Goal: Transaction & Acquisition: Purchase product/service

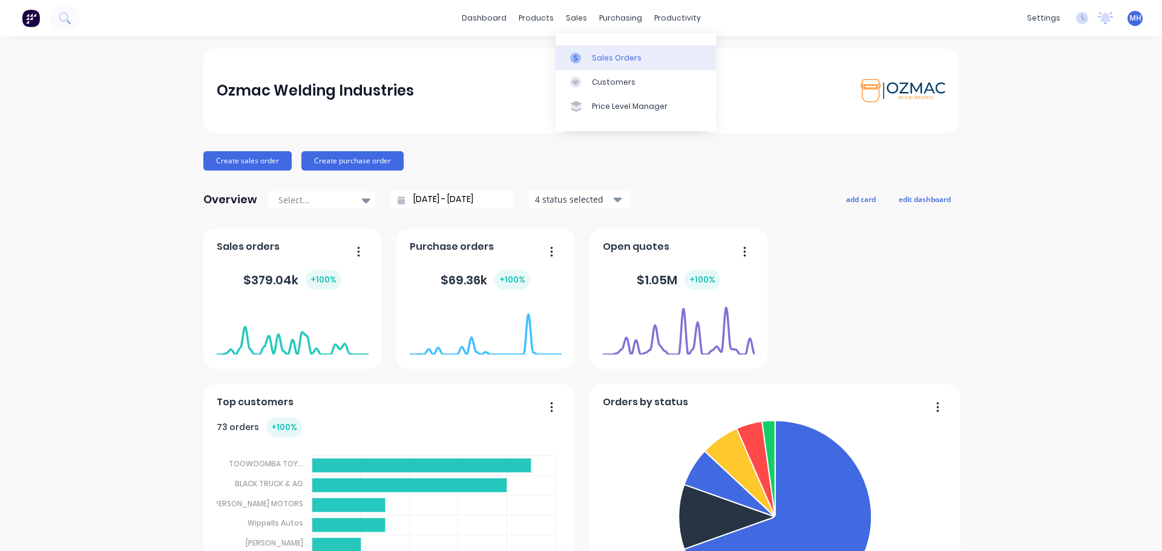
click at [612, 60] on div "Sales Orders" at bounding box center [617, 58] width 50 height 11
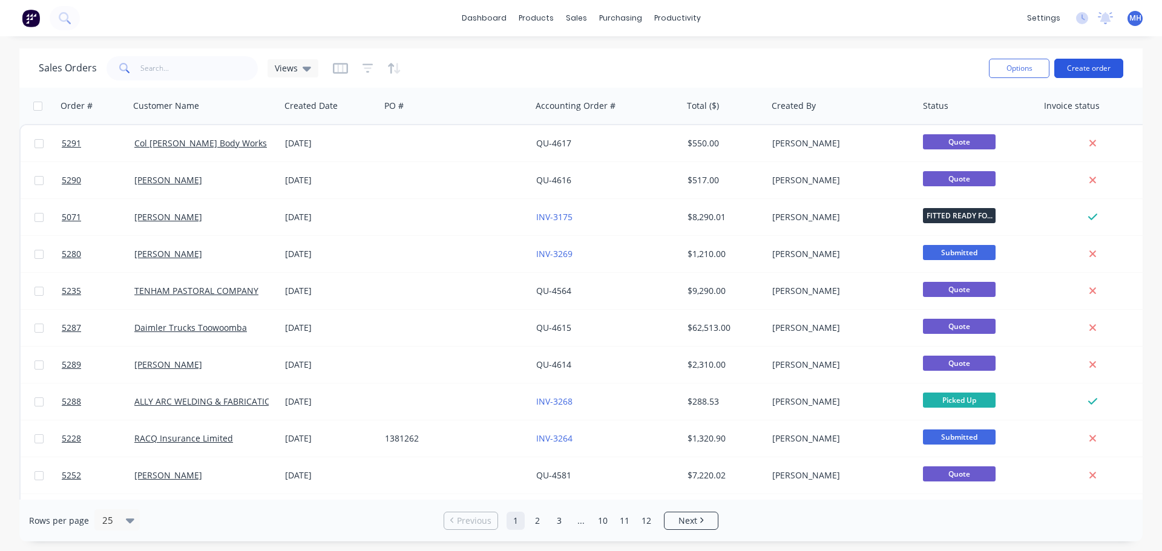
click at [1090, 68] on button "Create order" at bounding box center [1088, 68] width 69 height 19
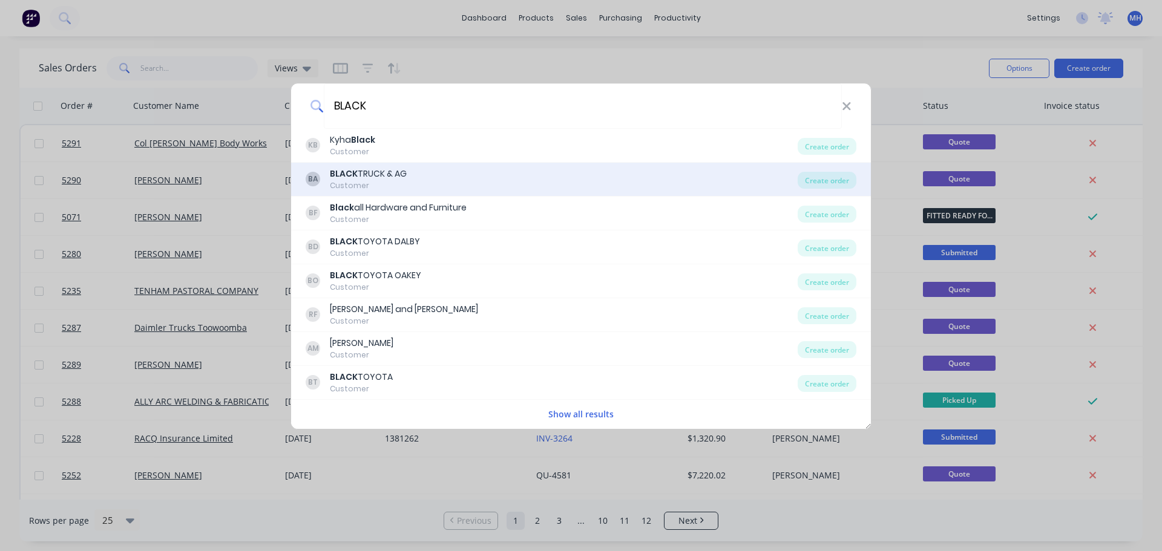
type input "BLACK"
click at [434, 174] on div "BA BLACK TRUCK & AG Customer" at bounding box center [552, 180] width 492 height 24
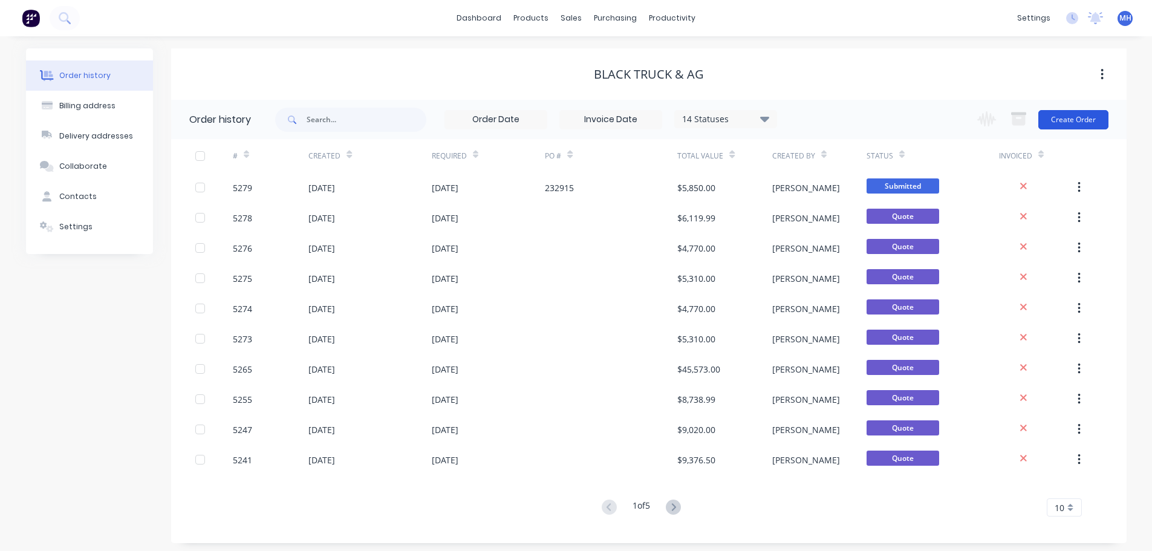
click at [1075, 124] on button "Create Order" at bounding box center [1074, 119] width 70 height 19
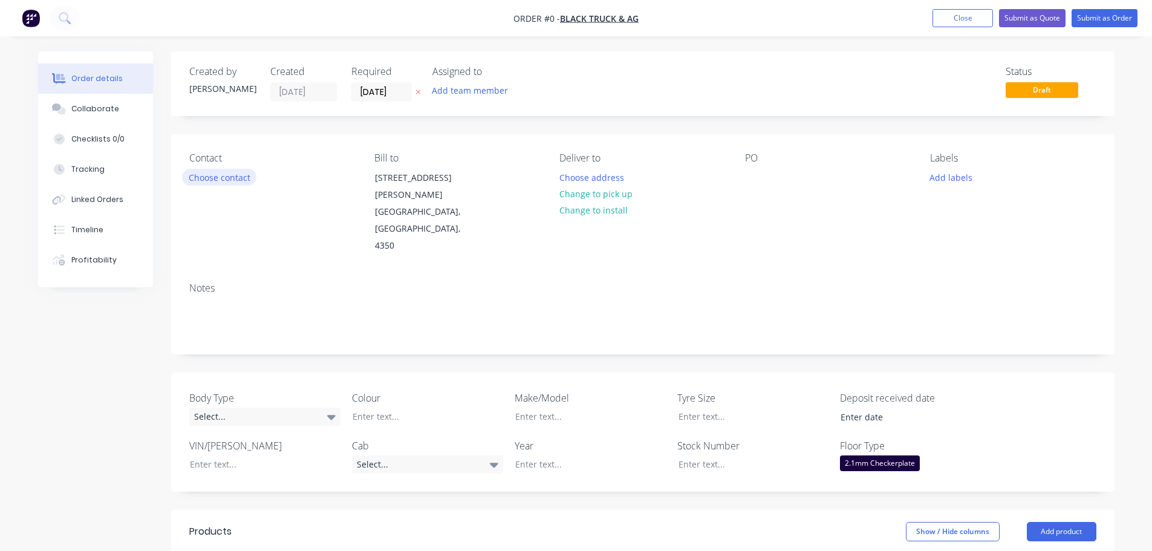
click at [241, 175] on button "Choose contact" at bounding box center [219, 177] width 74 height 16
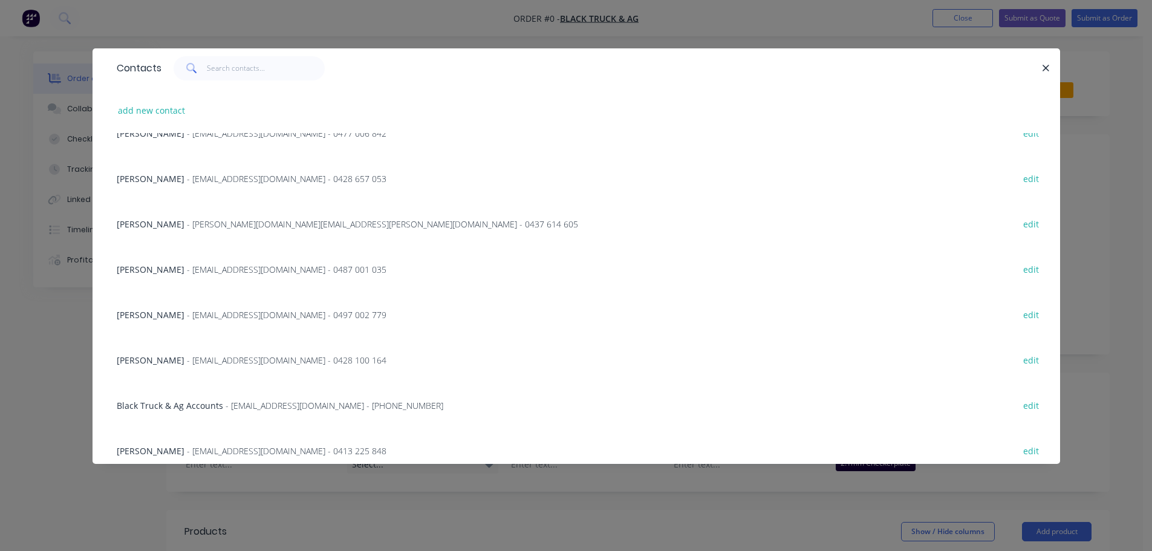
scroll to position [350, 0]
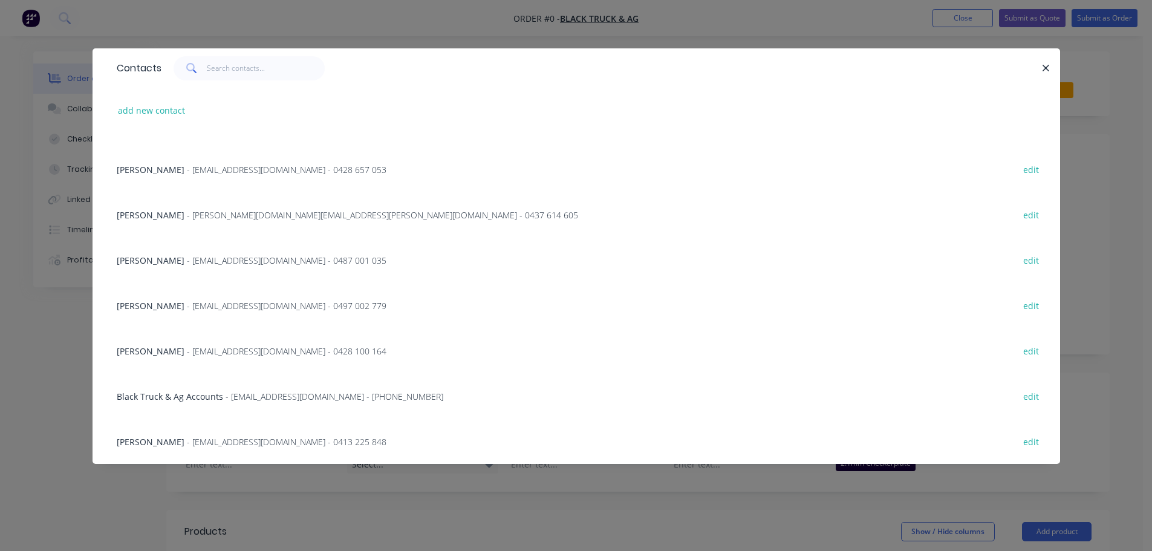
click at [218, 351] on span "- tbrown@blacktruckandag.com.au - 0428 100 164" at bounding box center [287, 350] width 200 height 11
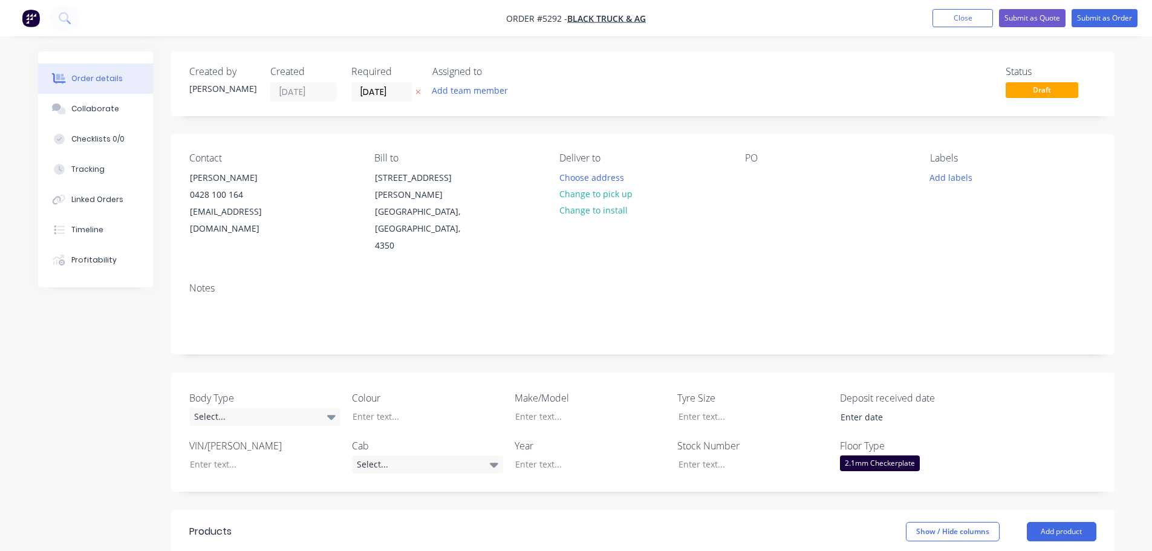
scroll to position [242, 0]
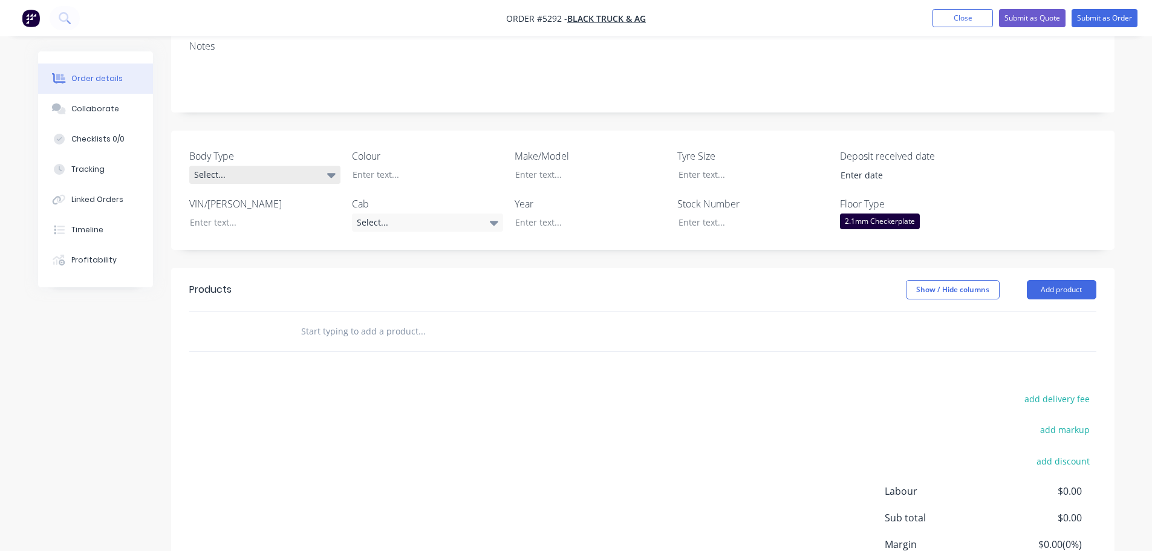
click at [263, 166] on div "Select..." at bounding box center [264, 175] width 151 height 18
click at [266, 188] on button "Cab Chassis" at bounding box center [279, 190] width 181 height 24
click at [385, 166] on div at bounding box center [418, 175] width 151 height 18
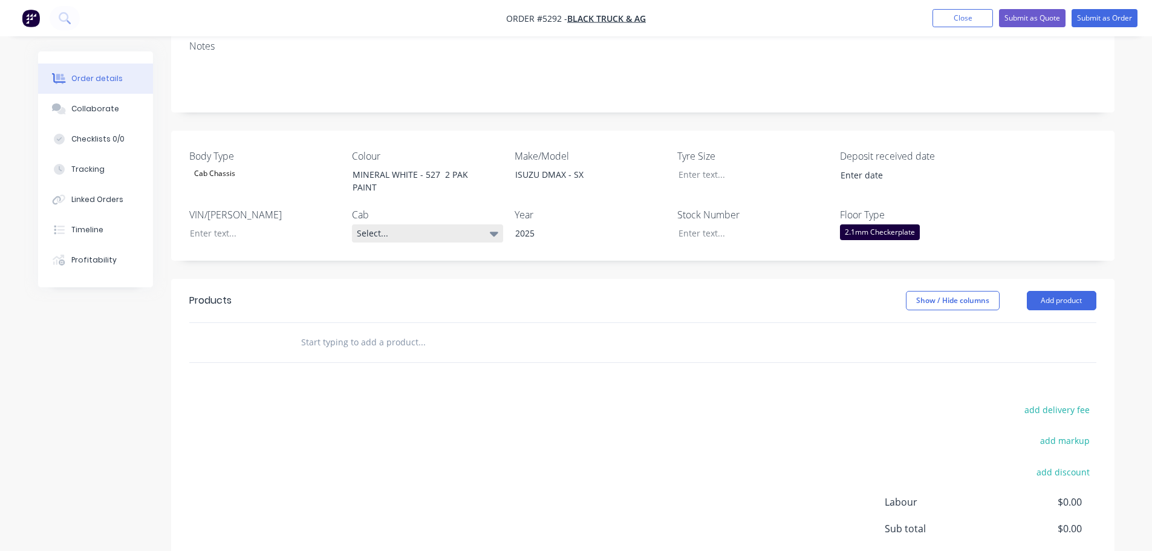
click at [401, 224] on div "Select..." at bounding box center [427, 233] width 151 height 18
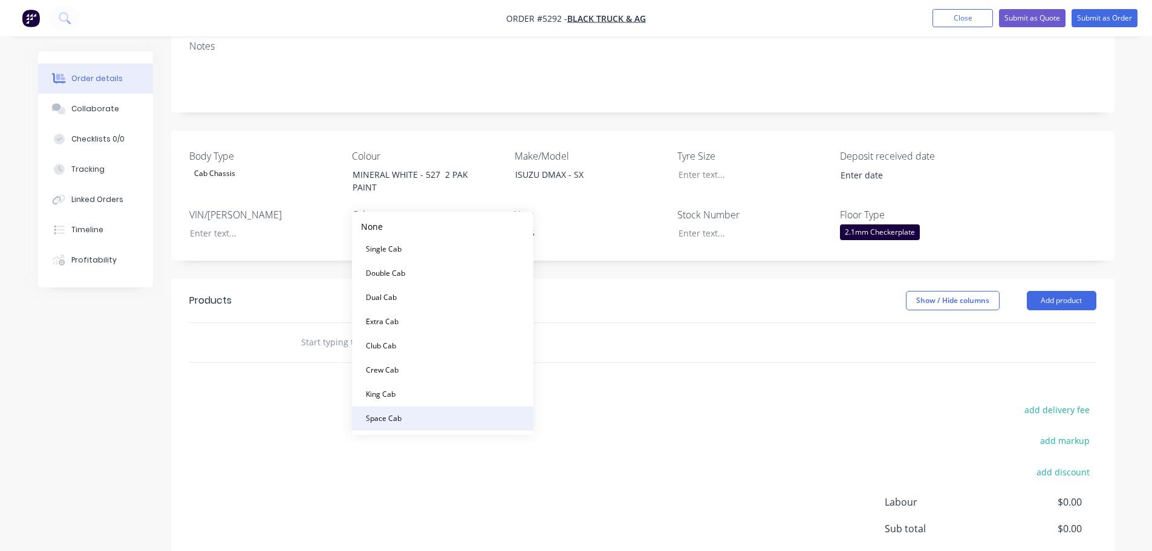
click at [423, 421] on button "Space Cab" at bounding box center [442, 419] width 181 height 24
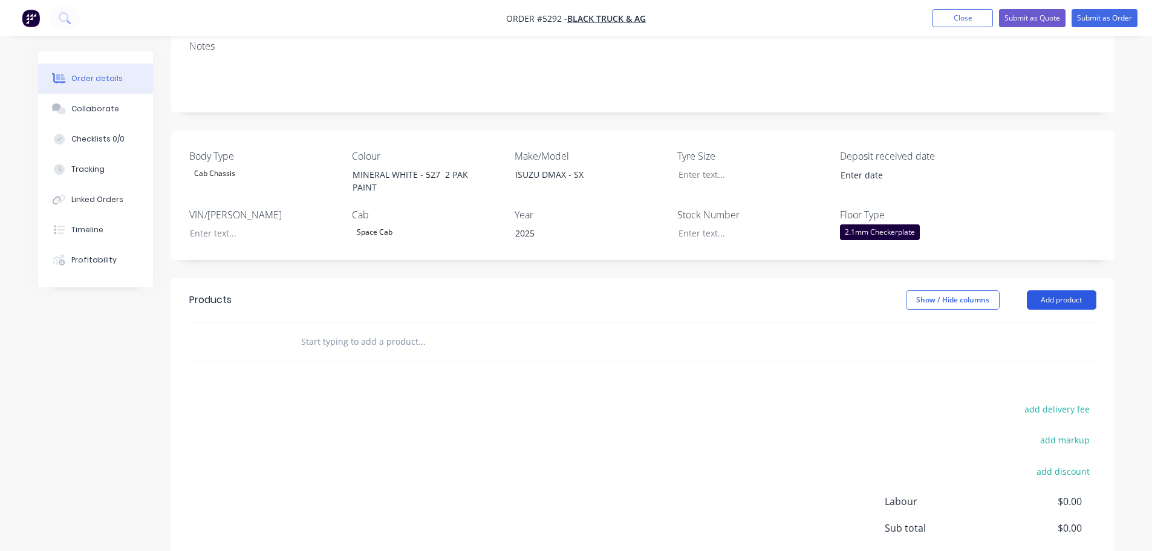
click at [1081, 290] on button "Add product" at bounding box center [1062, 299] width 70 height 19
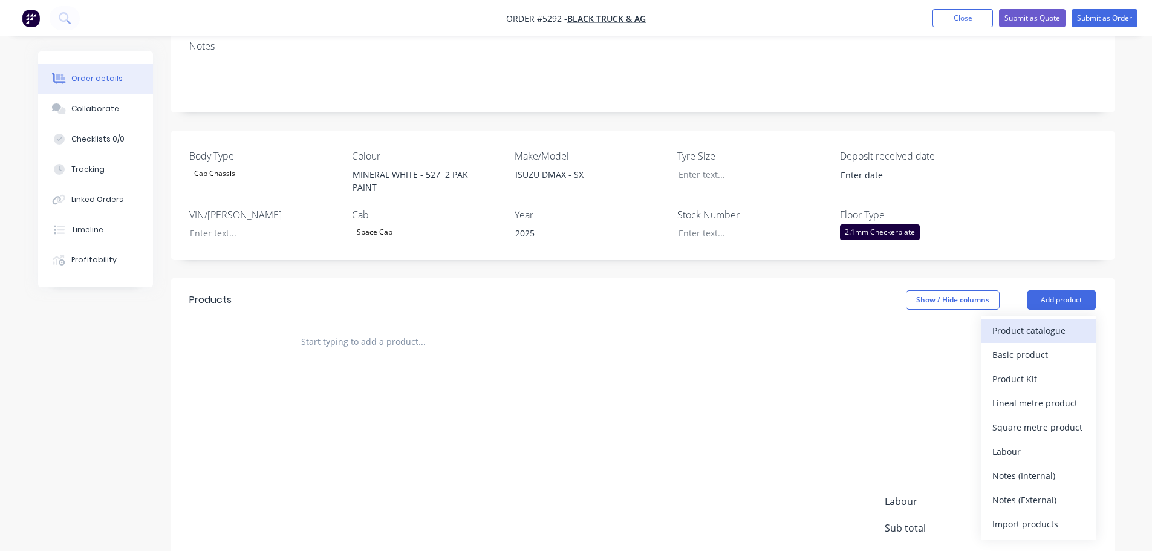
click at [1042, 322] on div "Product catalogue" at bounding box center [1039, 331] width 93 height 18
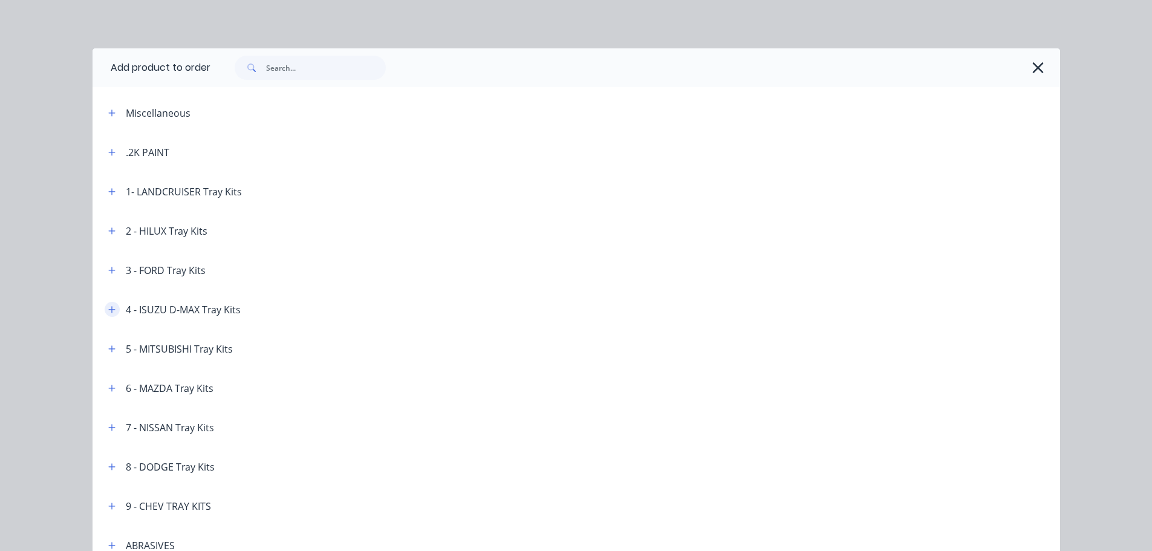
click at [105, 309] on button "button" at bounding box center [112, 309] width 15 height 15
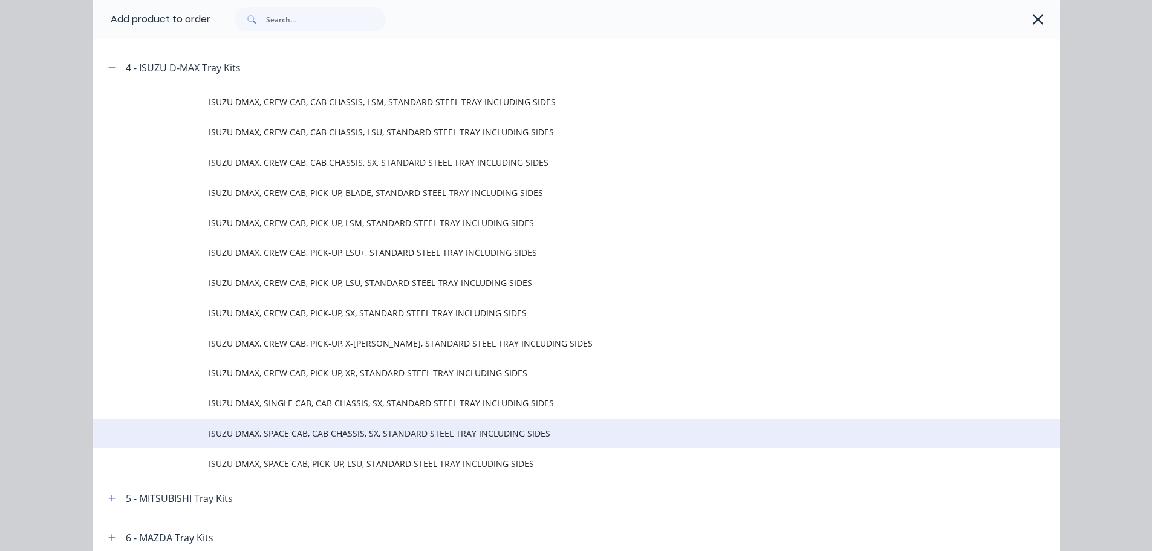
click at [372, 433] on span "ISUZU DMAX, SPACE CAB, CAB CHASSIS, SX, STANDARD STEEL TRAY INCLUDING SIDES" at bounding box center [549, 433] width 681 height 13
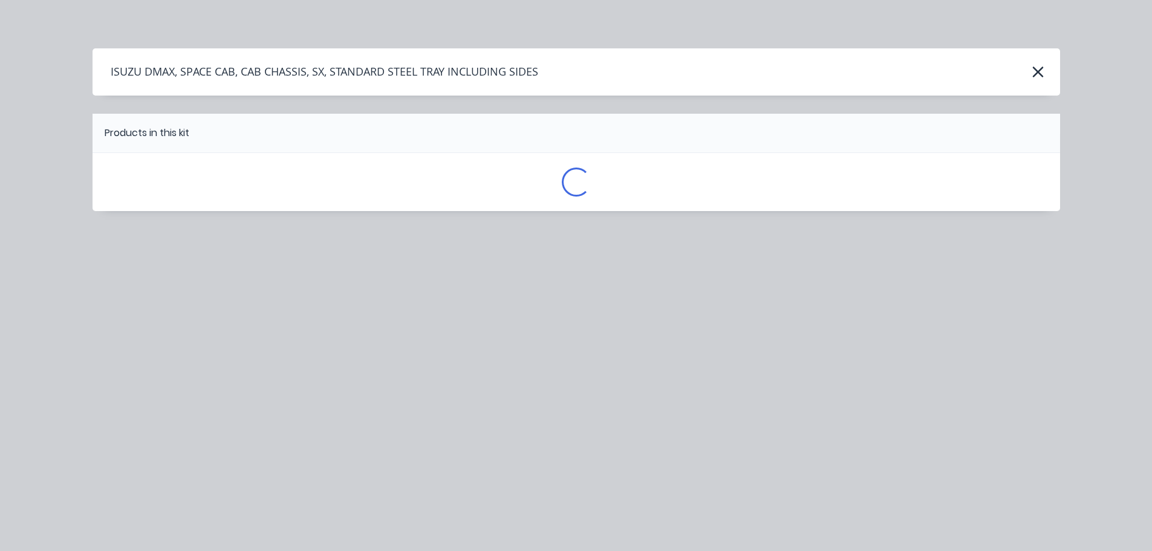
scroll to position [0, 0]
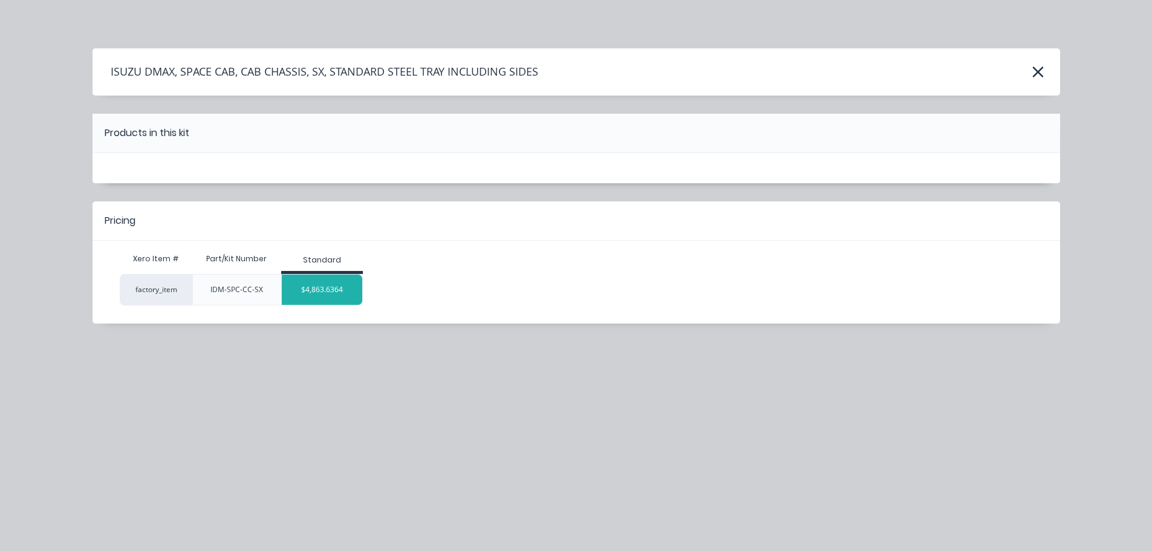
click at [342, 298] on div "$4,863.6364" at bounding box center [322, 290] width 80 height 30
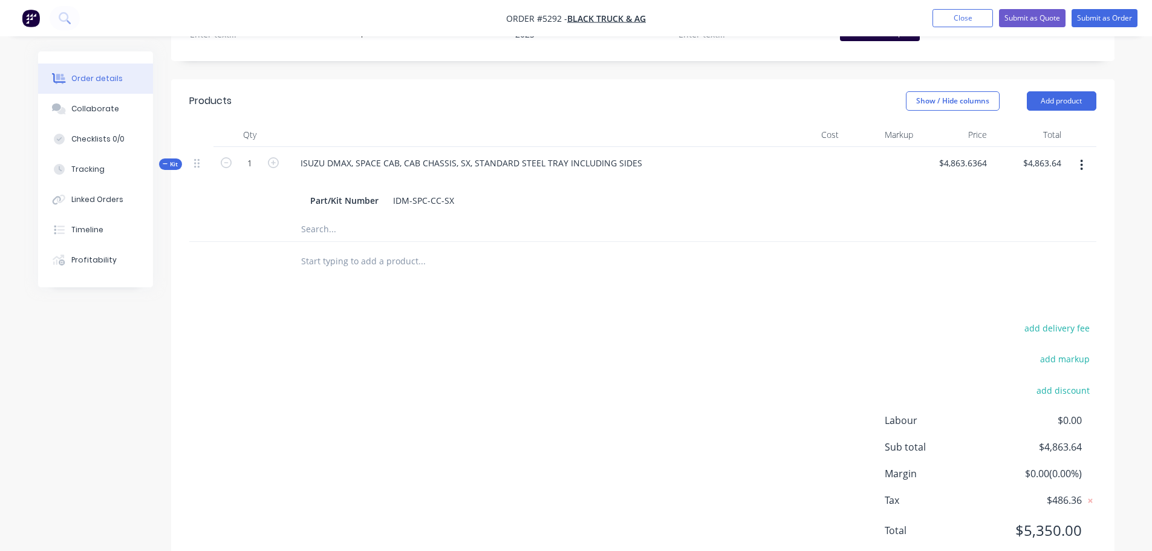
scroll to position [446, 0]
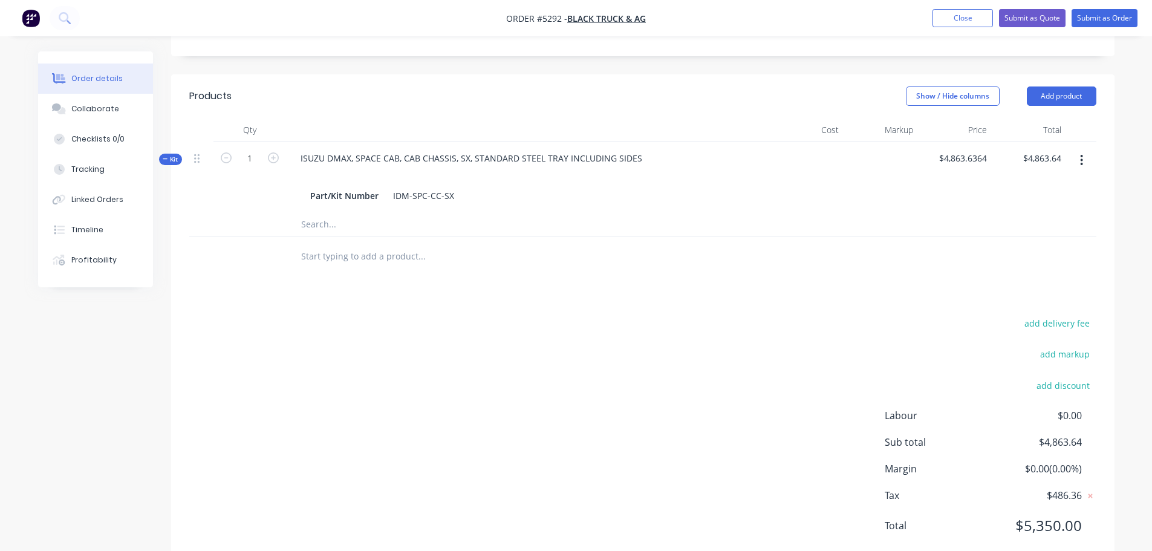
click at [382, 244] on input "text" at bounding box center [422, 256] width 242 height 24
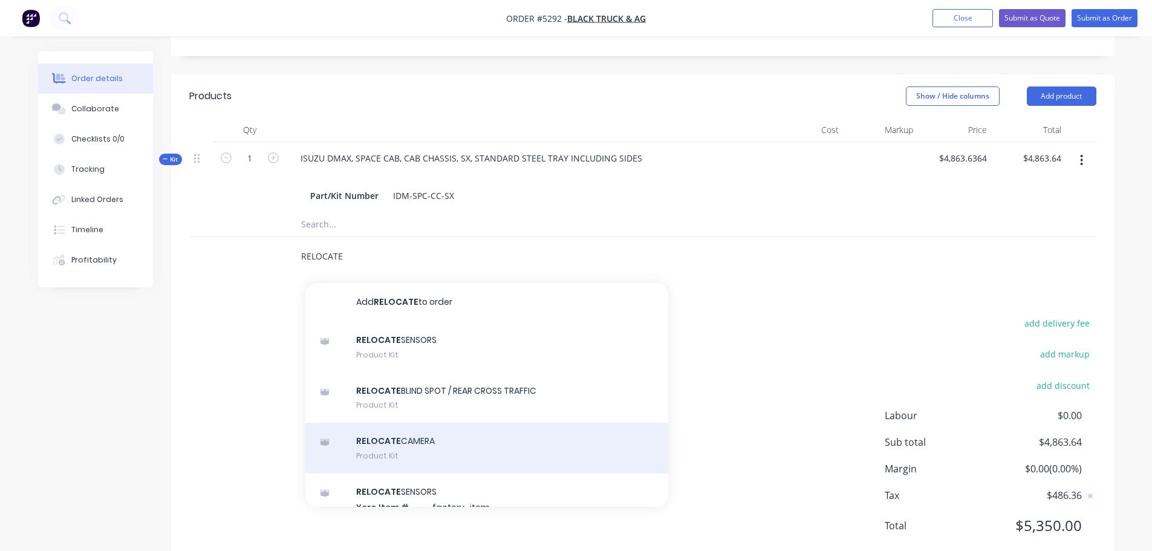
type input "RELOCATE"
click at [412, 423] on div "RELOCATE CAMERA Product Kit" at bounding box center [487, 448] width 363 height 51
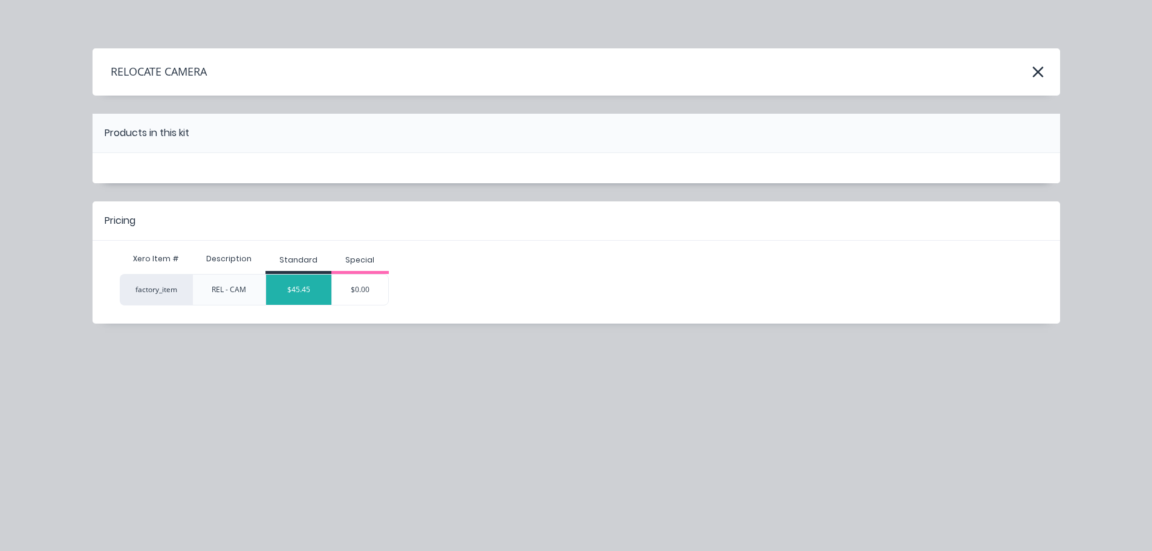
click at [307, 287] on div "$45.45" at bounding box center [298, 290] width 65 height 30
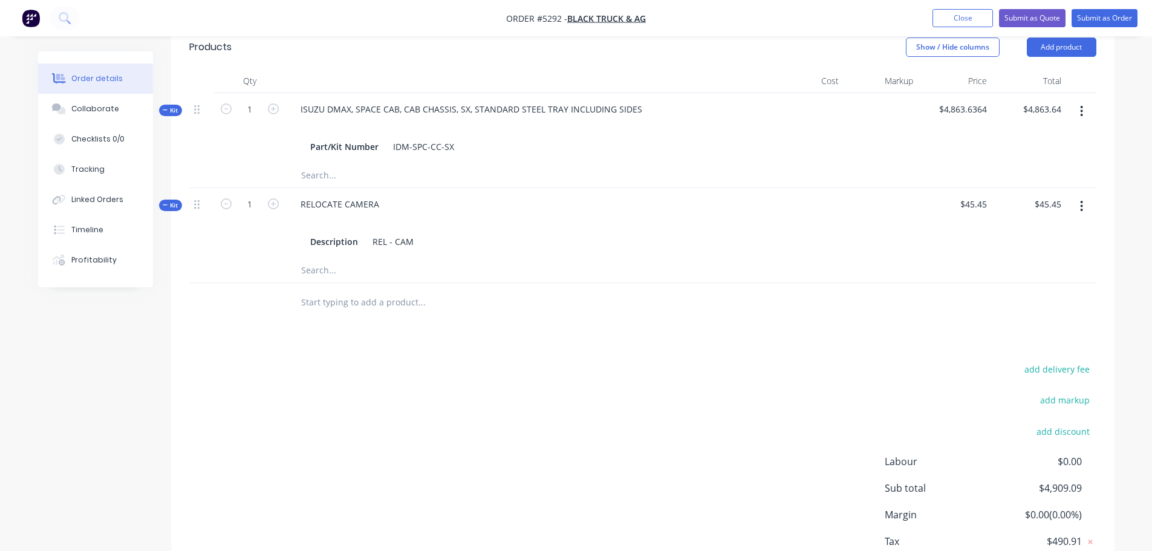
scroll to position [541, 0]
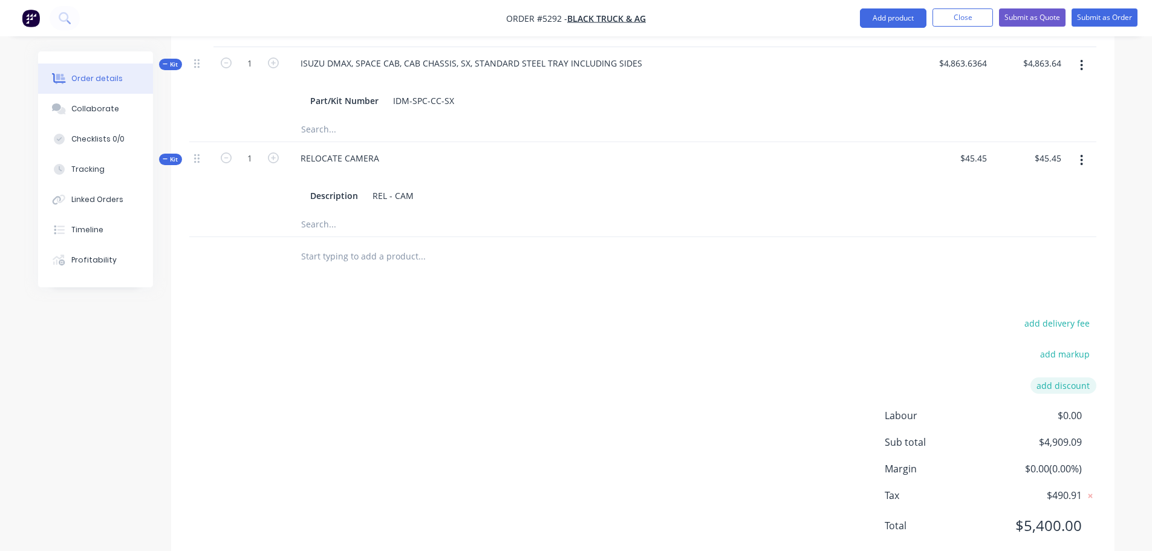
click at [1053, 377] on button "add discount" at bounding box center [1064, 385] width 66 height 16
type input "DEALER DISCOUNT"
click at [1053, 381] on input at bounding box center [1049, 390] width 54 height 18
type input "10%"
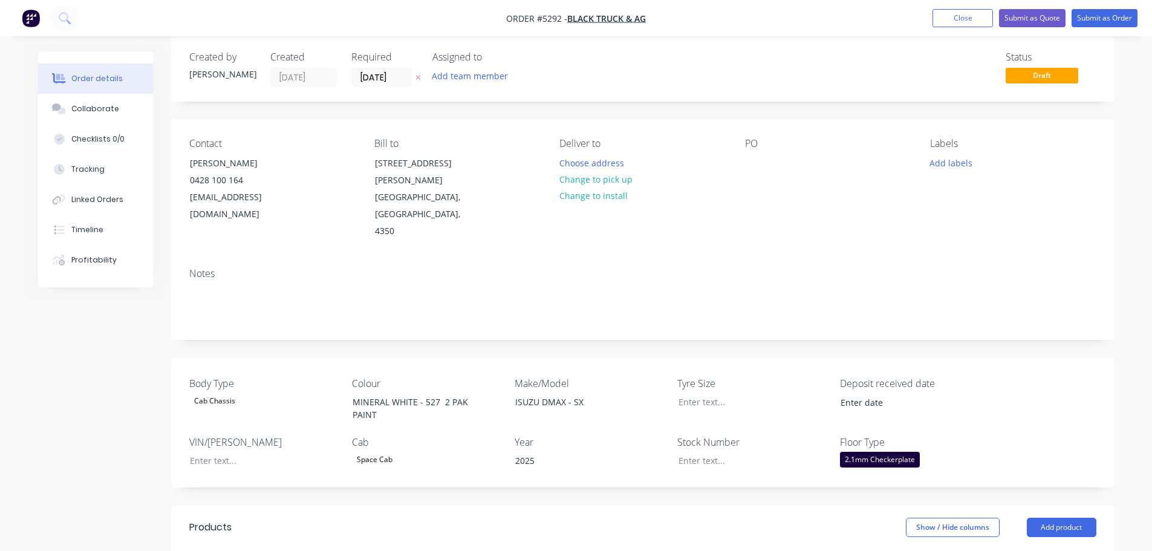
scroll to position [0, 0]
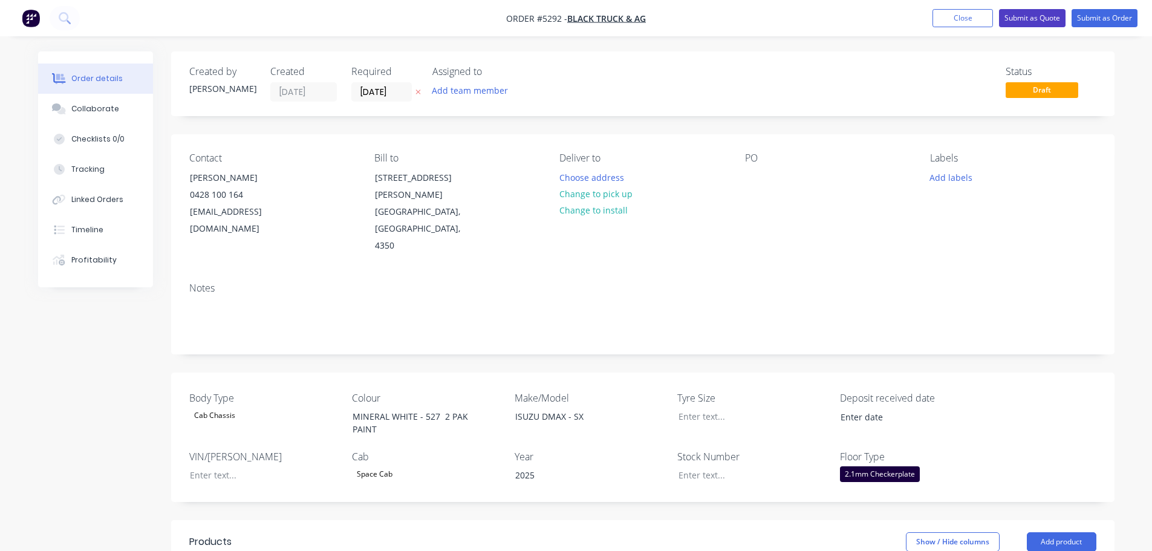
click at [1018, 18] on button "Submit as Quote" at bounding box center [1032, 18] width 67 height 18
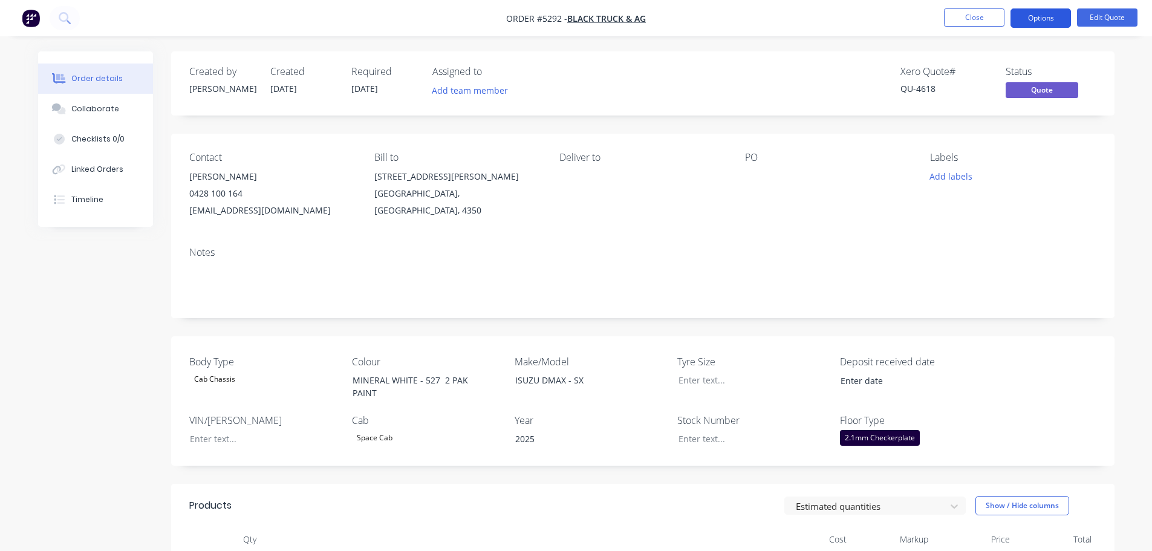
click at [1038, 18] on button "Options" at bounding box center [1041, 17] width 60 height 19
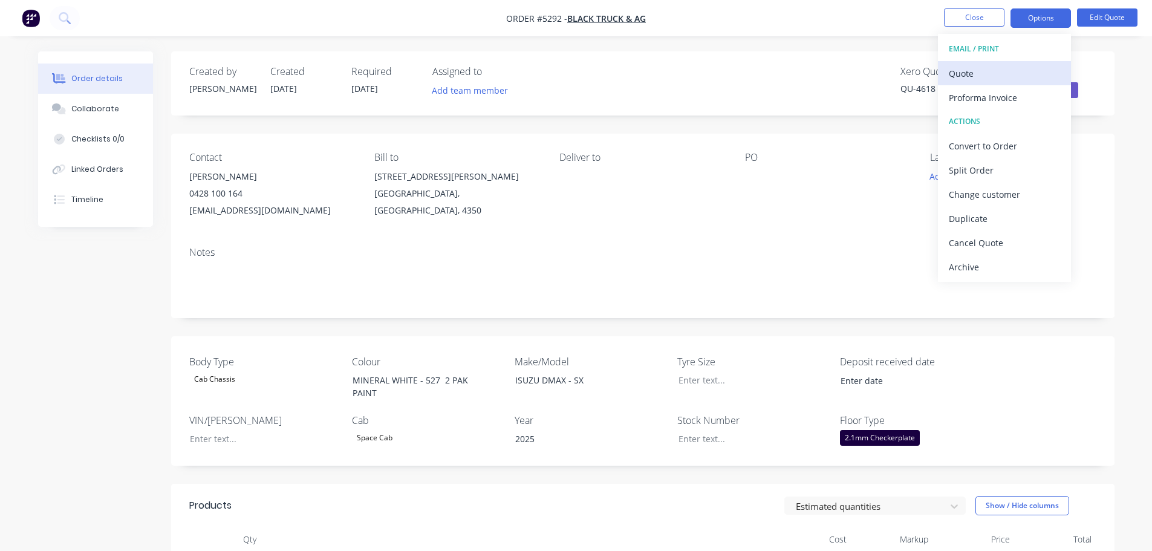
click at [992, 74] on div "Quote" at bounding box center [1004, 74] width 111 height 18
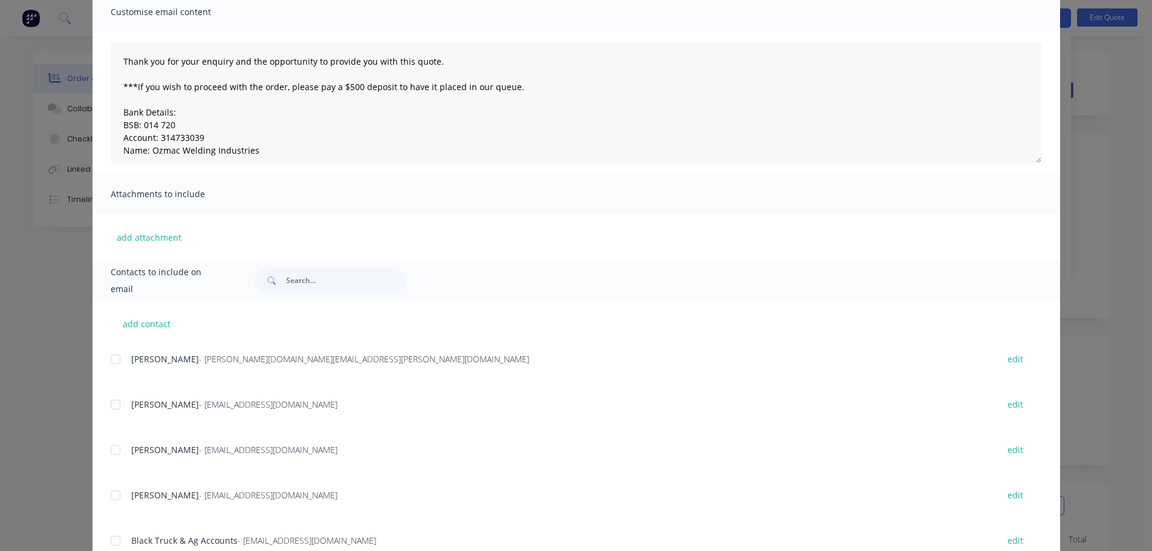
scroll to position [185, 0]
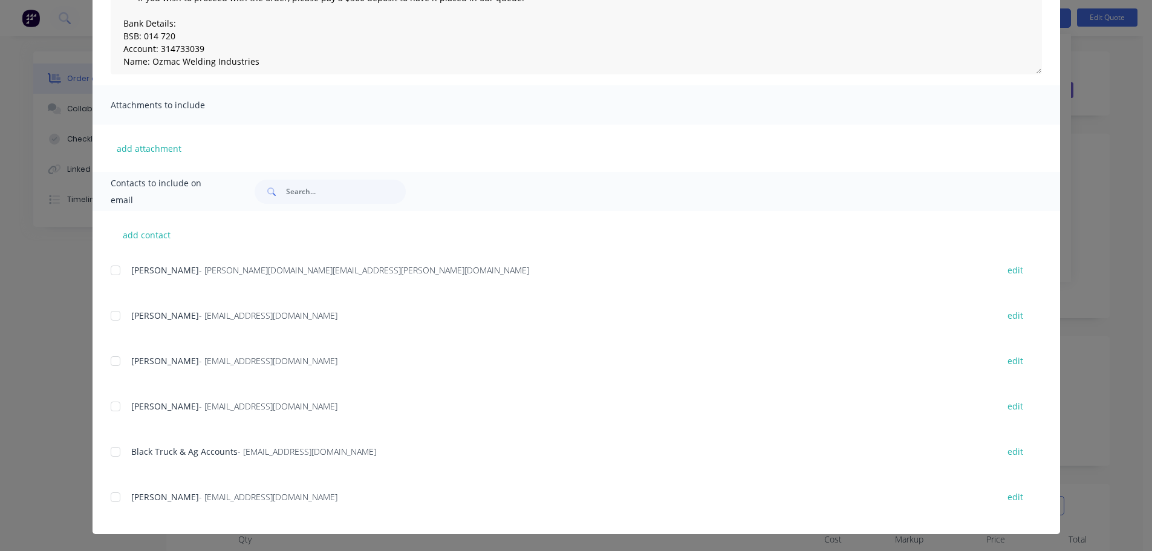
click at [118, 405] on div at bounding box center [115, 406] width 24 height 24
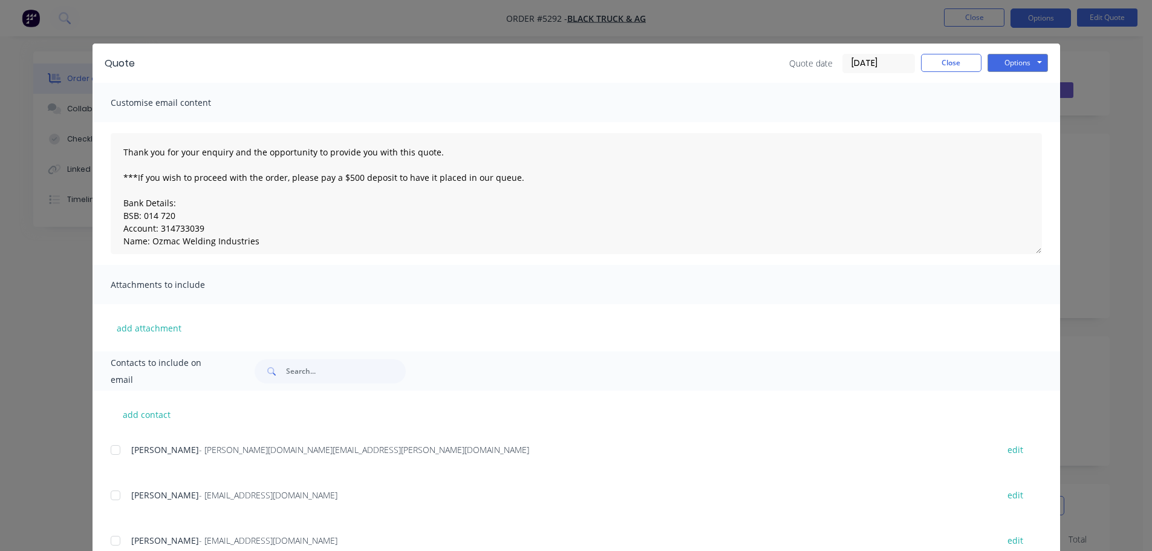
scroll to position [0, 0]
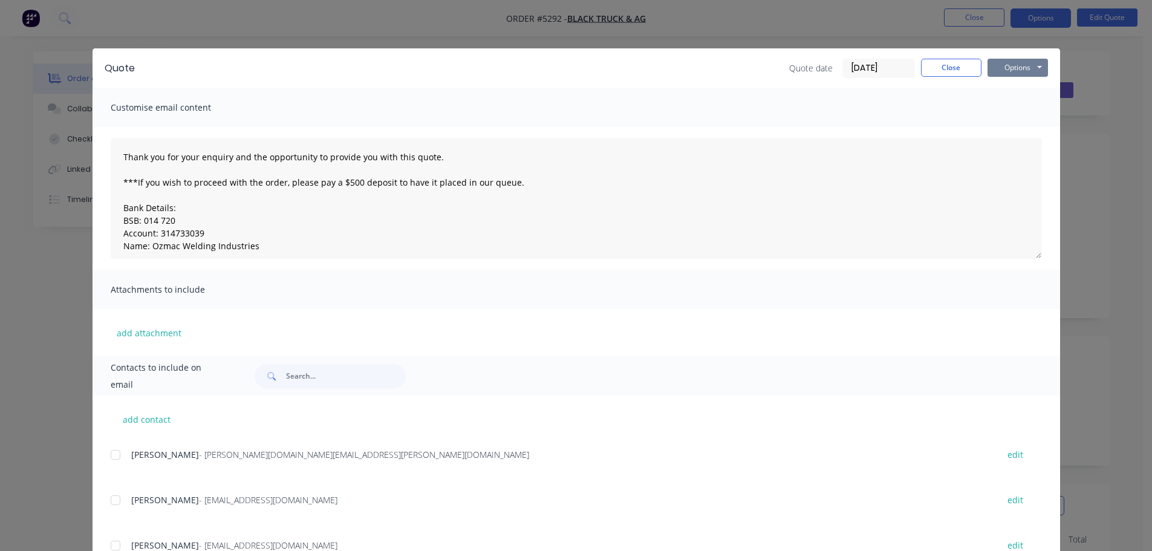
click at [1012, 71] on button "Options" at bounding box center [1018, 68] width 60 height 18
click at [1011, 127] on button "Email" at bounding box center [1026, 129] width 77 height 20
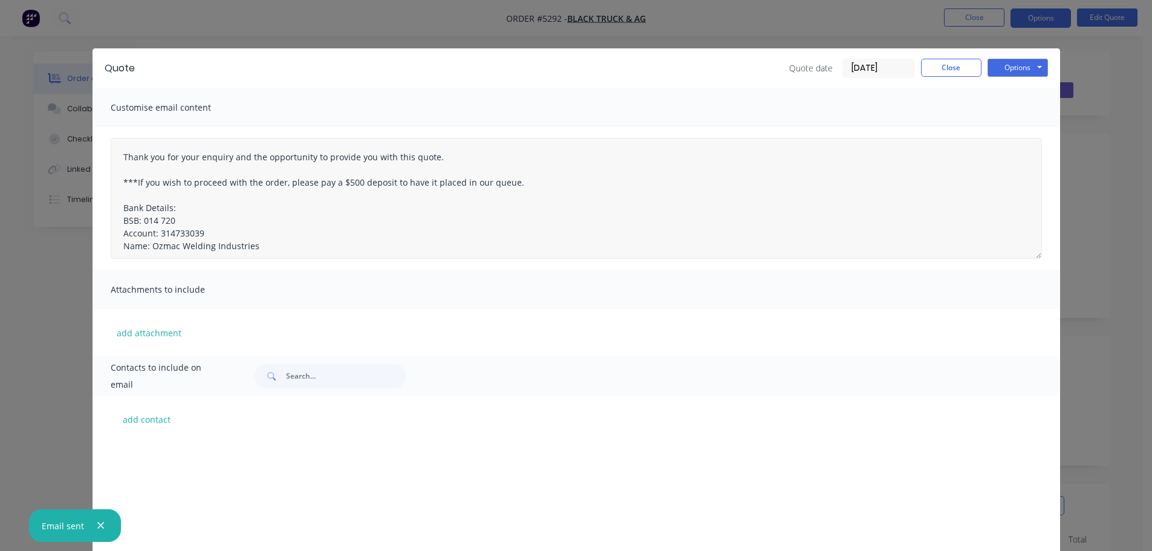
scroll to position [405, 0]
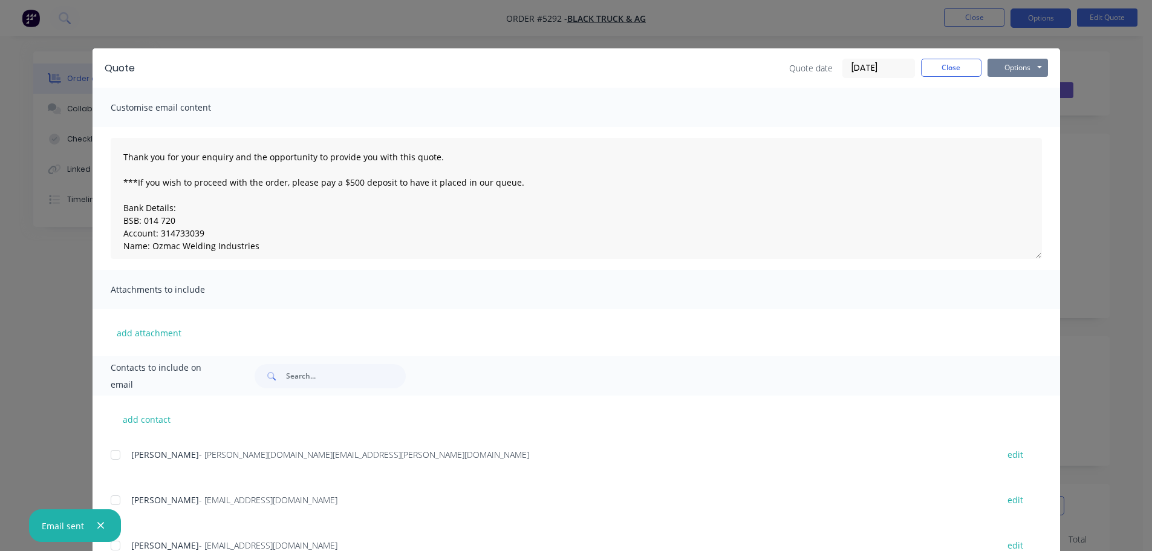
click at [1002, 68] on button "Options" at bounding box center [1018, 68] width 60 height 18
click at [993, 106] on button "Print" at bounding box center [1026, 109] width 77 height 20
click at [930, 67] on button "Close" at bounding box center [951, 68] width 60 height 18
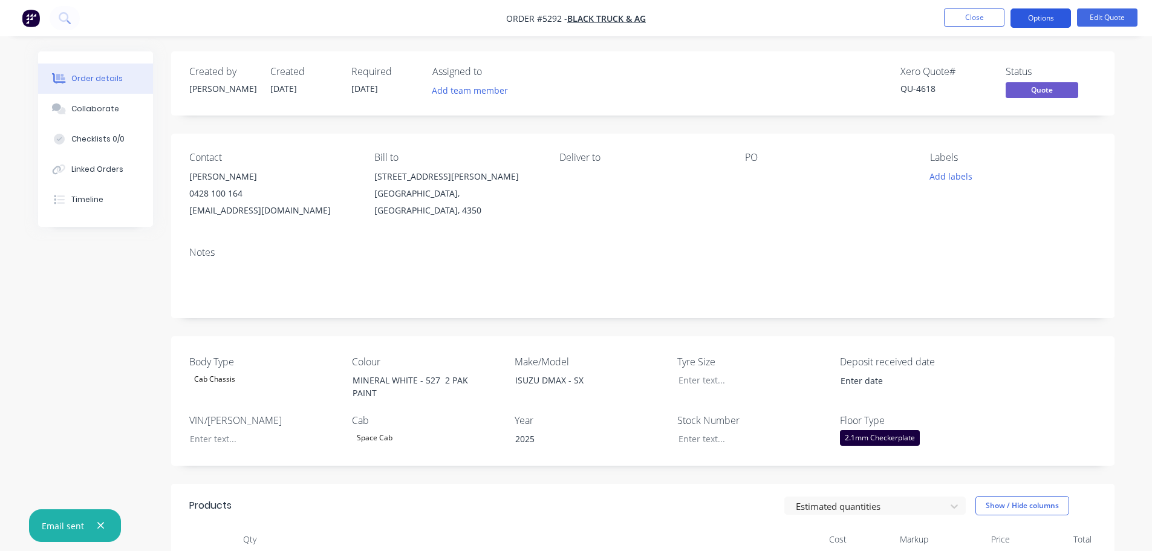
click at [1042, 21] on button "Options" at bounding box center [1041, 17] width 60 height 19
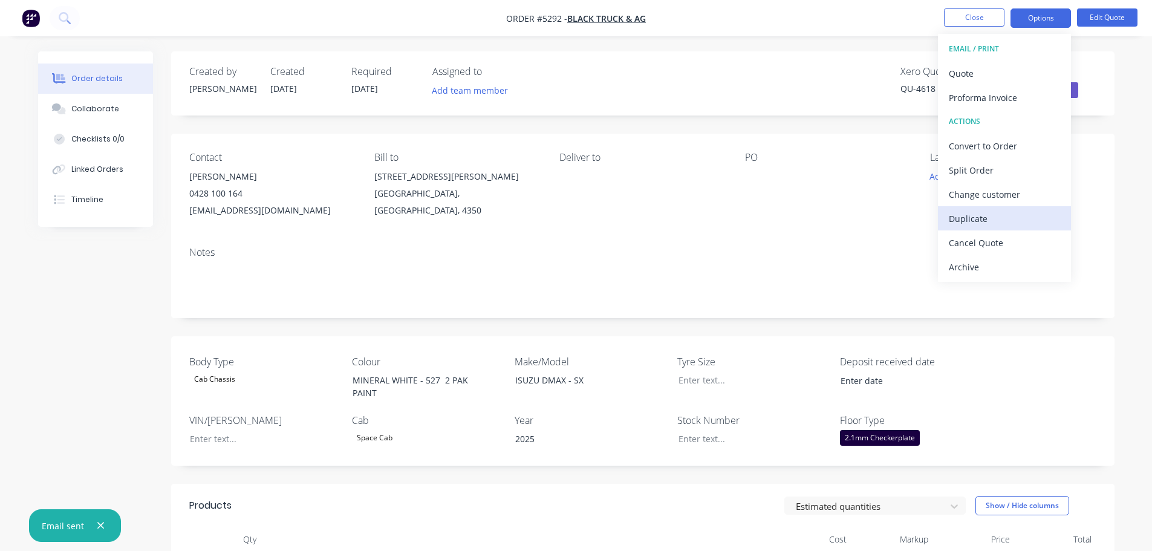
click at [994, 215] on div "Duplicate" at bounding box center [1004, 219] width 111 height 18
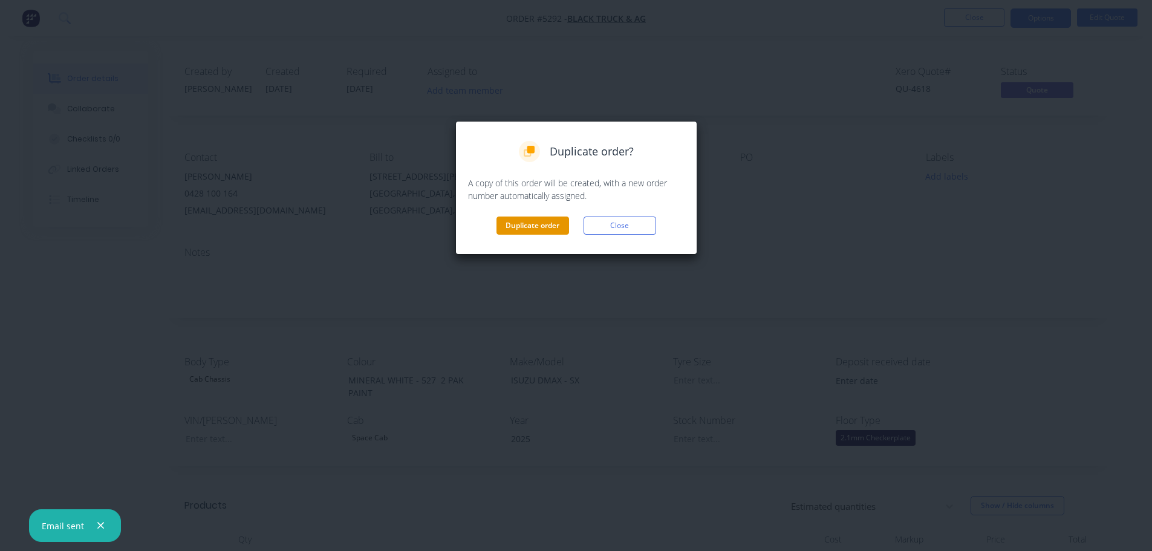
click at [558, 224] on button "Duplicate order" at bounding box center [533, 226] width 73 height 18
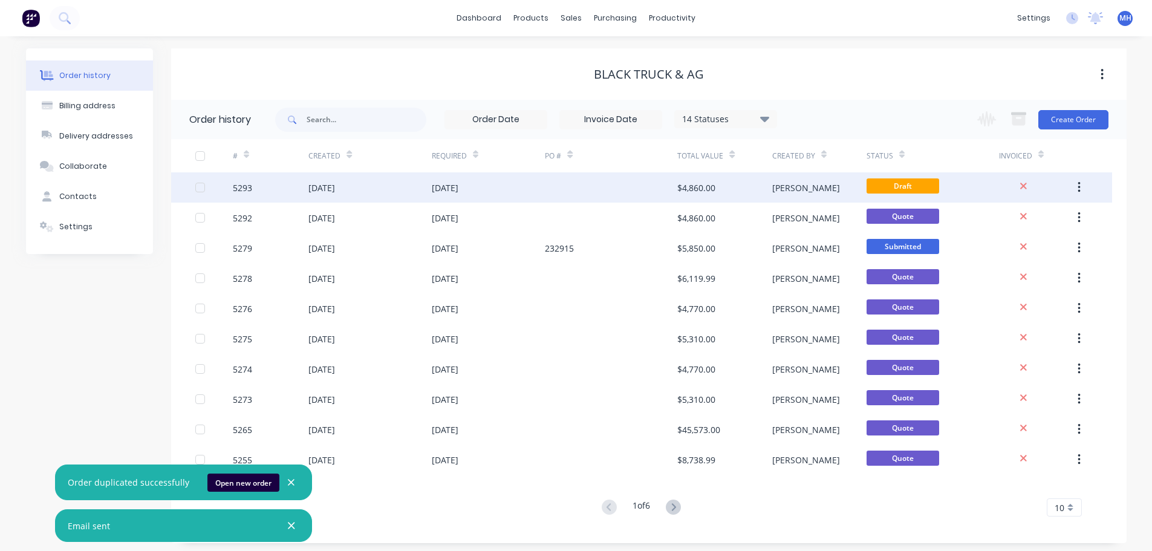
click at [335, 189] on div "[DATE]" at bounding box center [322, 187] width 27 height 13
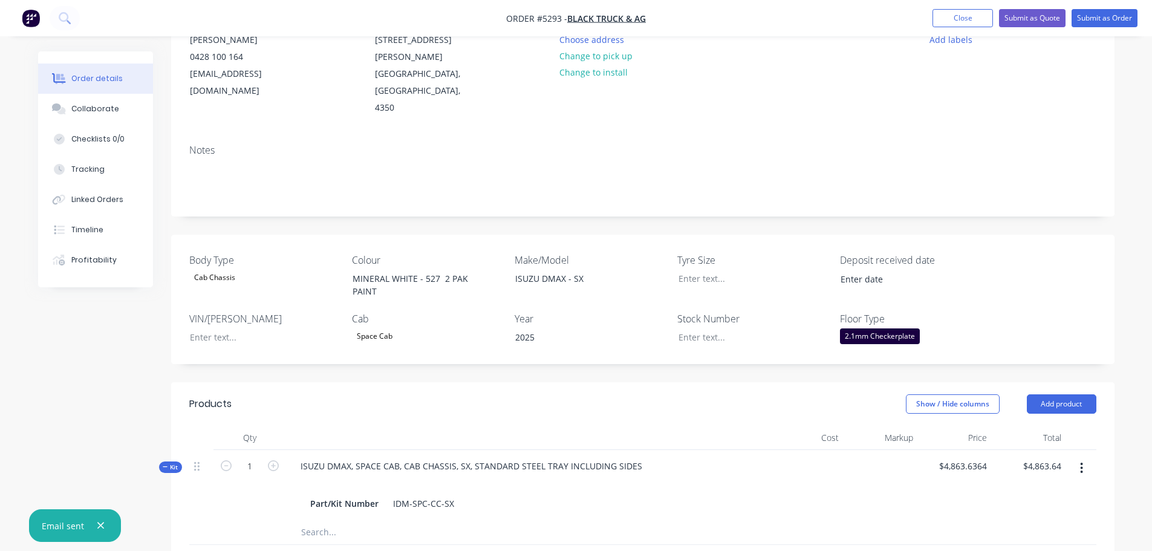
scroll to position [181, 0]
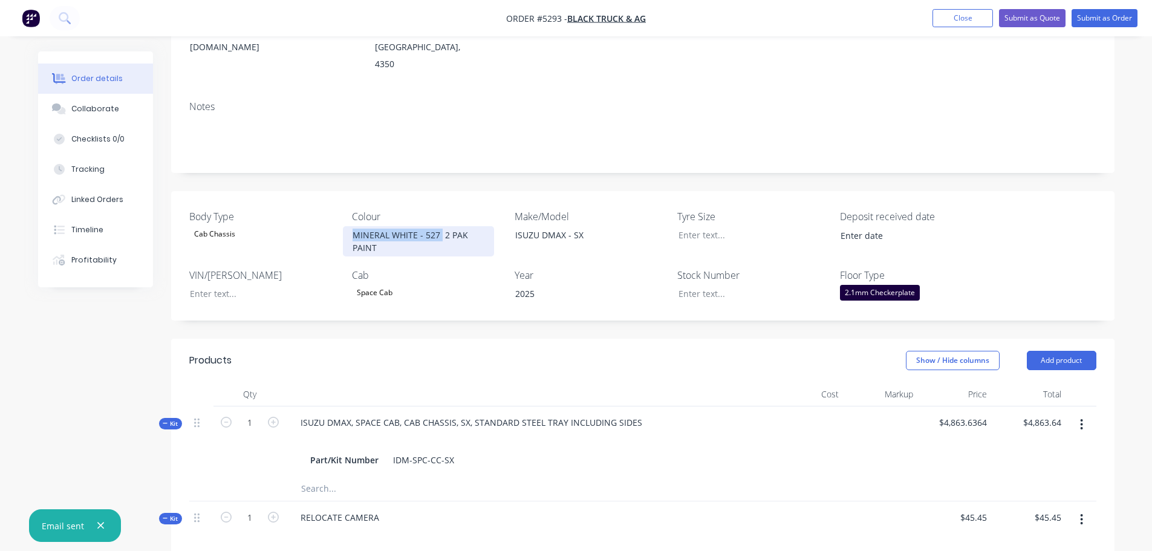
drag, startPoint x: 440, startPoint y: 200, endPoint x: 321, endPoint y: 204, distance: 118.6
click at [321, 204] on div "Body Type Cab Chassis Colour MINERAL WHITE - 527 2 PAK PAINT Make/Model ISUZU D…" at bounding box center [643, 255] width 944 height 129
click at [393, 226] on div "MINERAL WHITE - 527 2 PAK PAINT" at bounding box center [418, 241] width 151 height 30
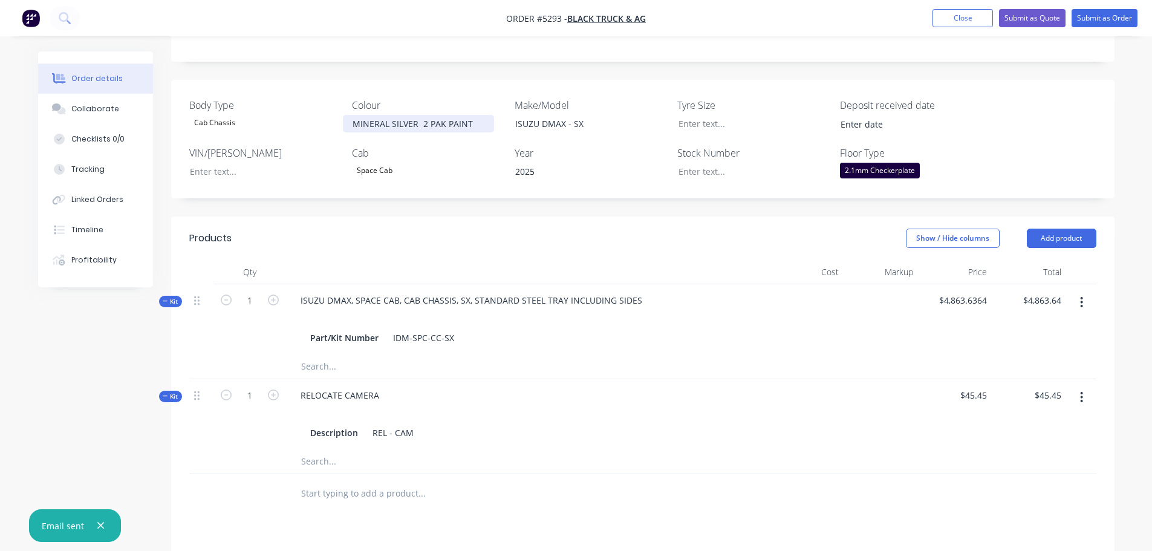
scroll to position [302, 0]
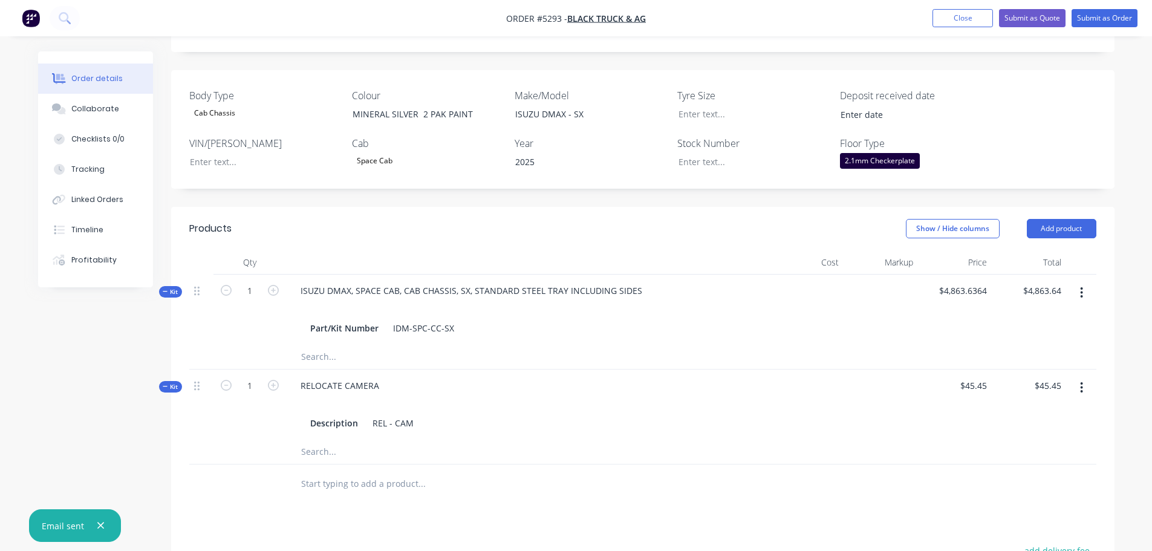
click at [382, 472] on input "text" at bounding box center [422, 484] width 242 height 24
click at [1064, 219] on button "Add product" at bounding box center [1062, 228] width 70 height 19
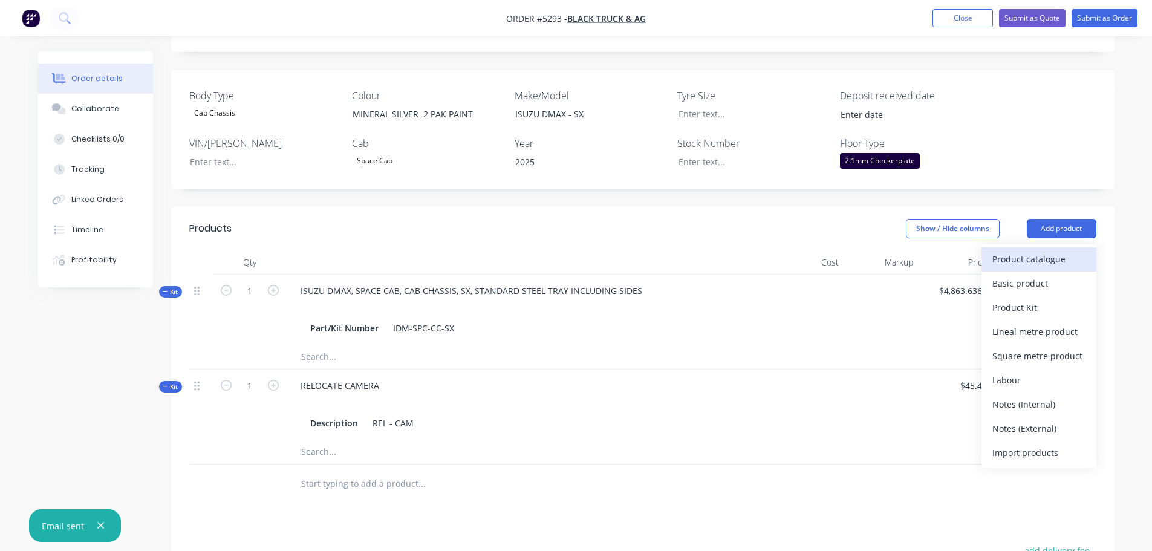
click at [1051, 250] on div "Product catalogue" at bounding box center [1039, 259] width 93 height 18
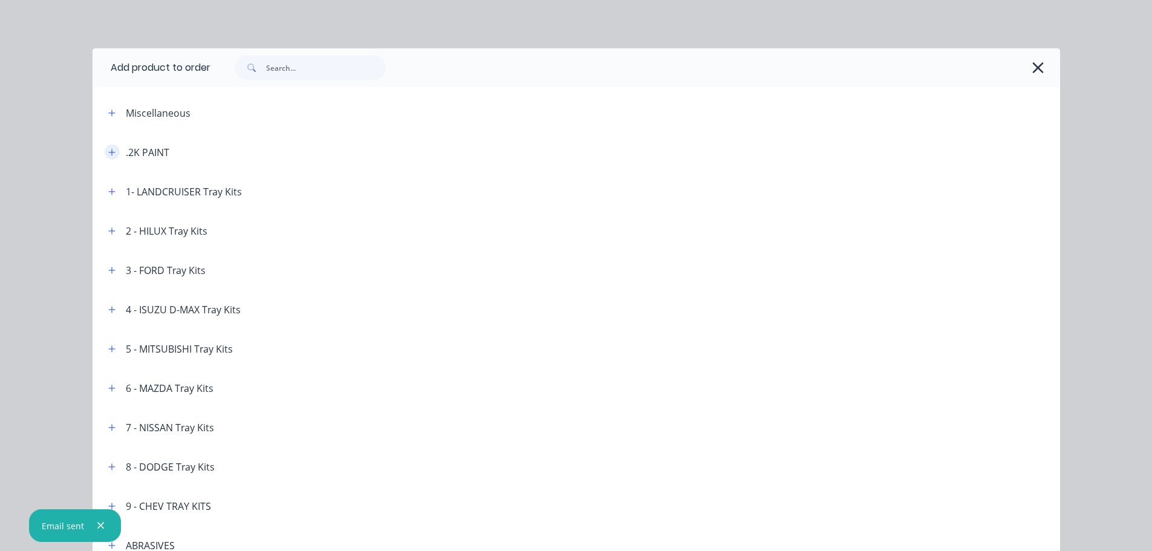
click at [108, 151] on icon "button" at bounding box center [111, 152] width 7 height 8
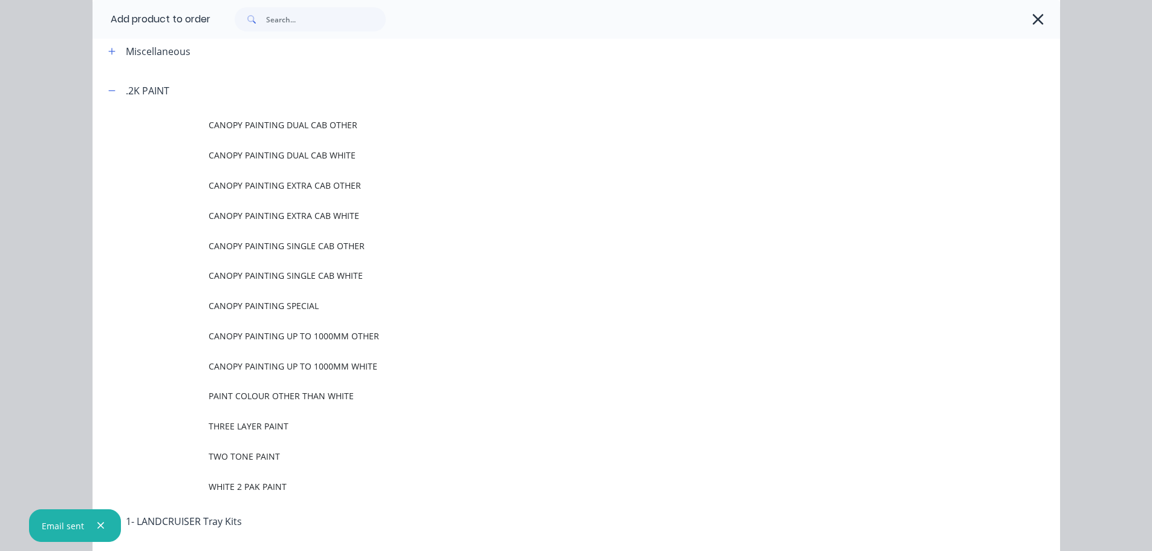
scroll to position [121, 0]
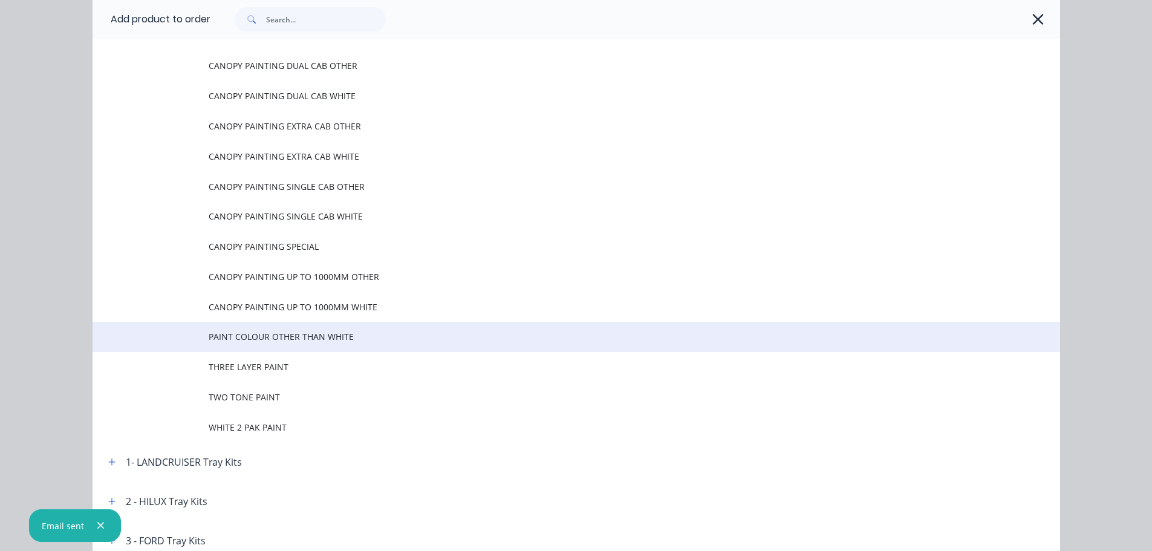
click at [287, 339] on span "PAINT COLOUR OTHER THAN WHITE" at bounding box center [549, 336] width 681 height 13
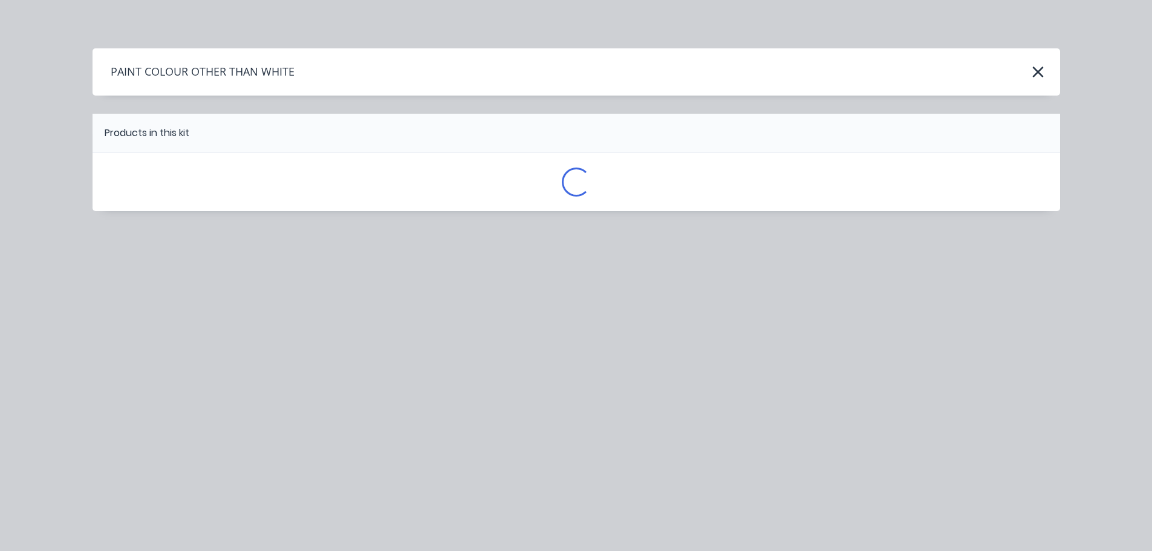
scroll to position [0, 0]
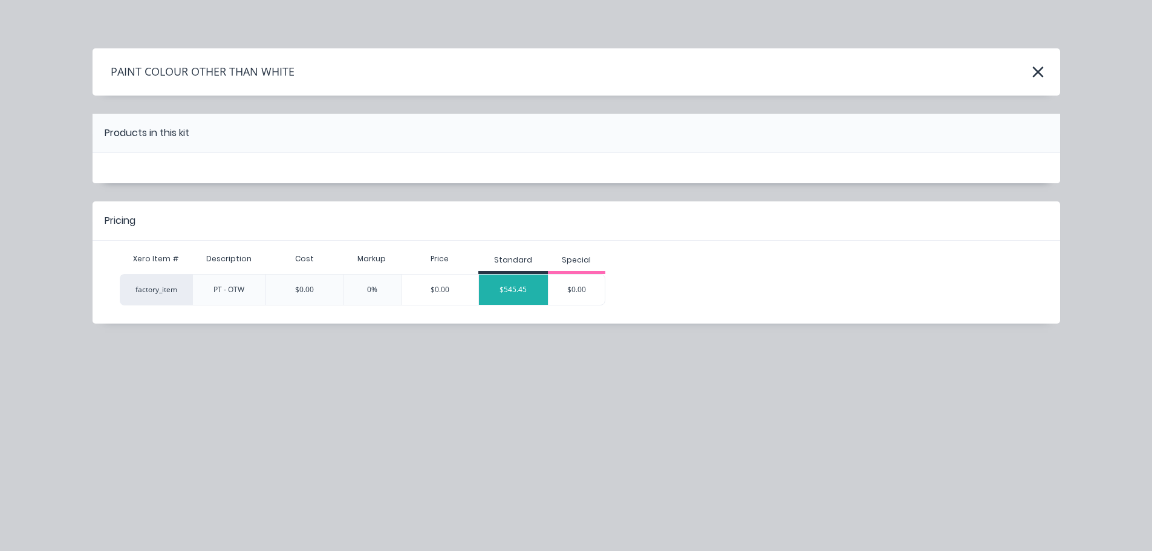
click at [532, 288] on div "$545.45" at bounding box center [513, 290] width 69 height 30
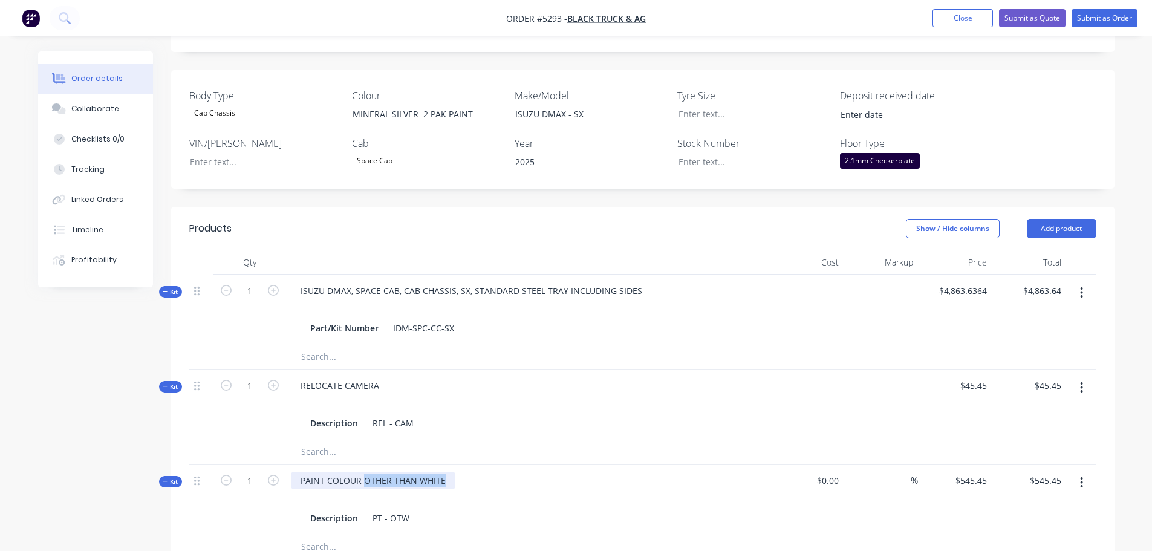
drag, startPoint x: 364, startPoint y: 449, endPoint x: 464, endPoint y: 449, distance: 99.8
click at [464, 465] on div "PAINT COLOUR OTHER THAN WHITE Description PT - OTW" at bounding box center [528, 500] width 484 height 70
click at [548, 489] on div at bounding box center [528, 498] width 474 height 18
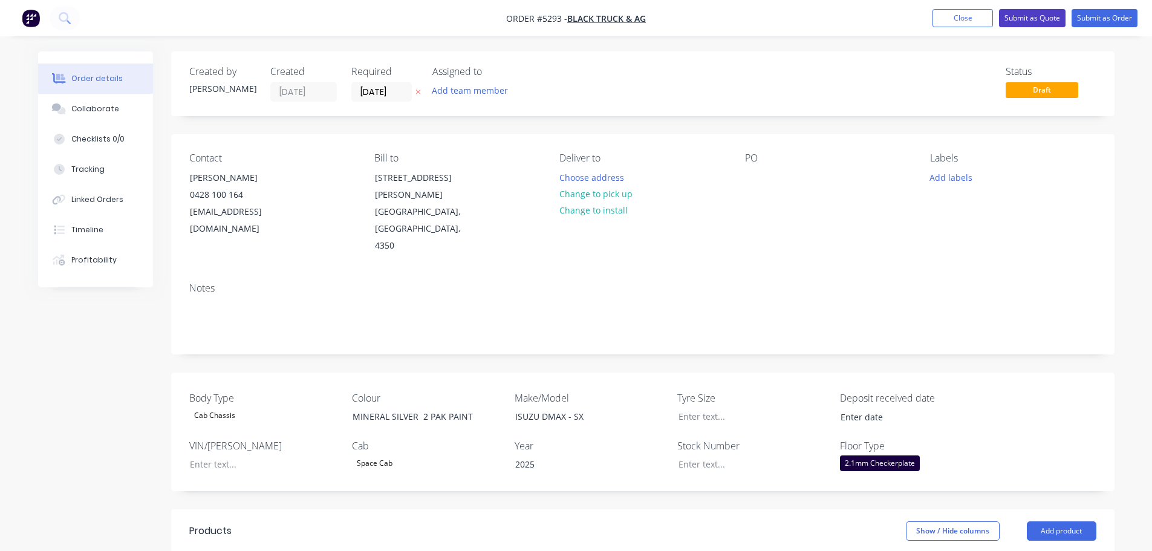
click at [1027, 16] on button "Submit as Quote" at bounding box center [1032, 18] width 67 height 18
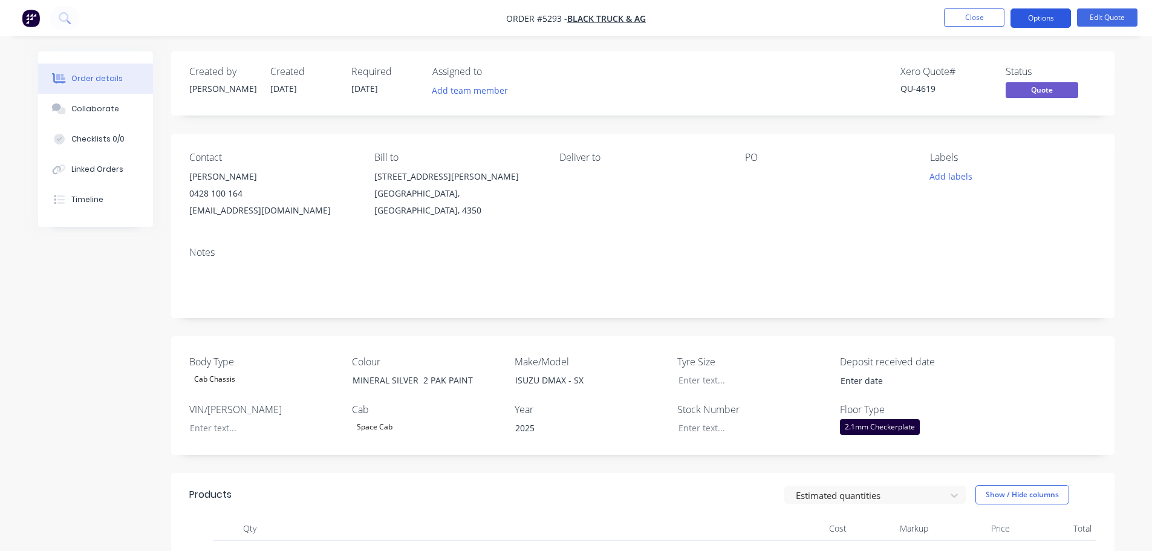
click at [1029, 17] on button "Options" at bounding box center [1041, 17] width 60 height 19
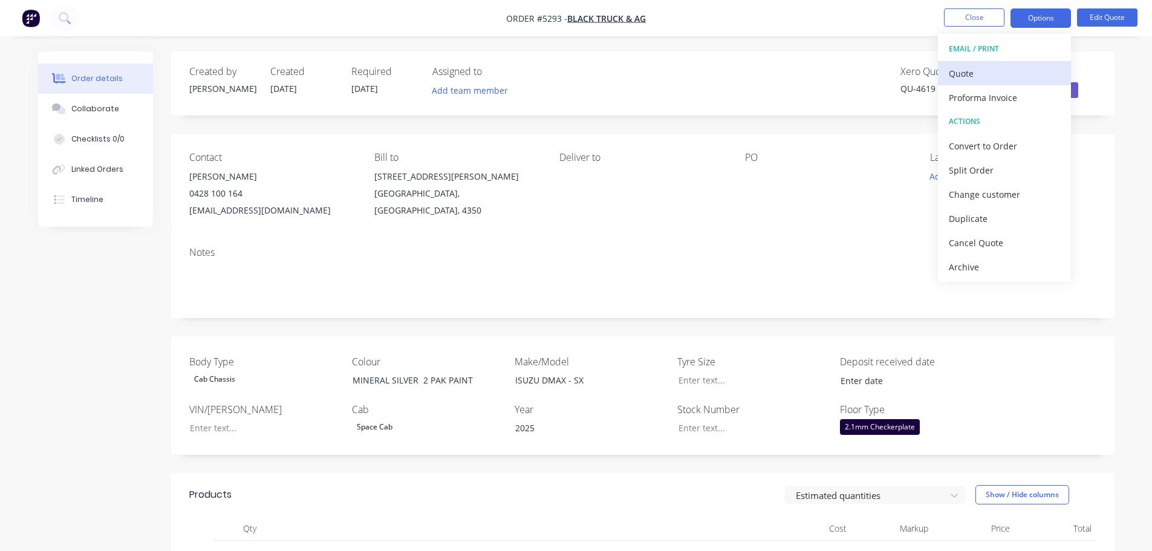
click at [1008, 73] on div "Quote" at bounding box center [1004, 74] width 111 height 18
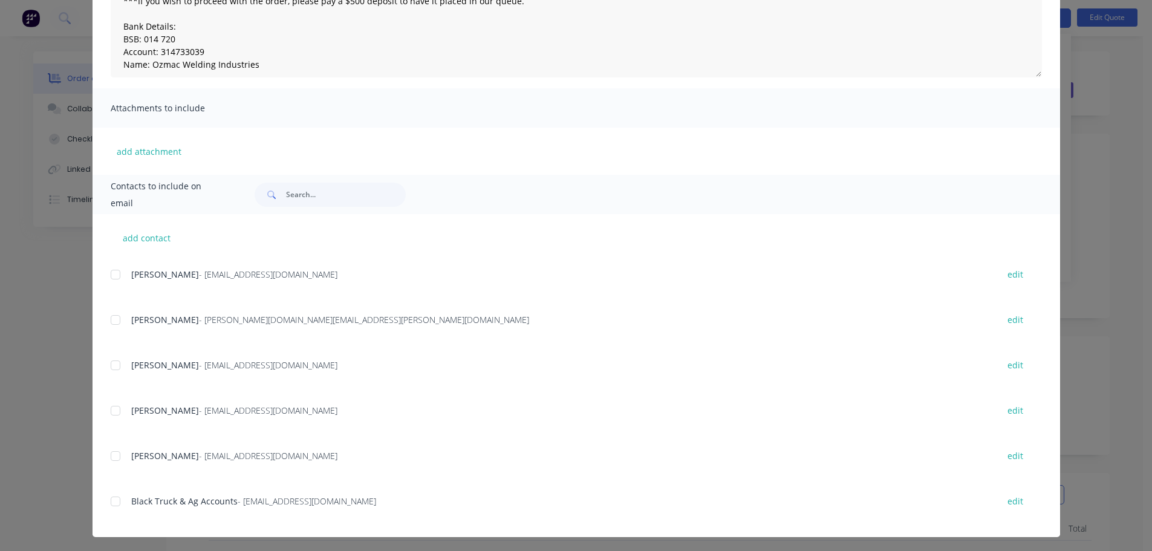
scroll to position [363, 0]
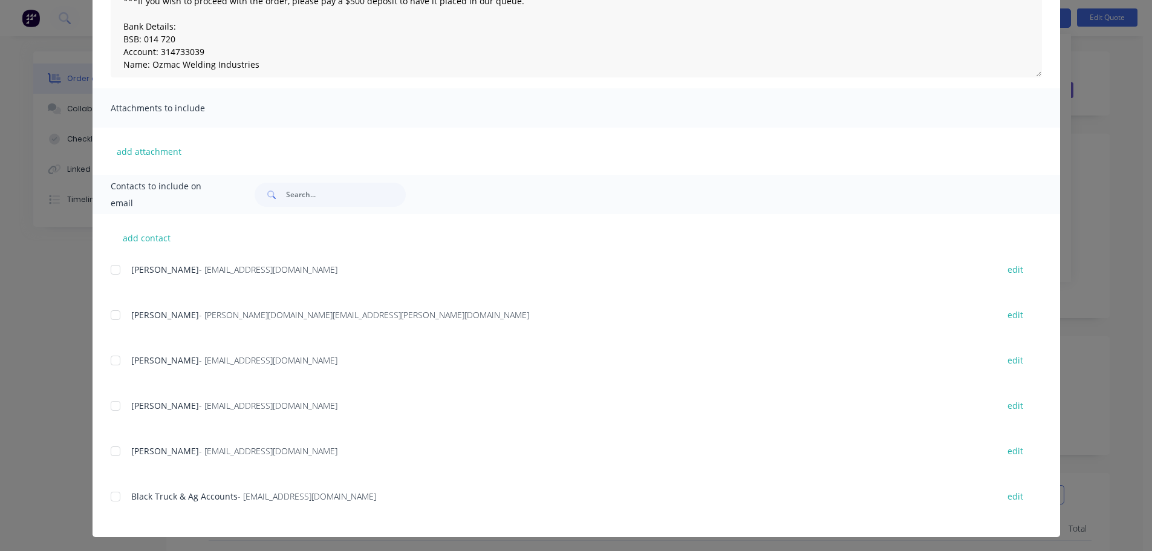
click at [111, 457] on div at bounding box center [115, 451] width 24 height 24
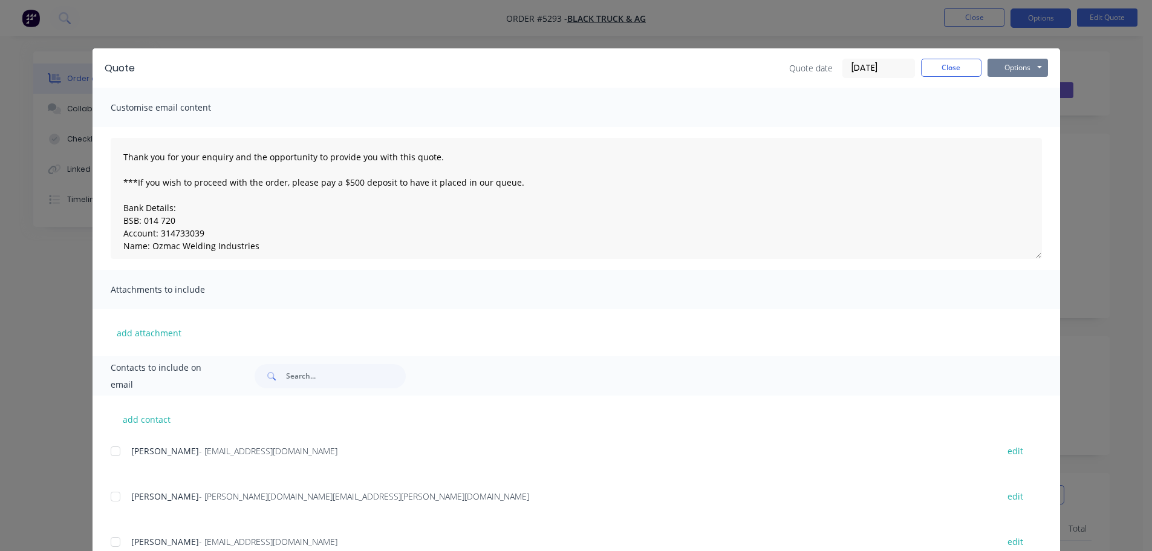
click at [1018, 68] on button "Options" at bounding box center [1018, 68] width 60 height 18
click at [1013, 127] on button "Email" at bounding box center [1026, 129] width 77 height 20
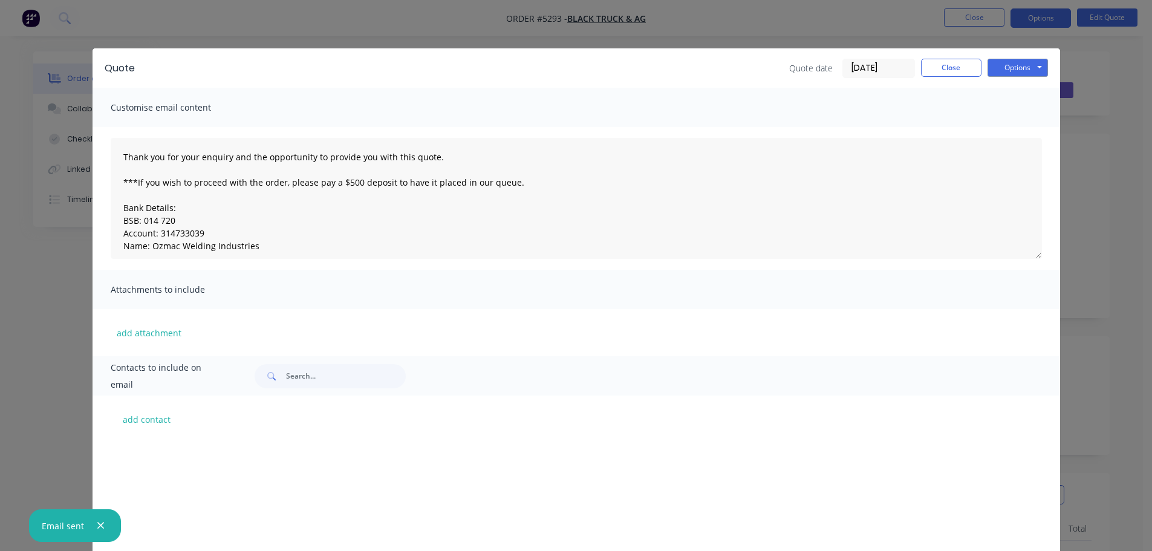
scroll to position [363, 0]
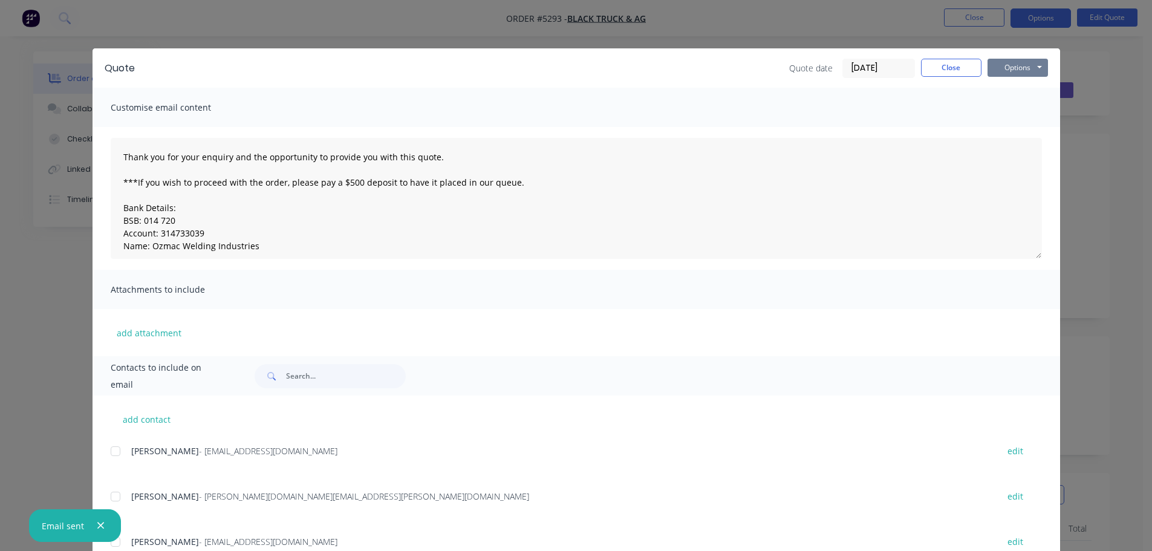
click at [1005, 73] on button "Options" at bounding box center [1018, 68] width 60 height 18
click at [1007, 103] on button "Print" at bounding box center [1026, 109] width 77 height 20
click at [949, 69] on button "Close" at bounding box center [951, 68] width 60 height 18
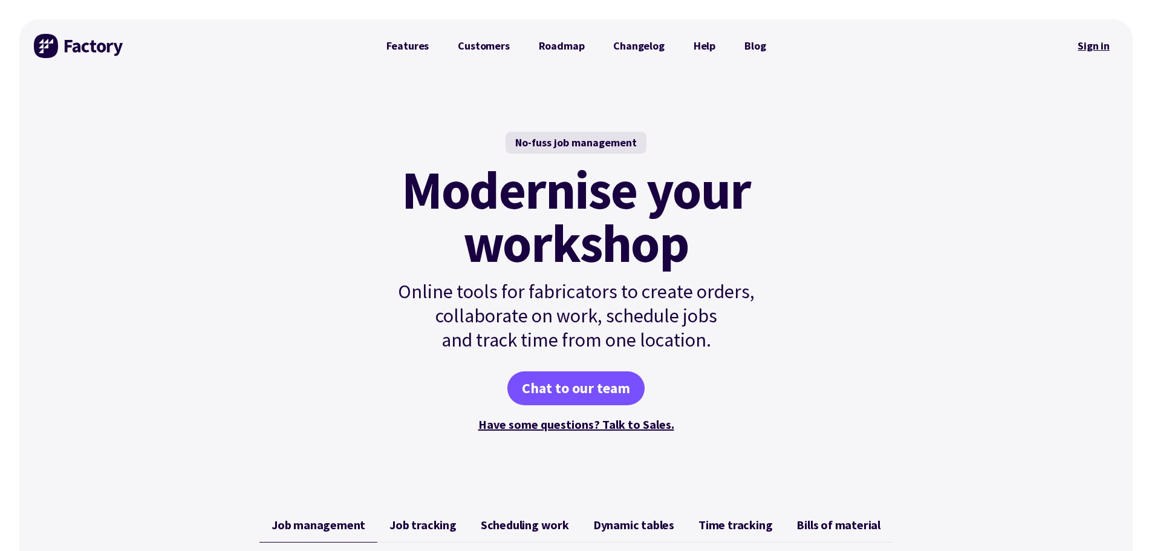
click at [1095, 44] on link "Sign in" at bounding box center [1094, 46] width 49 height 28
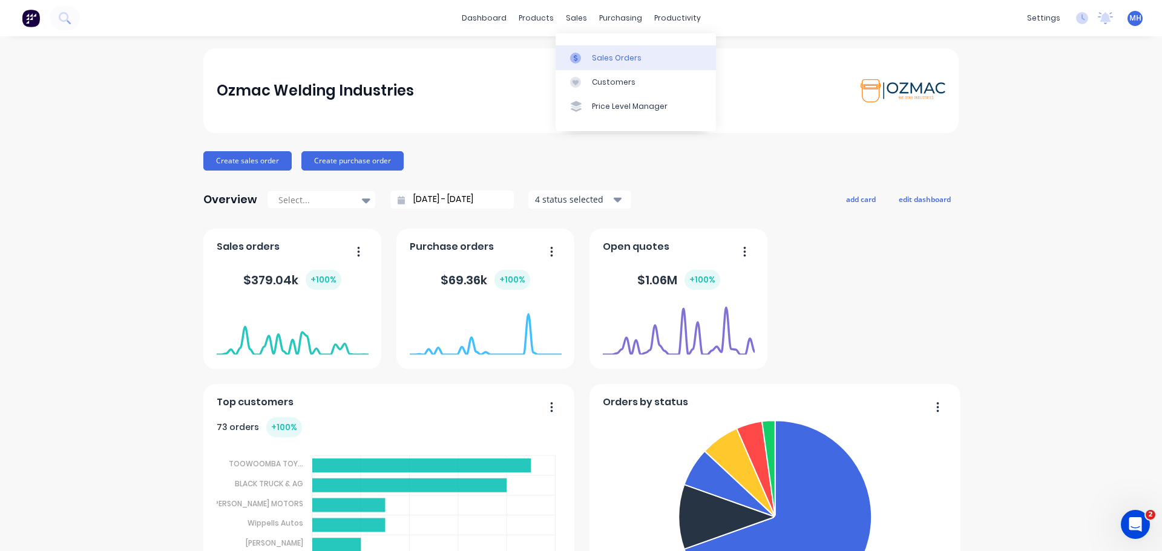
click at [604, 61] on div "Sales Orders" at bounding box center [617, 58] width 50 height 11
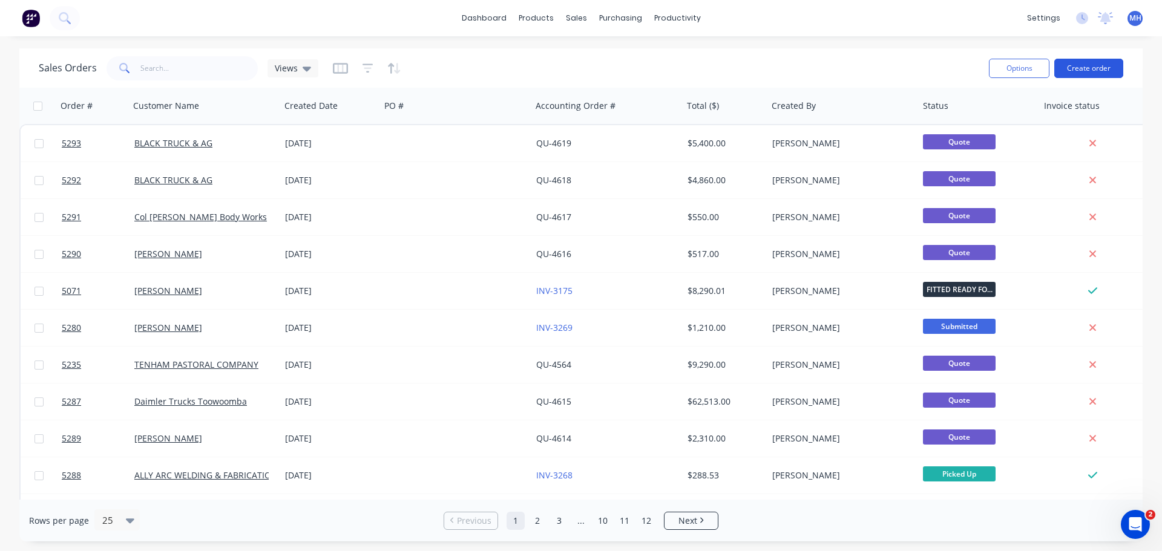
click at [1106, 66] on button "Create order" at bounding box center [1088, 68] width 69 height 19
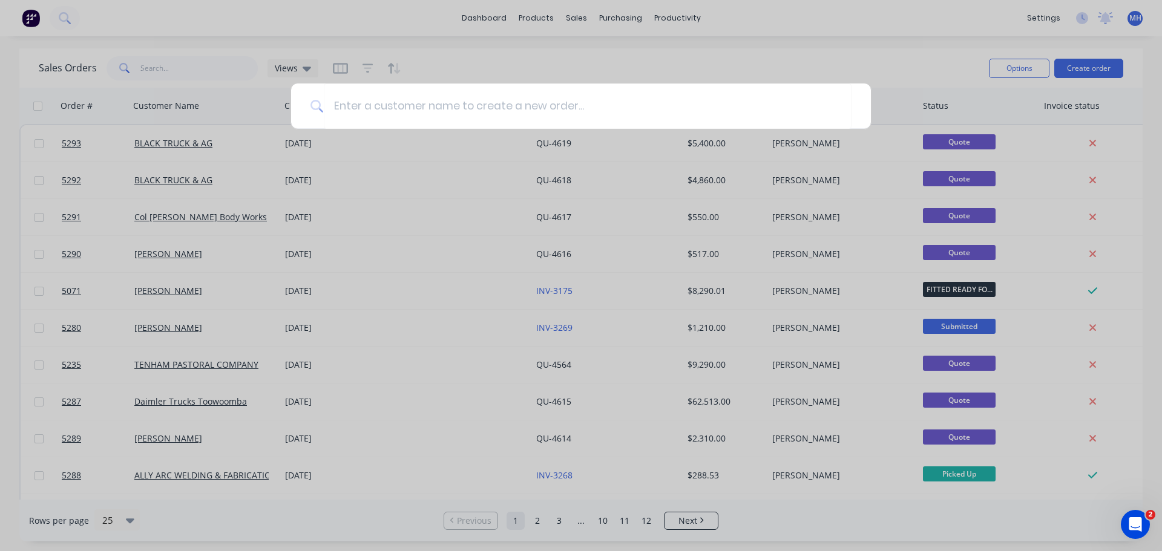
type input "A"
type input "b"
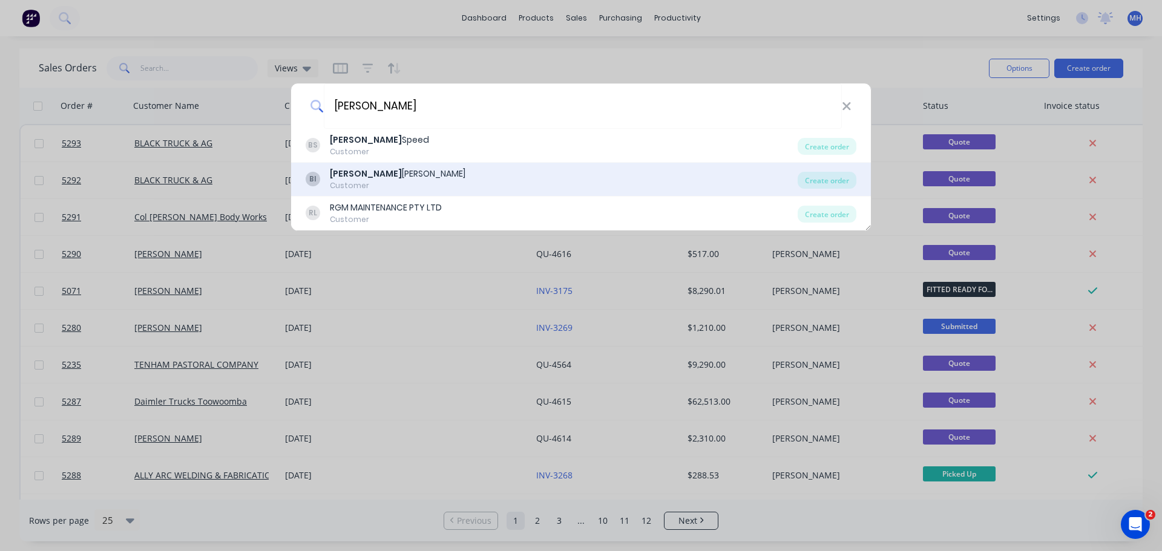
type input "[PERSON_NAME]"
click at [463, 180] on div "BI [PERSON_NAME] Customer" at bounding box center [552, 180] width 492 height 24
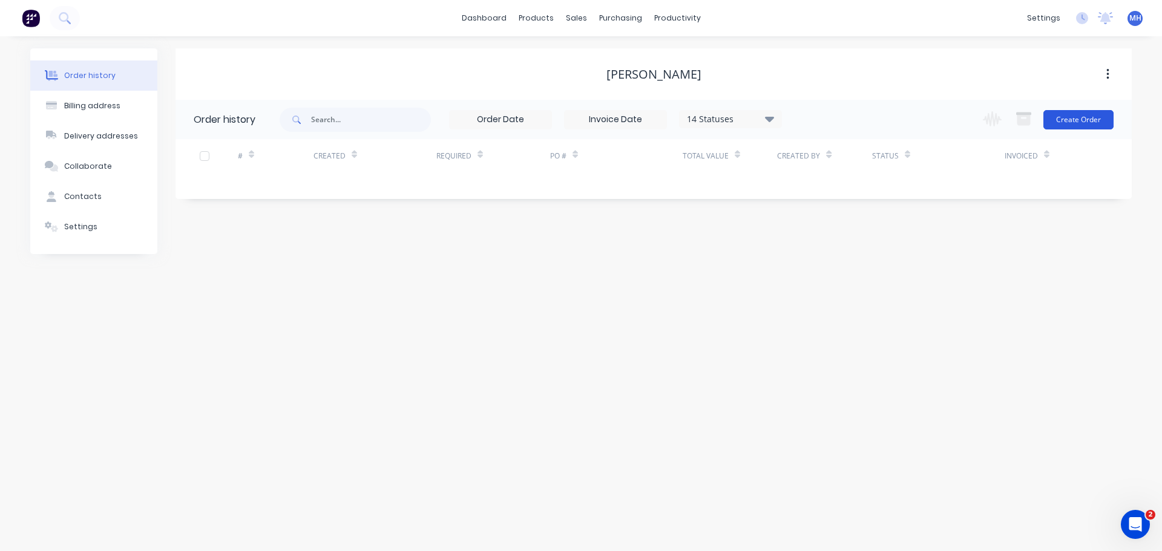
click at [1070, 124] on button "Create Order" at bounding box center [1078, 119] width 70 height 19
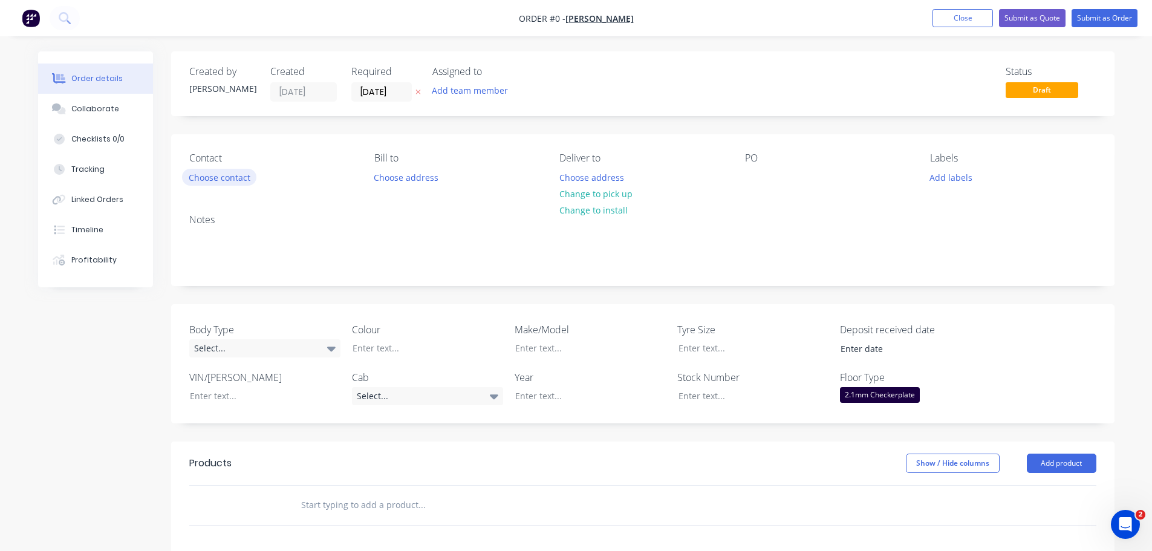
click at [231, 178] on button "Choose contact" at bounding box center [219, 177] width 74 height 16
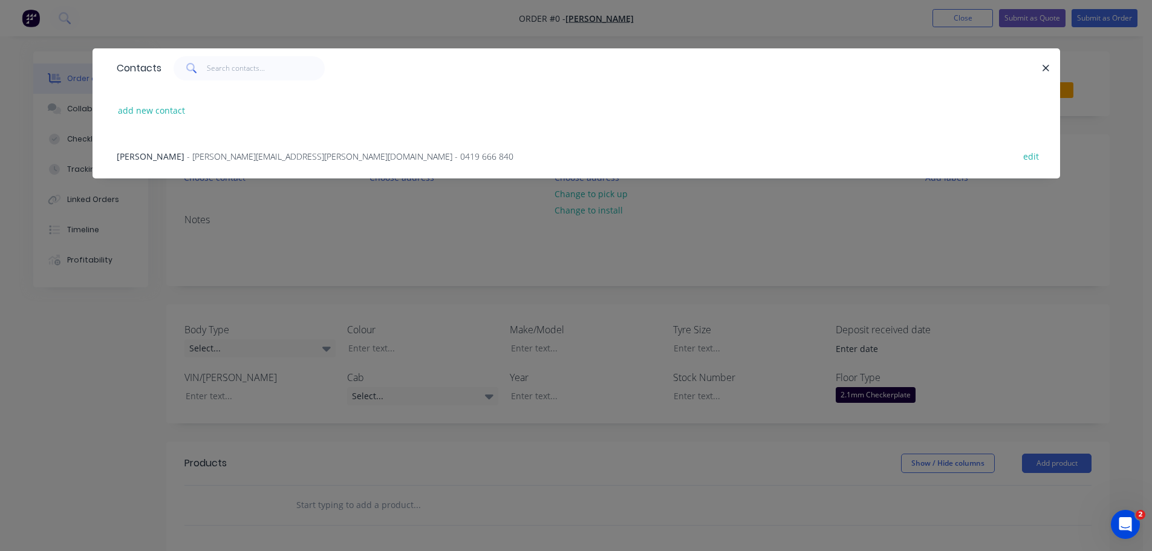
click at [187, 154] on span "- [PERSON_NAME][EMAIL_ADDRESS][PERSON_NAME][DOMAIN_NAME] - 0419 666 840" at bounding box center [350, 156] width 327 height 11
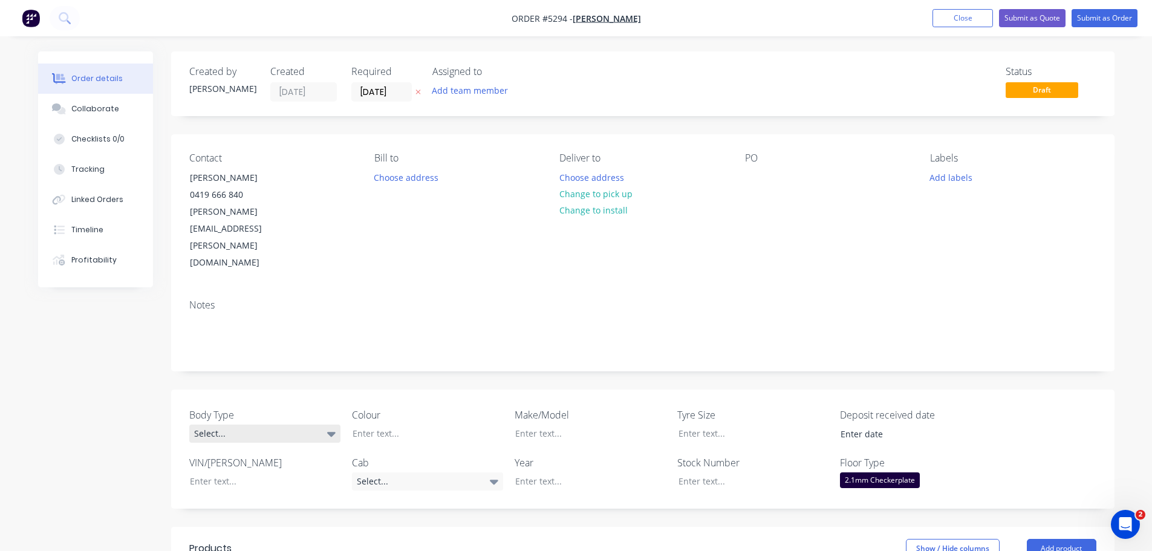
click at [332, 432] on icon at bounding box center [331, 434] width 8 height 5
click at [313, 463] on button "Pick Up" at bounding box center [279, 457] width 181 height 24
click at [396, 425] on div at bounding box center [418, 434] width 151 height 18
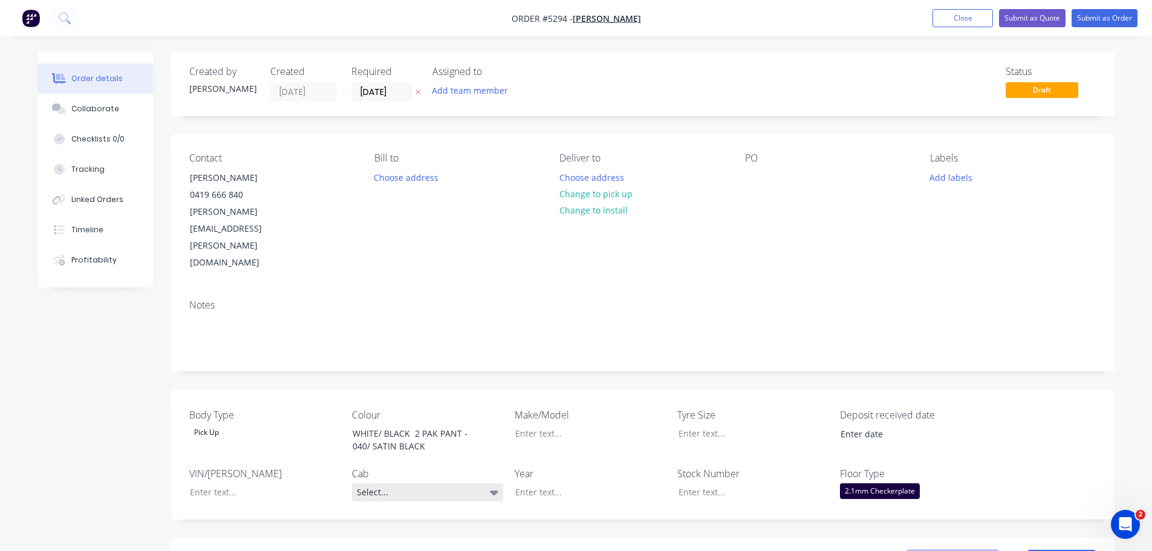
click at [436, 483] on div "Select..." at bounding box center [427, 492] width 151 height 18
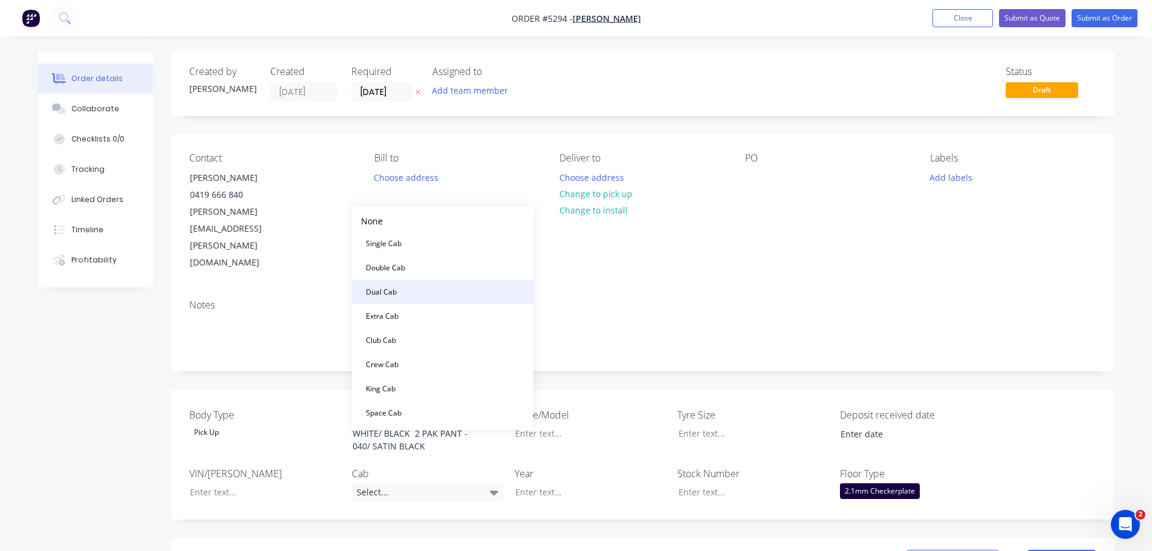
click at [427, 296] on button "Dual Cab" at bounding box center [442, 292] width 181 height 24
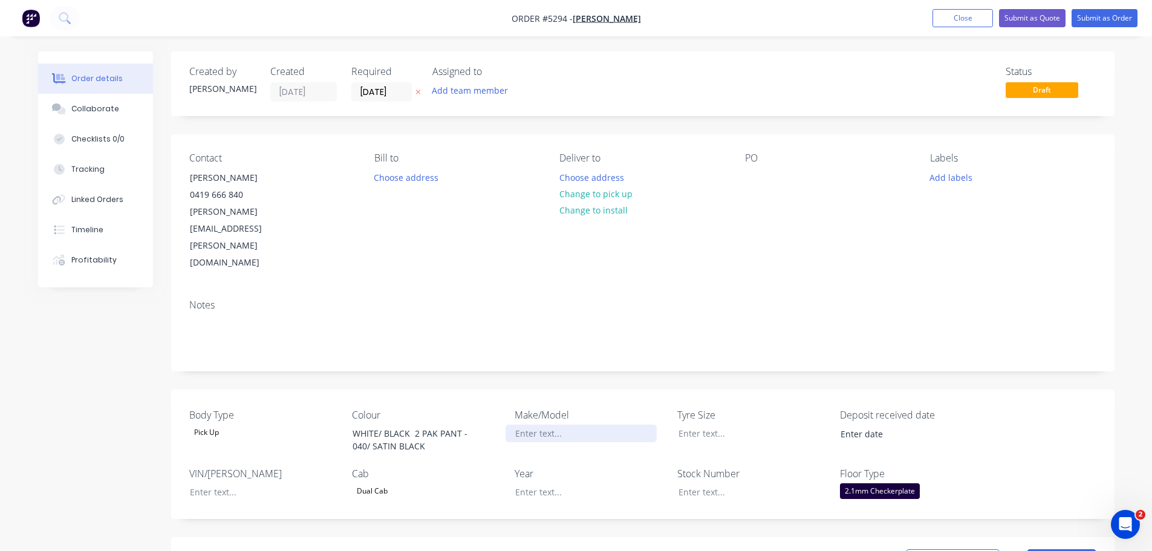
click at [575, 425] on div at bounding box center [581, 434] width 151 height 18
click at [550, 483] on div at bounding box center [581, 492] width 151 height 18
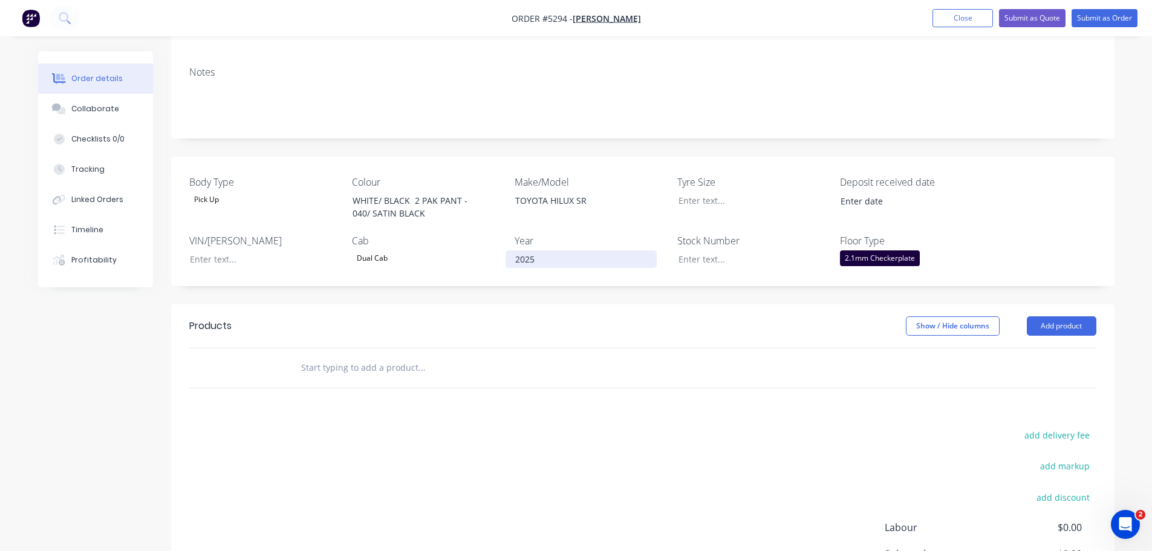
scroll to position [242, 0]
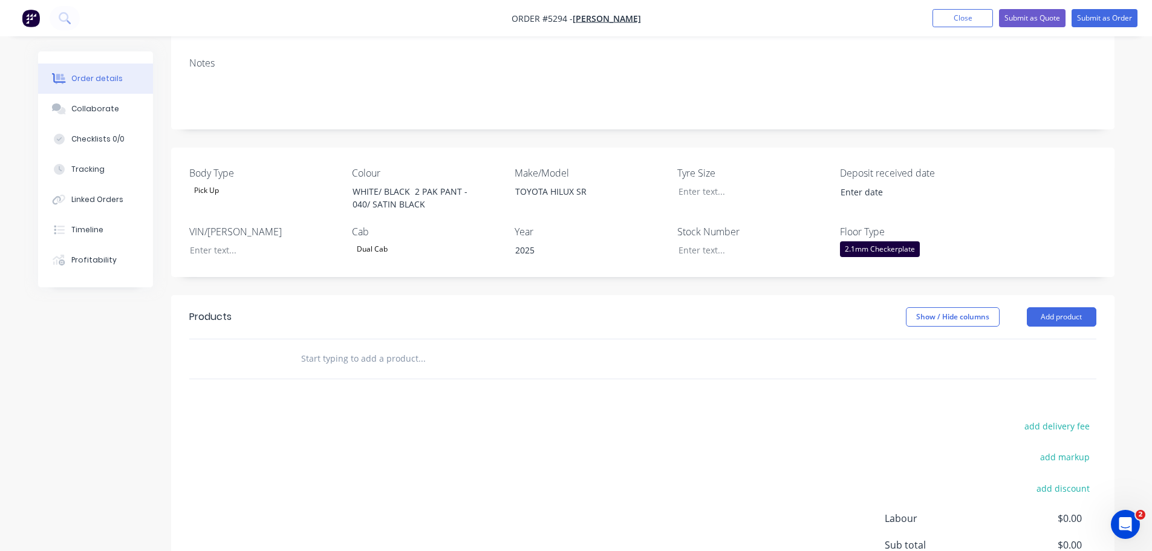
click at [445, 347] on input "text" at bounding box center [422, 359] width 242 height 24
click at [1062, 307] on button "Add product" at bounding box center [1062, 316] width 70 height 19
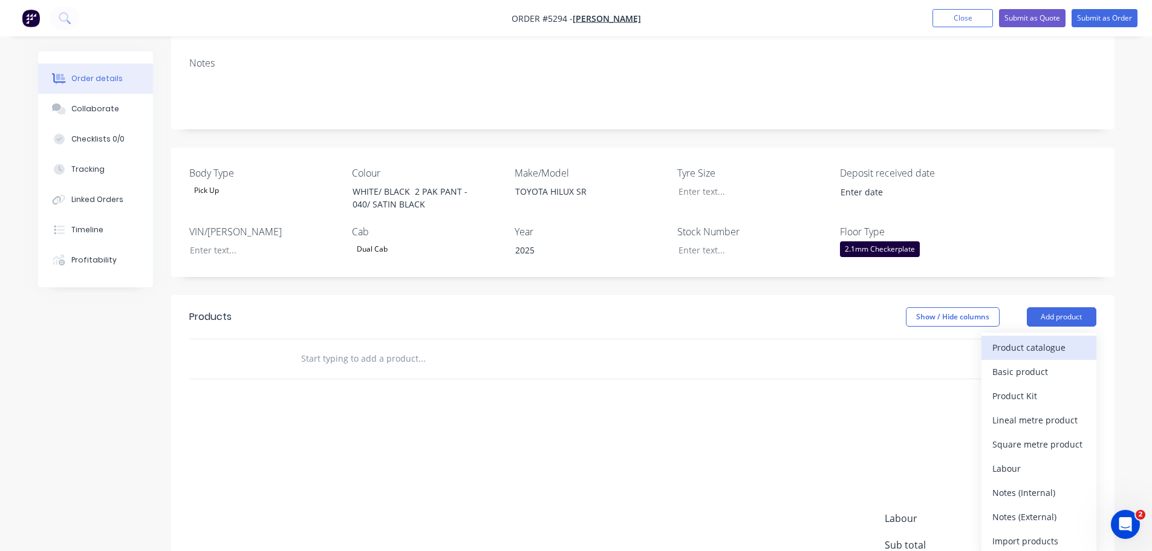
click at [1062, 339] on div "Product catalogue" at bounding box center [1039, 348] width 93 height 18
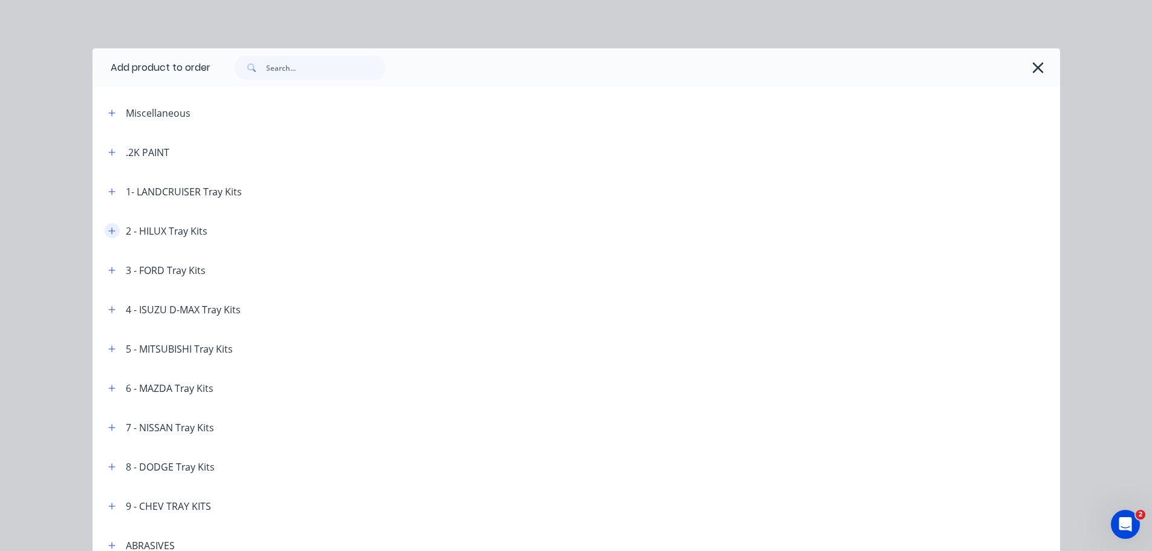
click at [108, 233] on icon "button" at bounding box center [111, 231] width 7 height 8
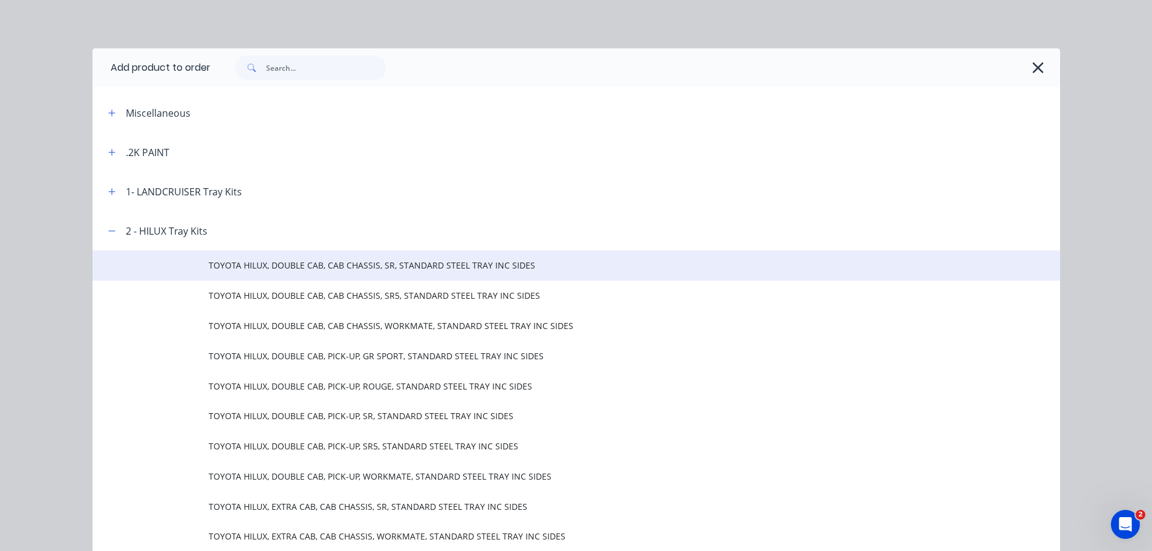
click at [298, 265] on span "TOYOTA HILUX, DOUBLE CAB, CAB CHASSIS, SR, STANDARD STEEL TRAY INC SIDES" at bounding box center [549, 265] width 681 height 13
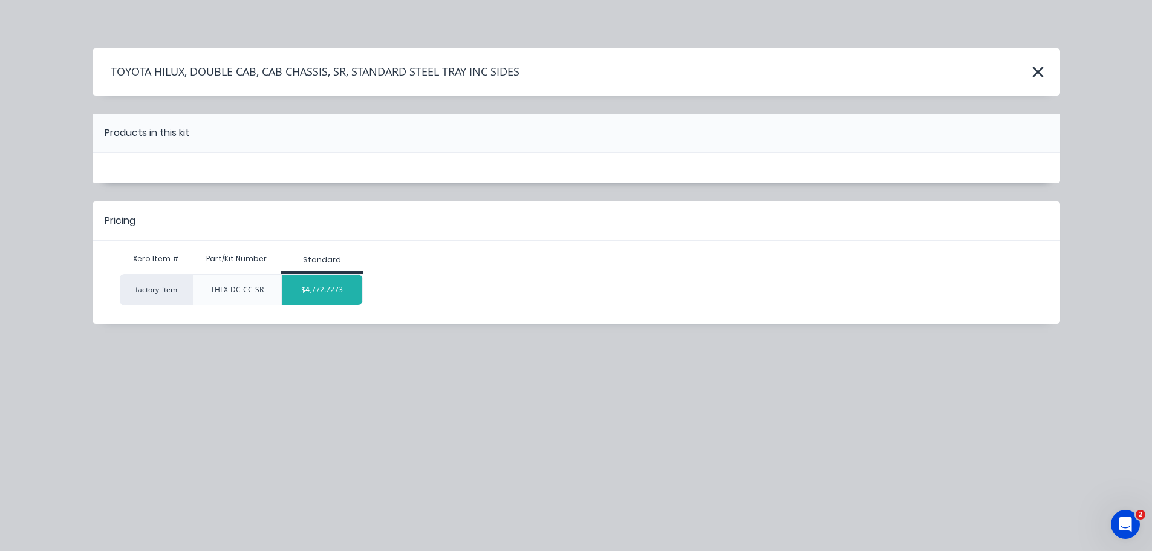
click at [313, 290] on div "$4,772.7273" at bounding box center [322, 290] width 80 height 30
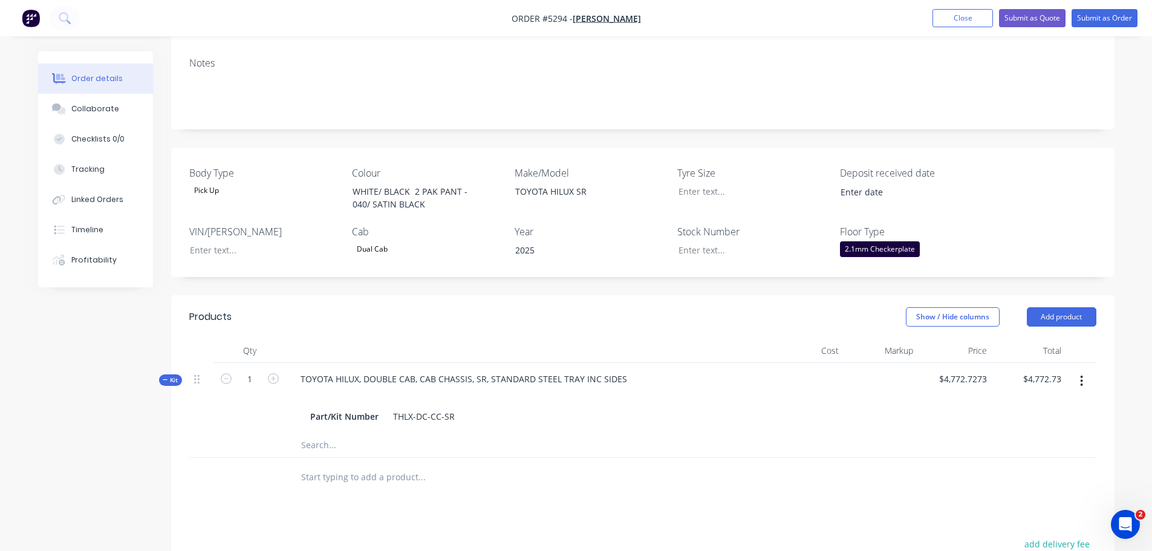
click at [380, 465] on input "text" at bounding box center [422, 477] width 242 height 24
click at [1071, 307] on button "Add product" at bounding box center [1062, 316] width 70 height 19
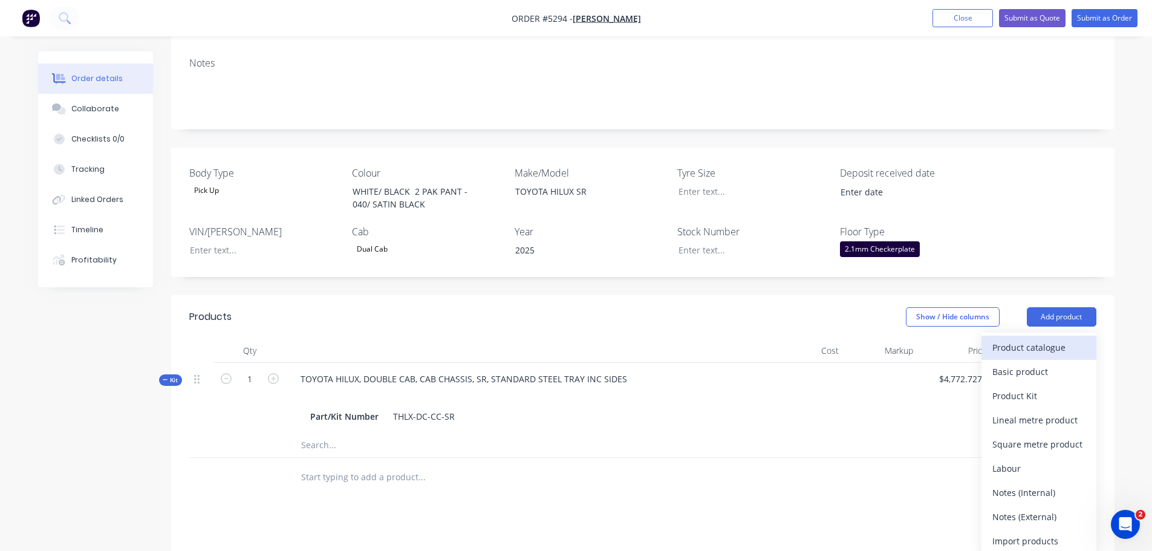
click at [1046, 339] on div "Product catalogue" at bounding box center [1039, 348] width 93 height 18
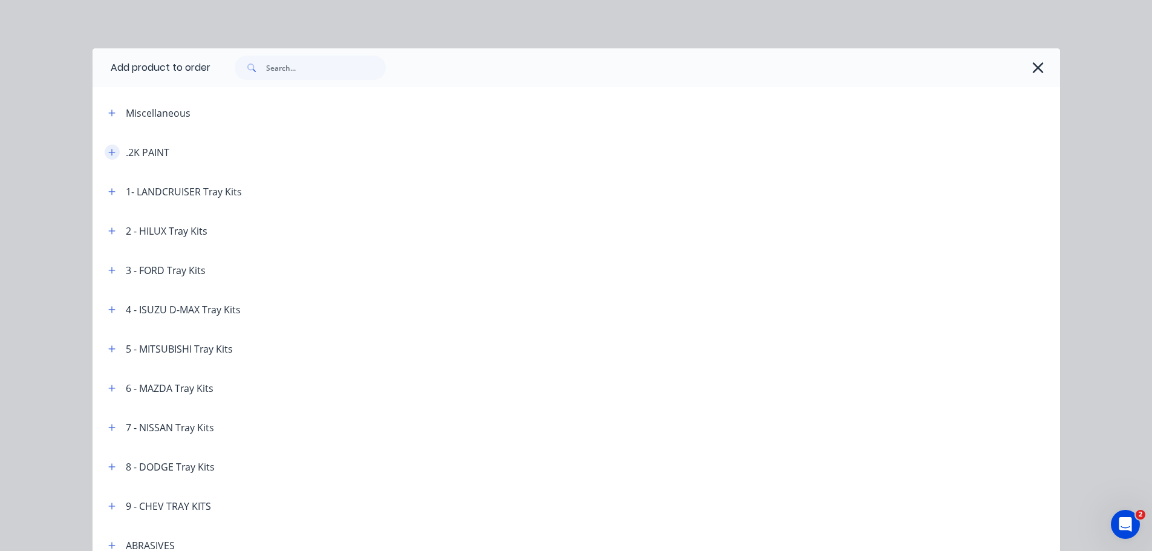
click at [105, 148] on button "button" at bounding box center [112, 152] width 15 height 15
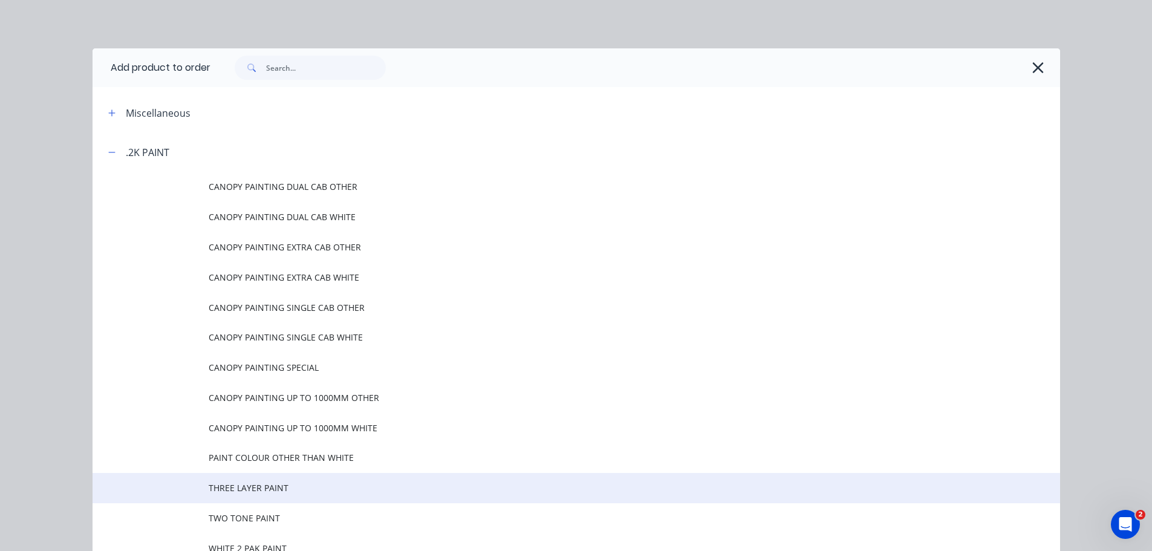
scroll to position [60, 0]
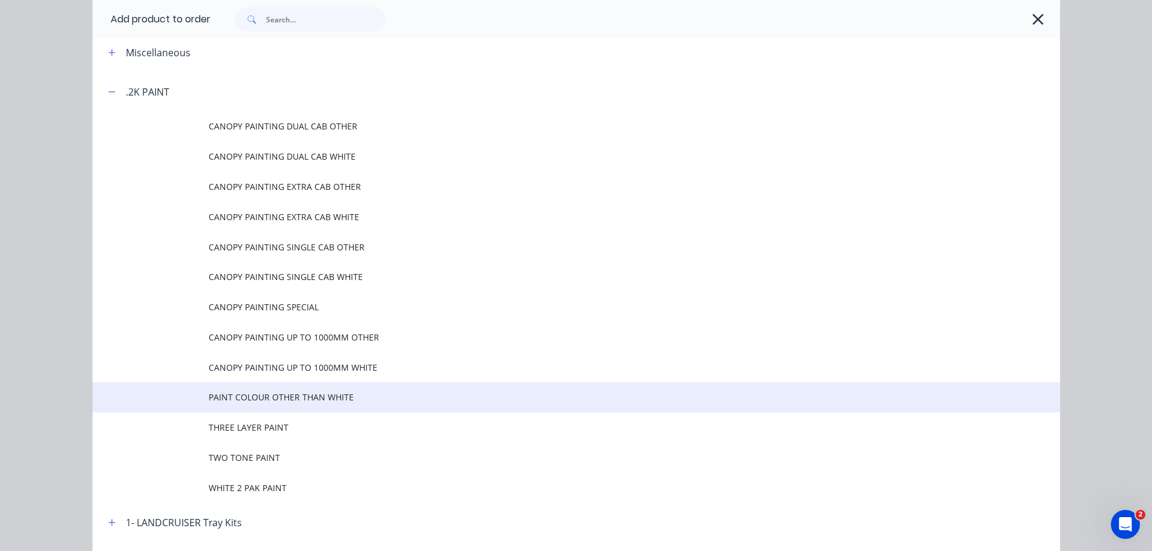
click at [311, 399] on span "PAINT COLOUR OTHER THAN WHITE" at bounding box center [549, 397] width 681 height 13
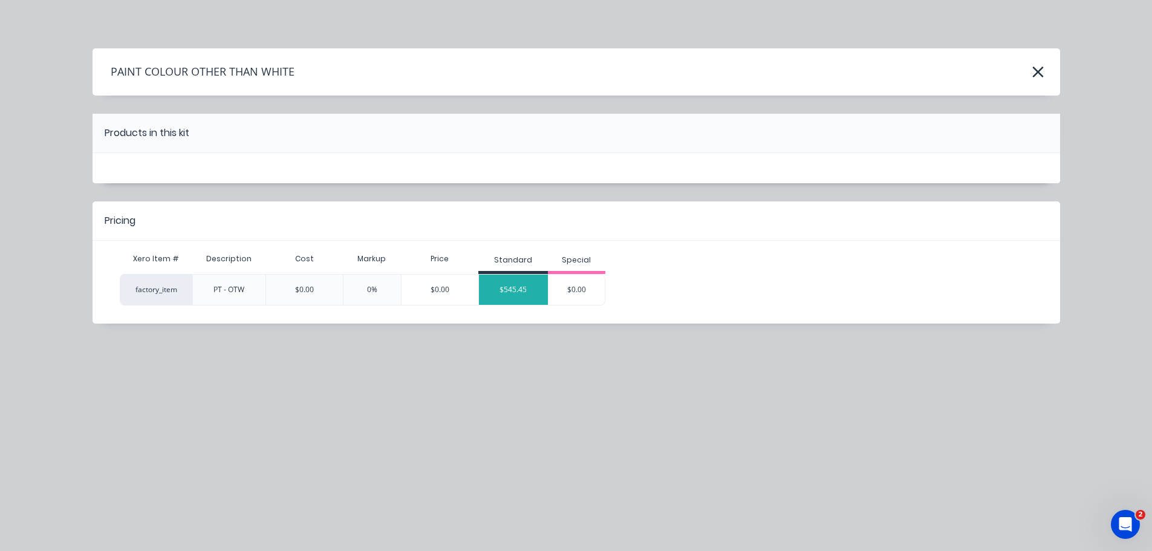
click at [508, 290] on div "$545.45" at bounding box center [513, 290] width 69 height 30
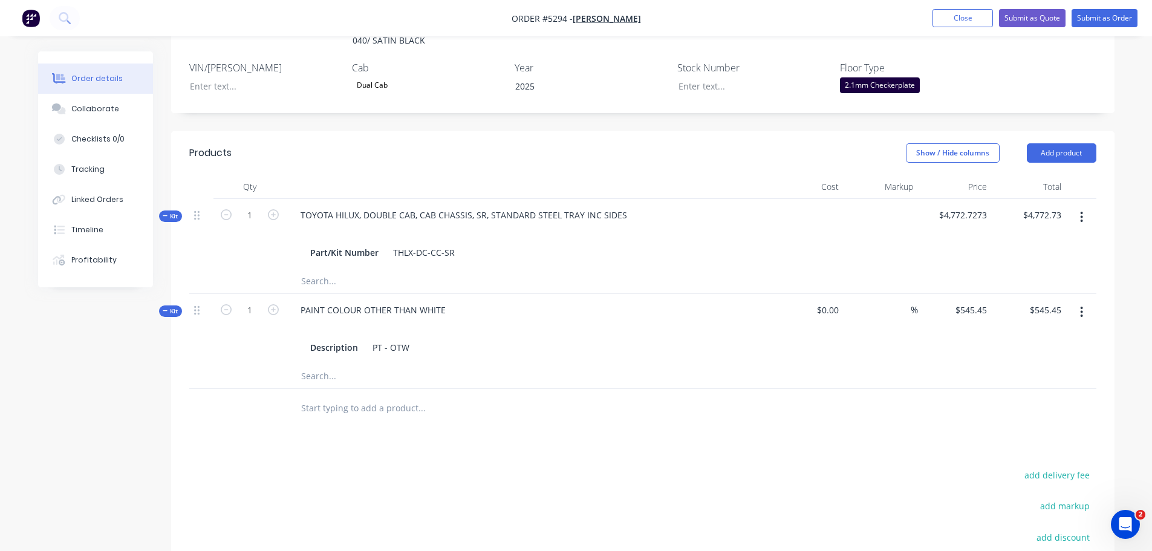
scroll to position [423, 0]
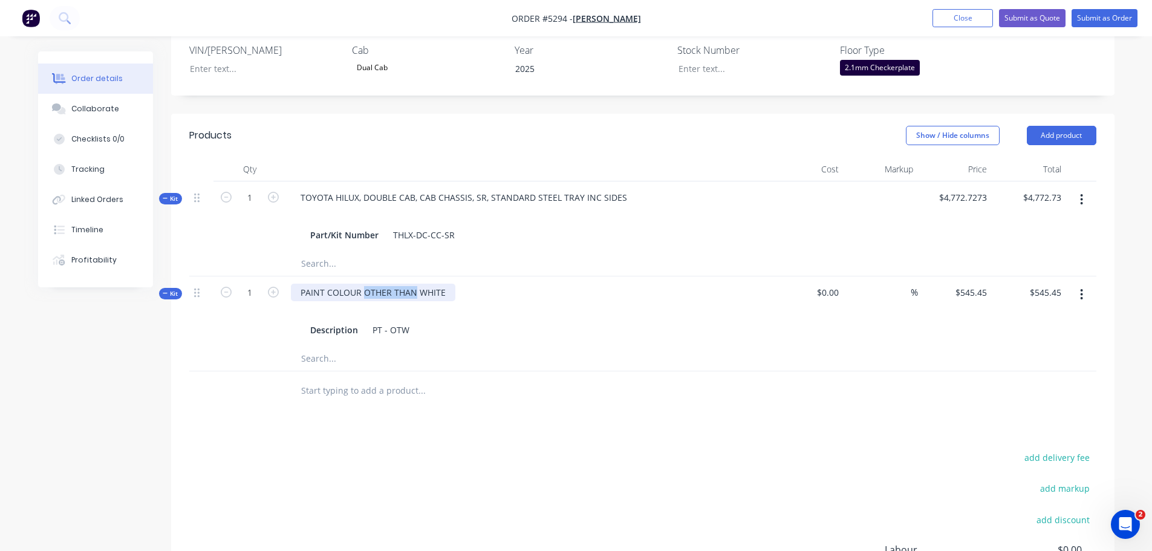
drag, startPoint x: 362, startPoint y: 241, endPoint x: 413, endPoint y: 243, distance: 50.2
click at [413, 284] on div "PAINT COLOUR OTHER THAN WHITE" at bounding box center [373, 293] width 165 height 18
click at [394, 284] on div "PAINT COLOUR - WHITE" at bounding box center [348, 293] width 114 height 18
click at [377, 379] on input "text" at bounding box center [422, 391] width 242 height 24
click at [1063, 126] on button "Add product" at bounding box center [1062, 135] width 70 height 19
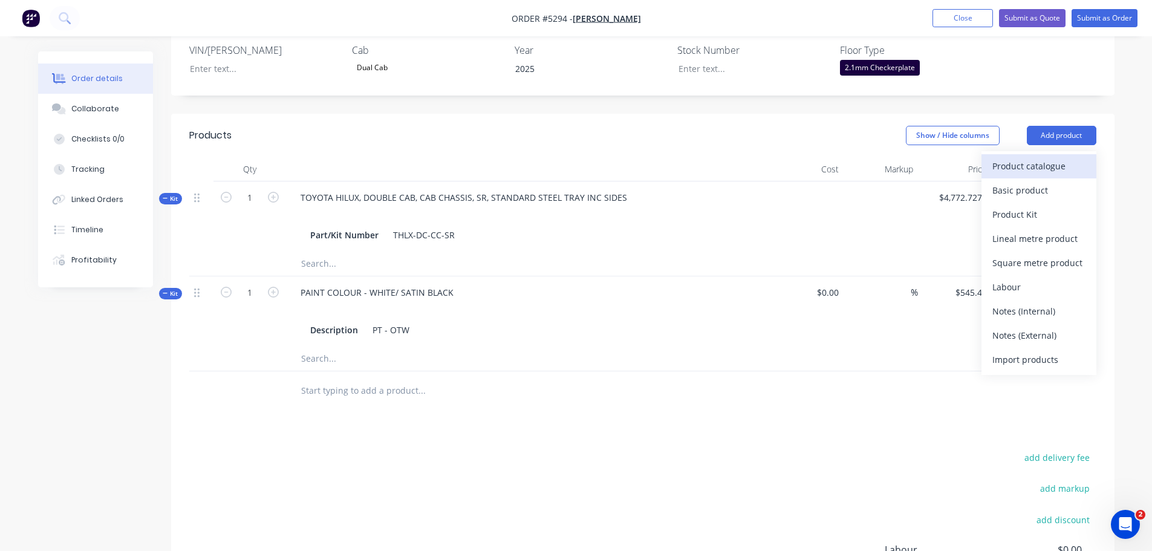
click at [1042, 157] on div "Product catalogue" at bounding box center [1039, 166] width 93 height 18
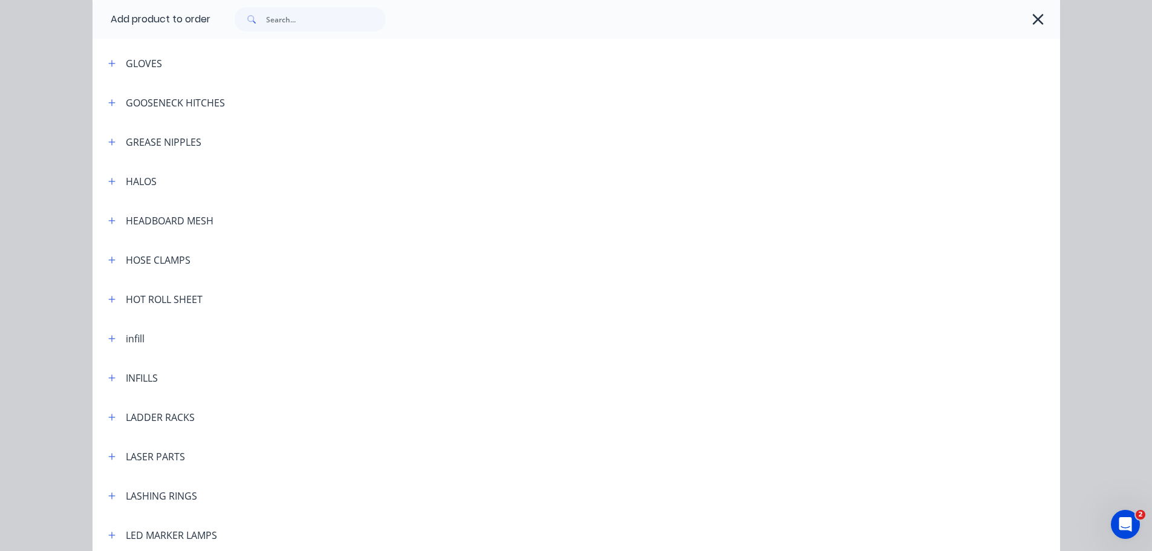
scroll to position [1633, 0]
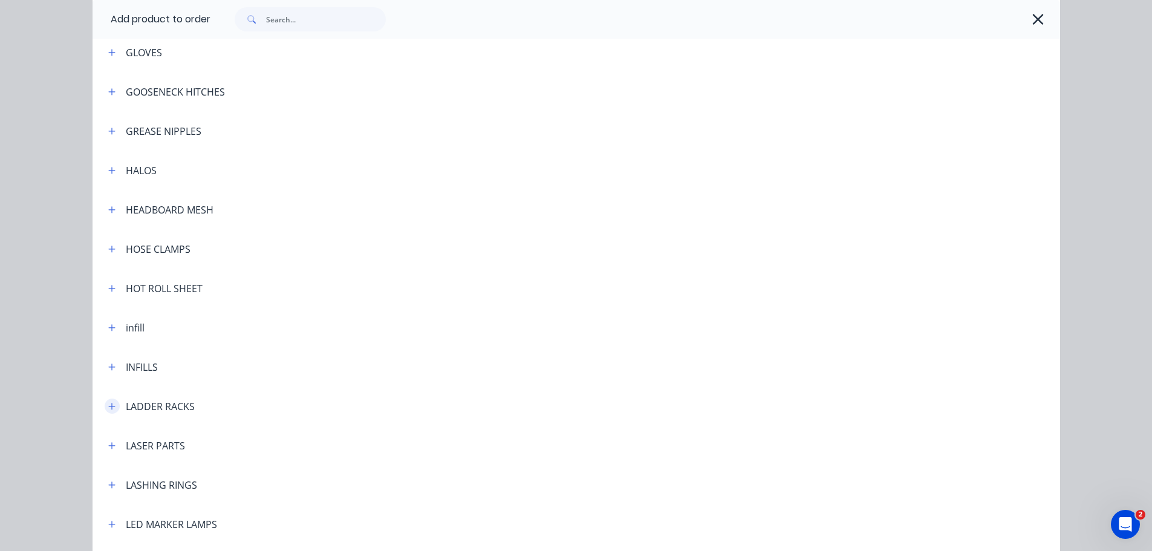
click at [108, 409] on icon "button" at bounding box center [111, 406] width 7 height 8
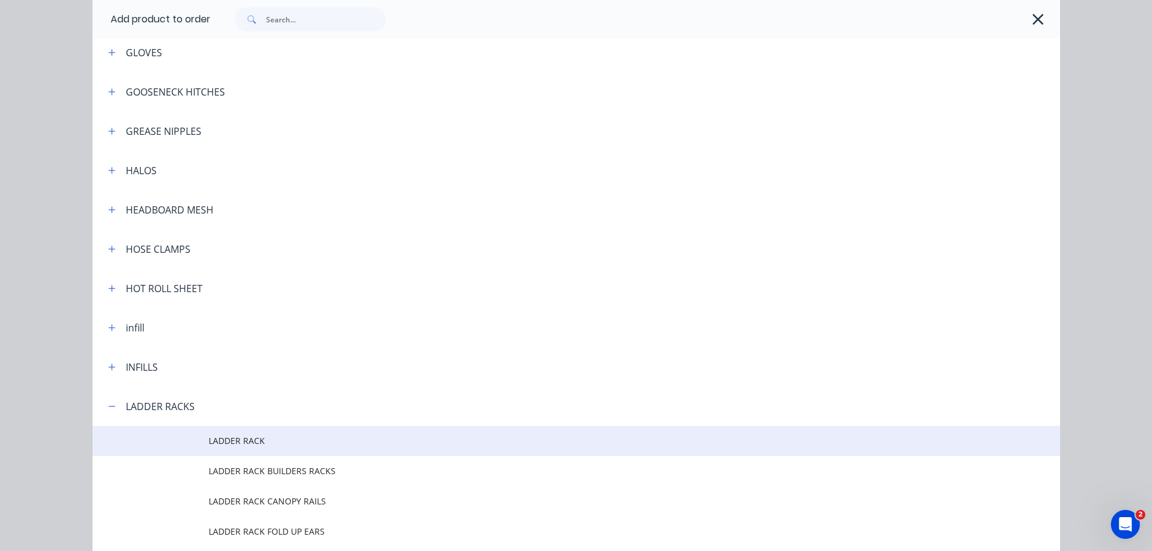
click at [232, 441] on span "LADDER RACK" at bounding box center [549, 440] width 681 height 13
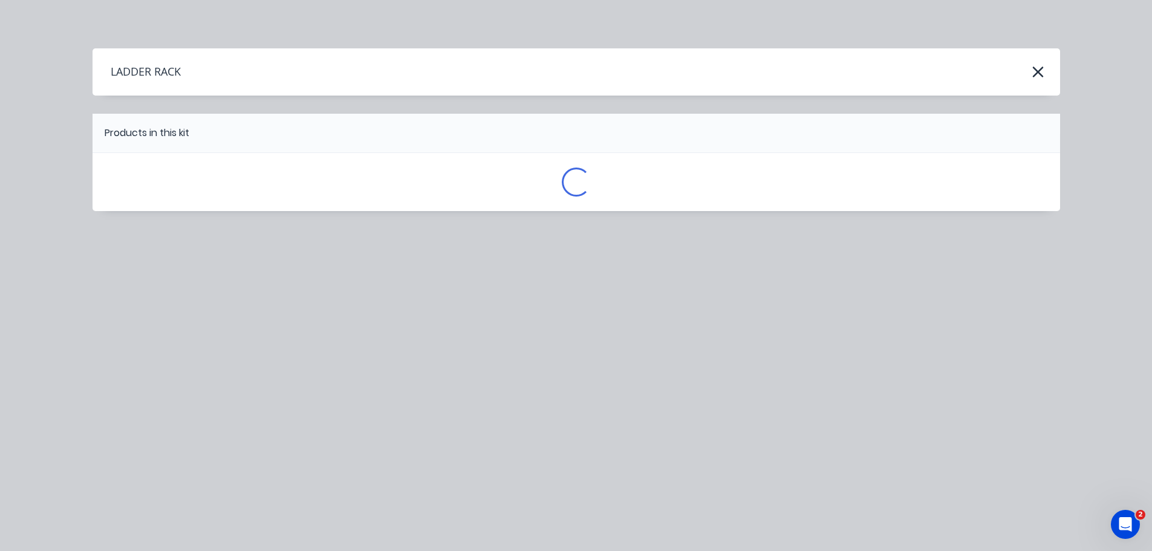
scroll to position [0, 0]
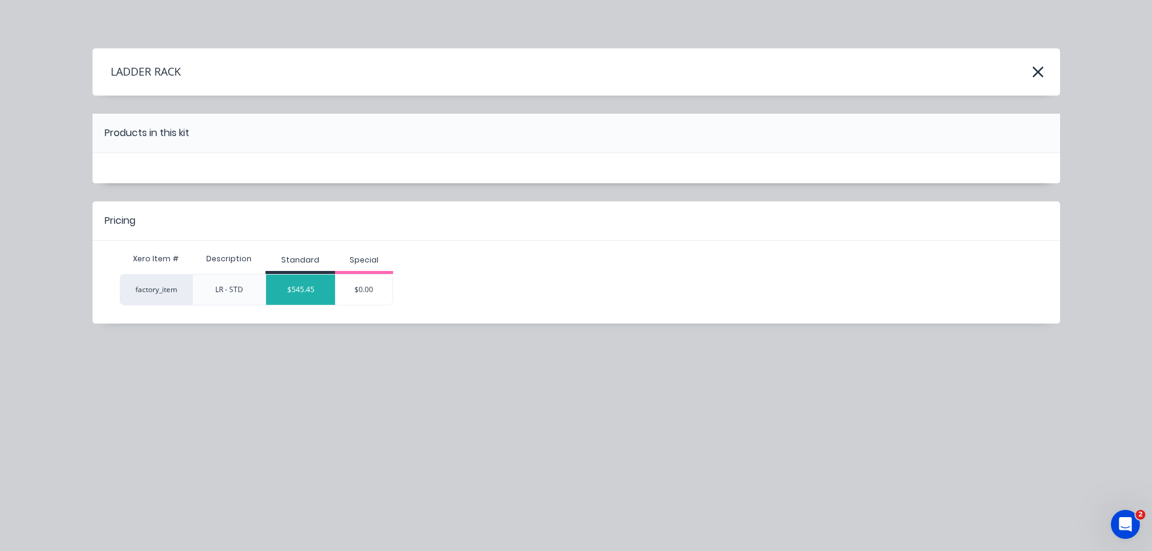
click at [299, 288] on div "$545.45" at bounding box center [300, 290] width 69 height 30
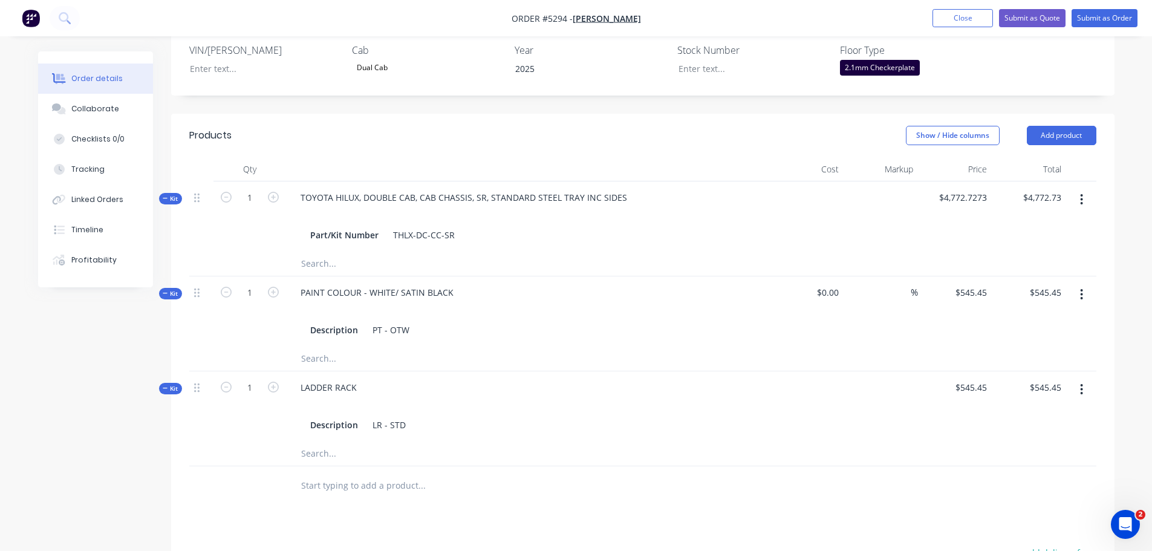
click at [379, 474] on input "text" at bounding box center [422, 486] width 242 height 24
click at [1061, 126] on button "Add product" at bounding box center [1062, 135] width 70 height 19
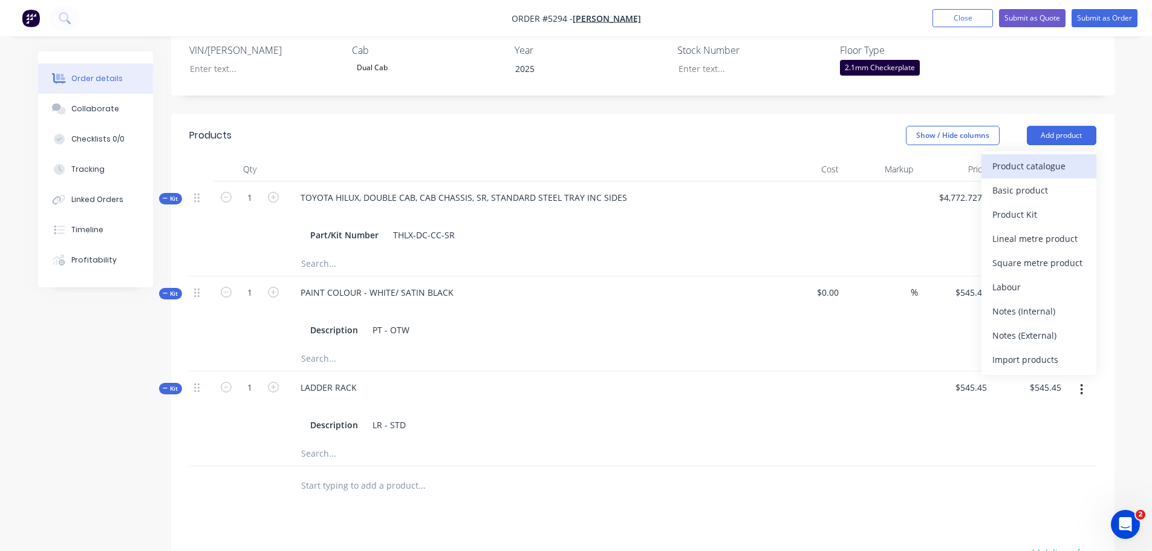
click at [1057, 157] on div "Product catalogue" at bounding box center [1039, 166] width 93 height 18
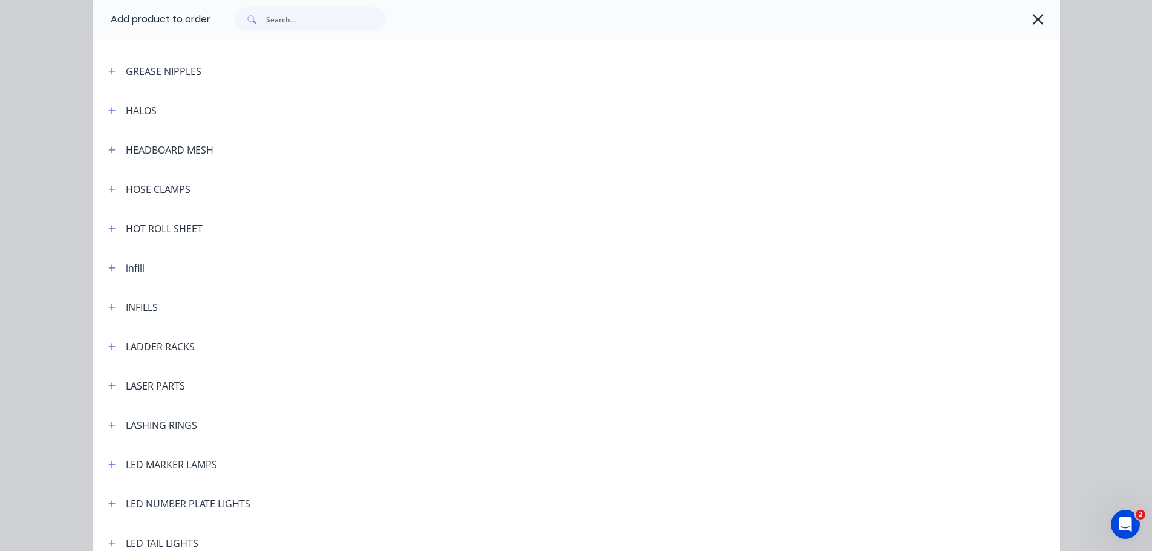
scroll to position [1694, 0]
click at [108, 346] on icon "button" at bounding box center [111, 345] width 7 height 7
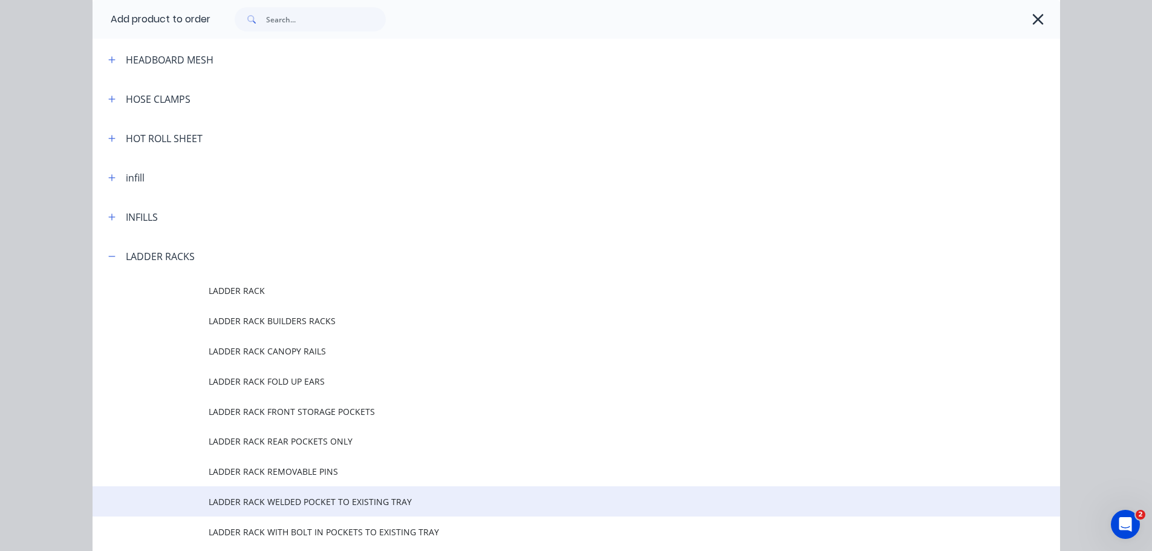
scroll to position [1815, 0]
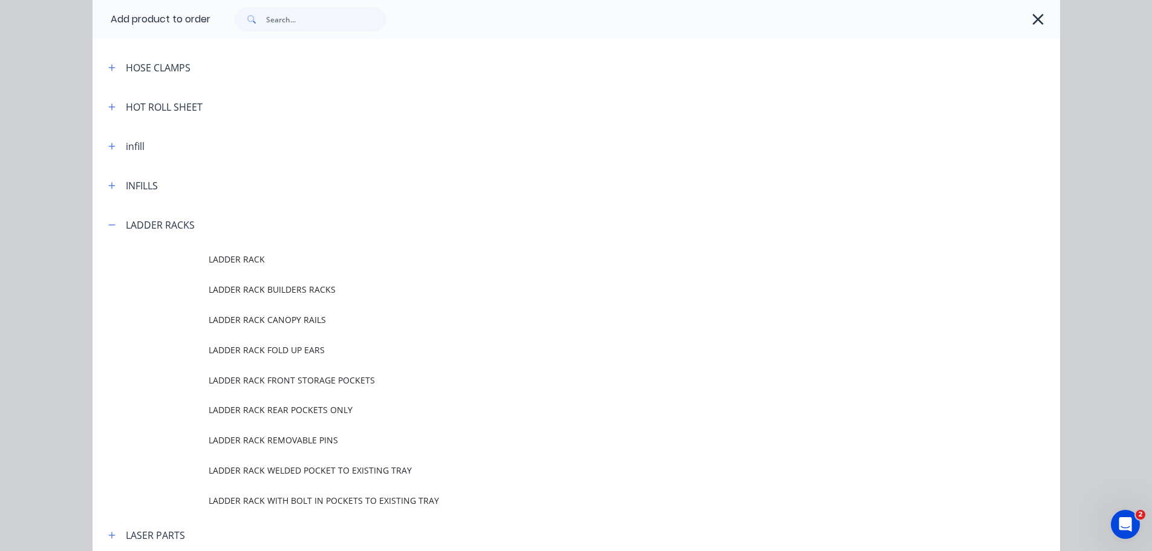
click at [263, 446] on td "LADDER RACK REMOVABLE PINS" at bounding box center [635, 440] width 852 height 30
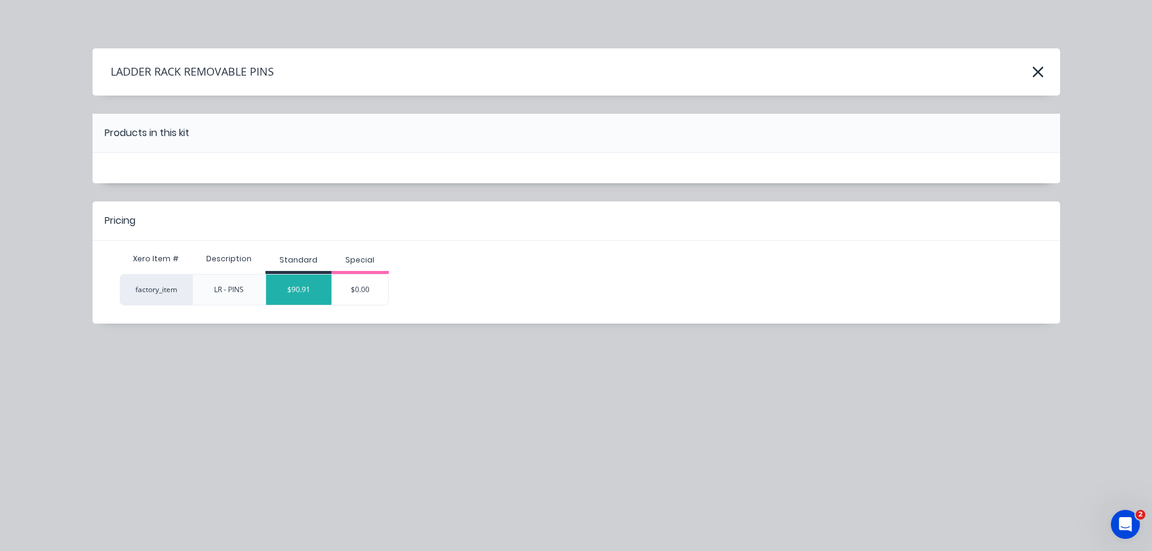
click at [309, 298] on div "$90.91" at bounding box center [298, 290] width 65 height 30
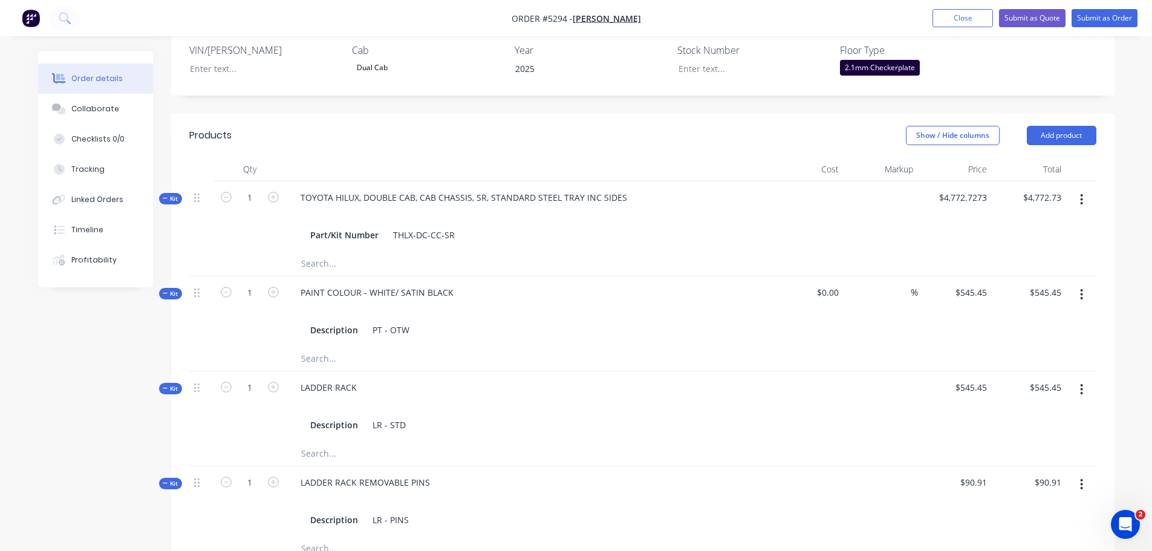
click at [1078, 126] on button "Add product" at bounding box center [1062, 135] width 70 height 19
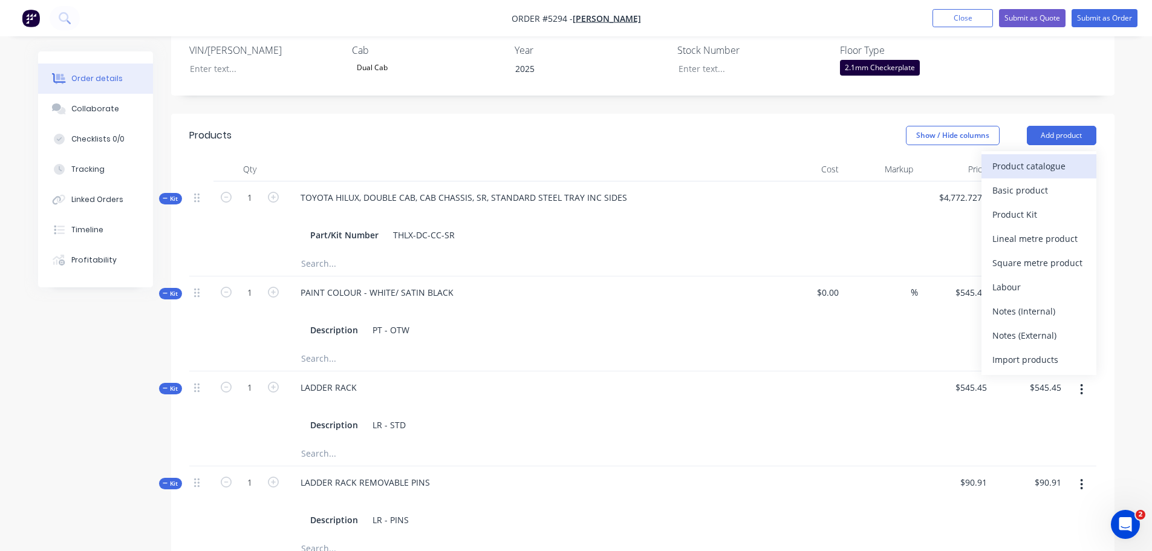
click at [1048, 157] on div "Product catalogue" at bounding box center [1039, 166] width 93 height 18
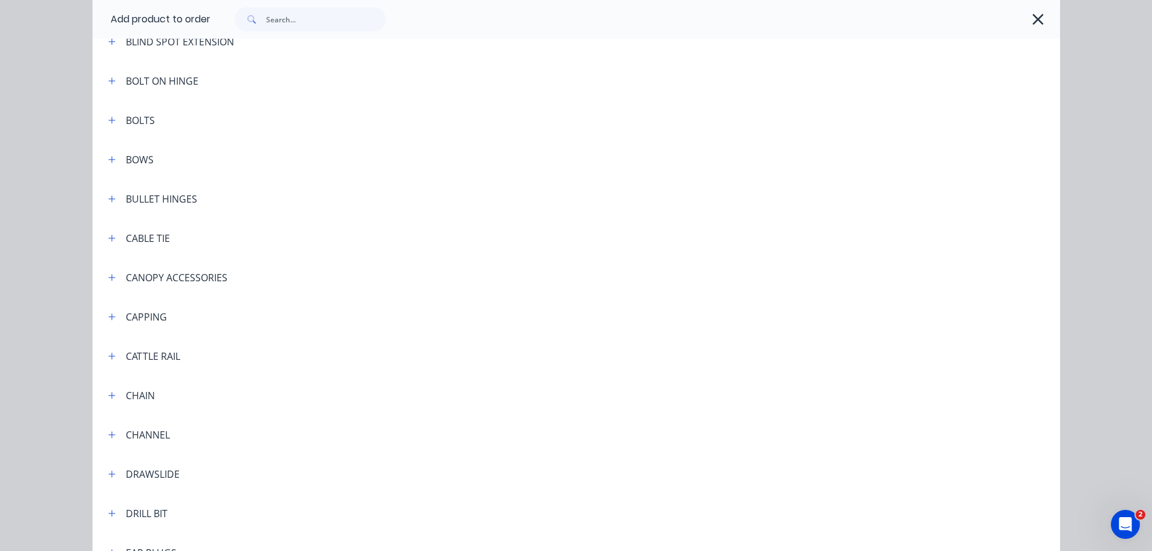
scroll to position [786, 0]
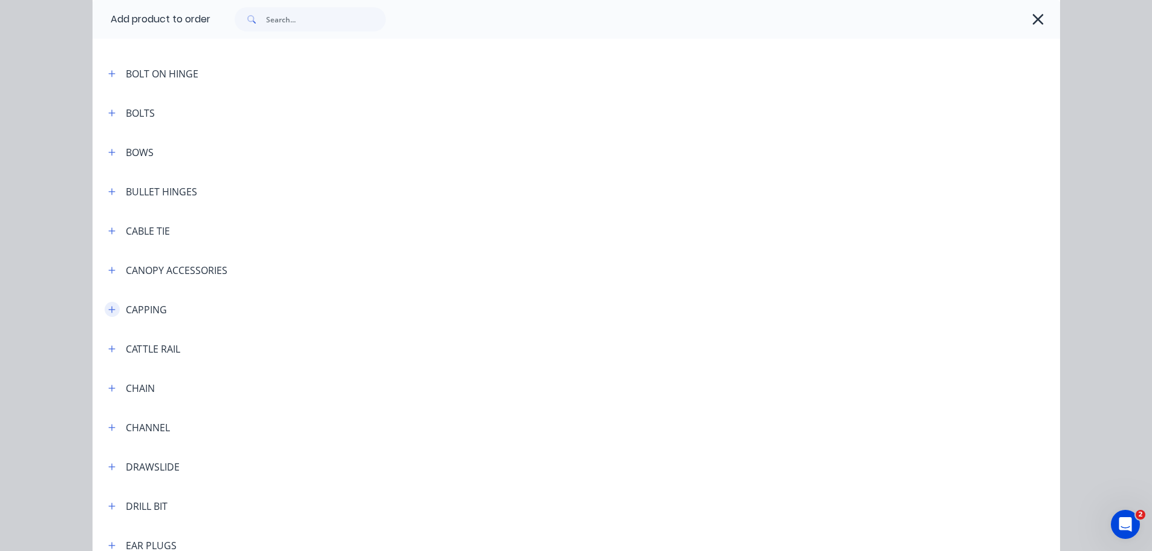
click at [108, 313] on icon "button" at bounding box center [111, 310] width 7 height 8
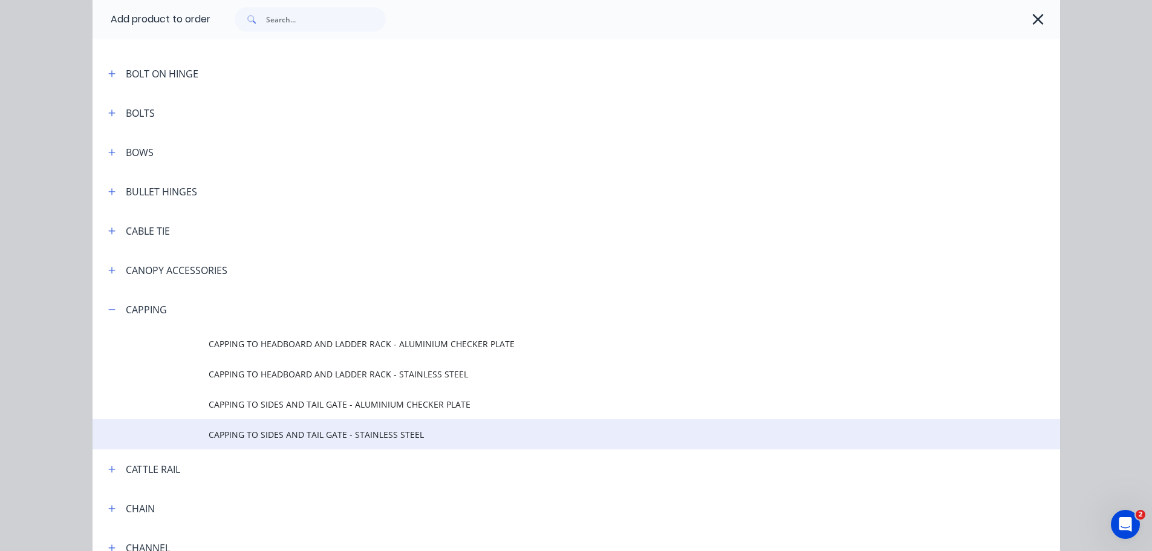
click at [304, 436] on span "CAPPING TO SIDES AND TAIL GATE - STAINLESS STEEL" at bounding box center [549, 434] width 681 height 13
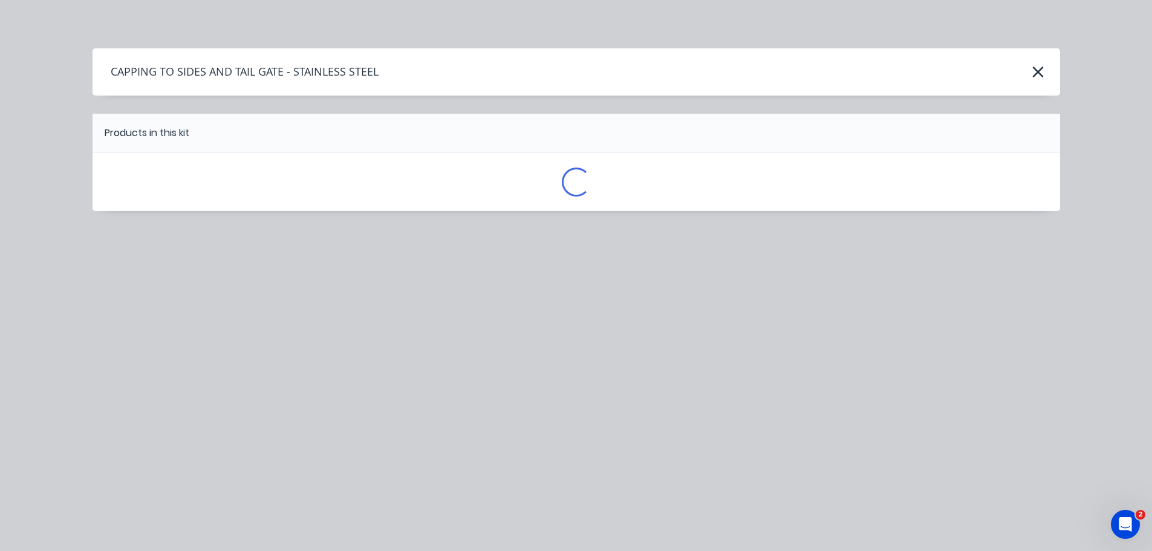
scroll to position [0, 0]
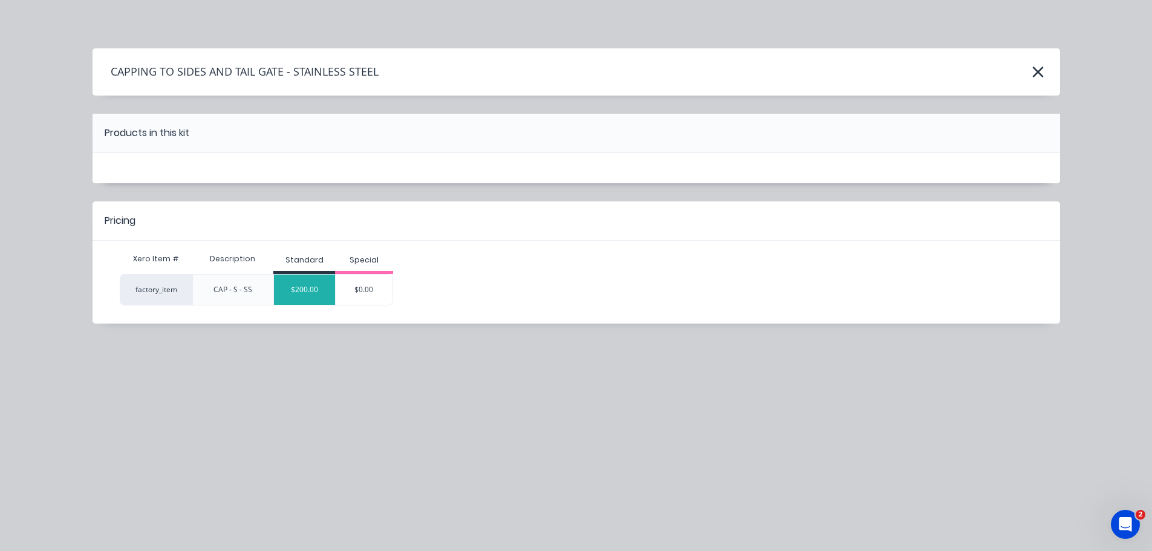
click at [310, 290] on div "$200.00" at bounding box center [304, 290] width 61 height 30
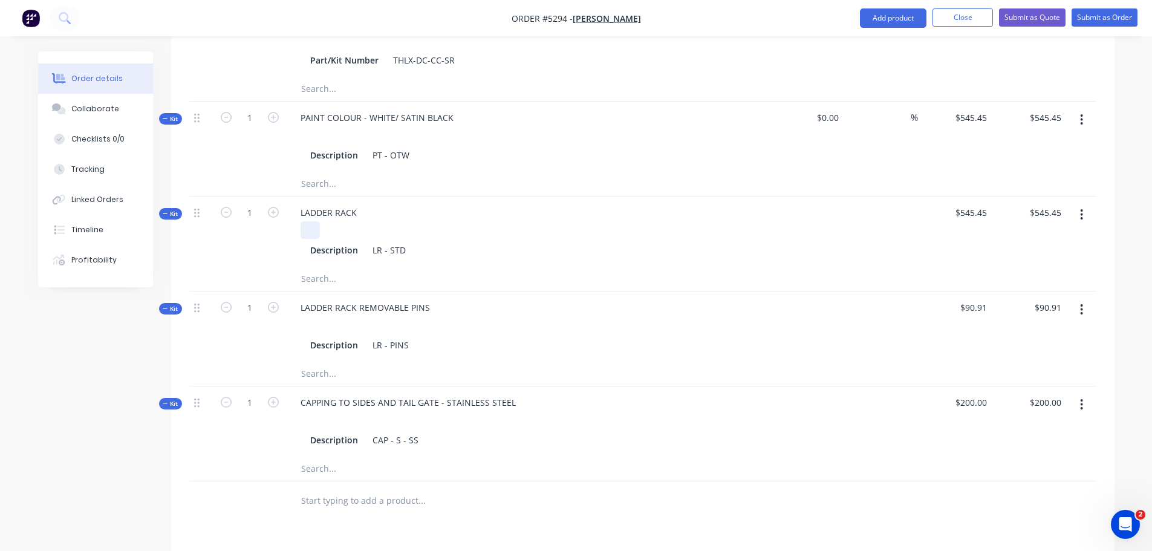
scroll to position [605, 0]
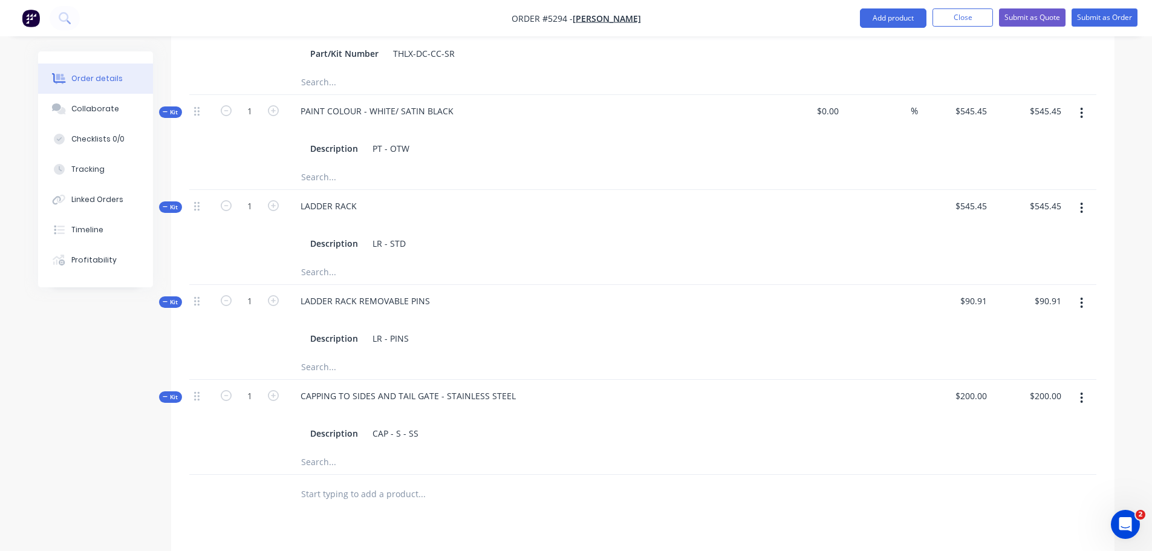
click at [346, 482] on input "text" at bounding box center [422, 494] width 242 height 24
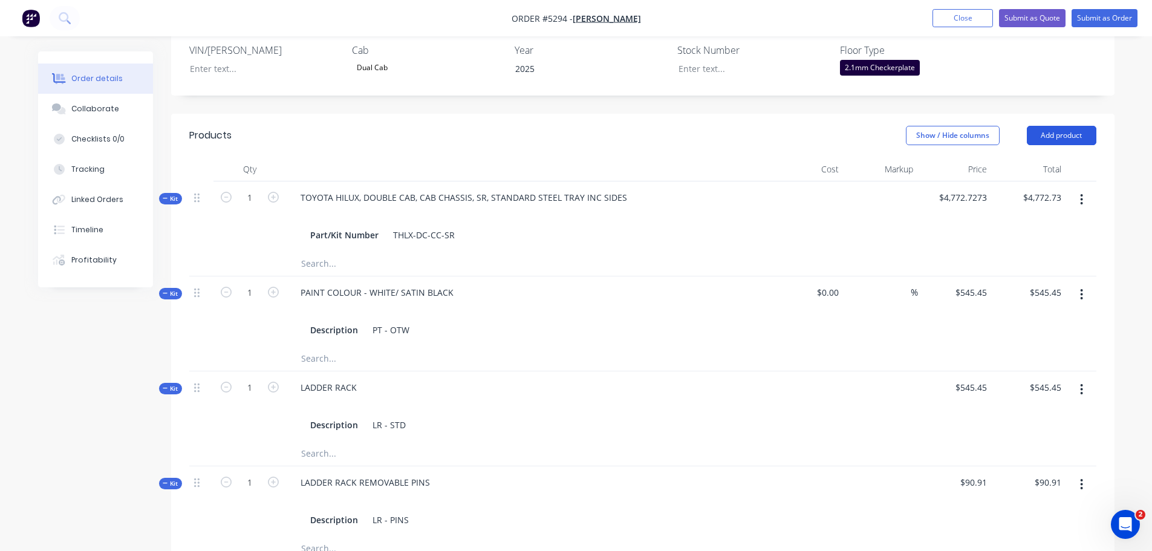
click at [1056, 126] on button "Add product" at bounding box center [1062, 135] width 70 height 19
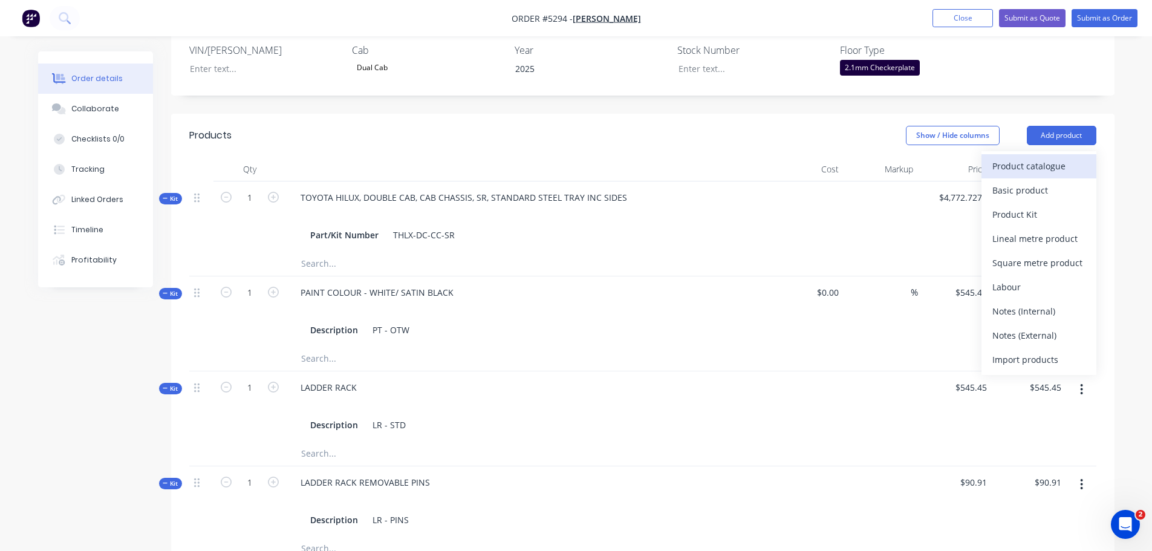
click at [1026, 157] on div "Product catalogue" at bounding box center [1039, 166] width 93 height 18
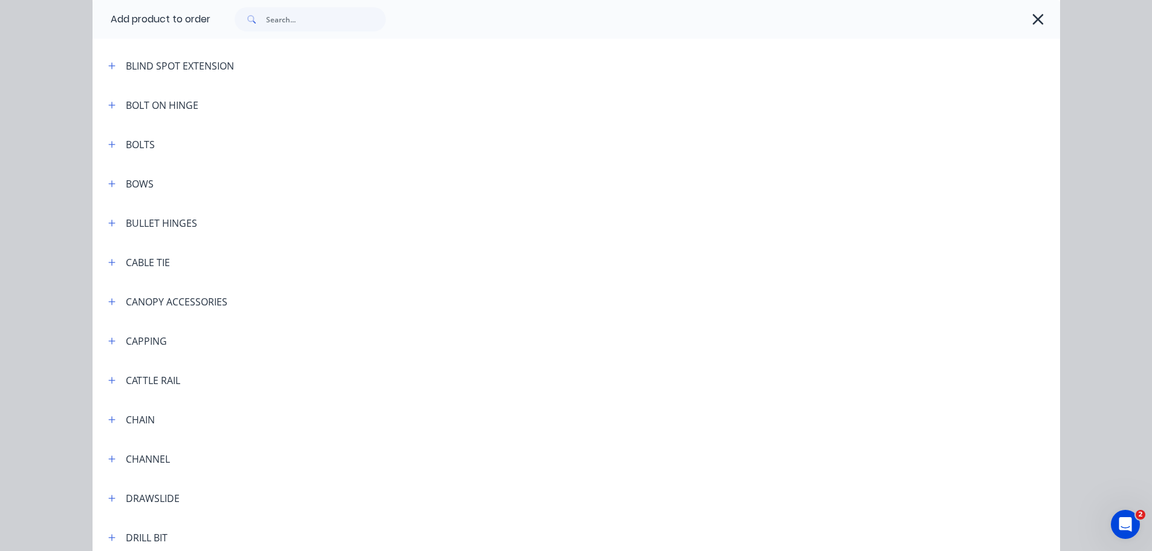
scroll to position [907, 0]
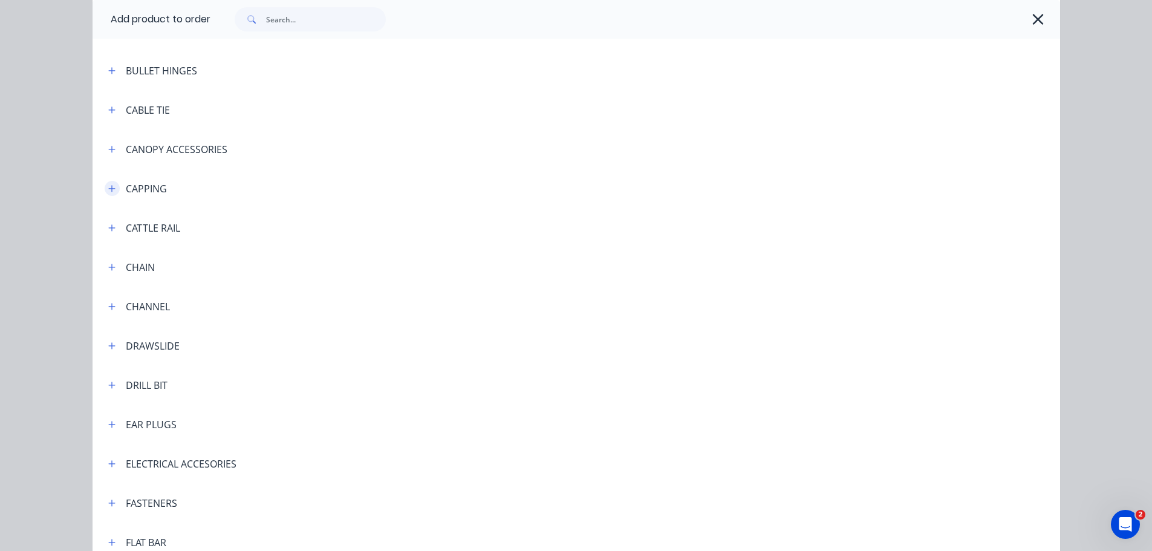
click at [108, 191] on icon "button" at bounding box center [111, 188] width 7 height 7
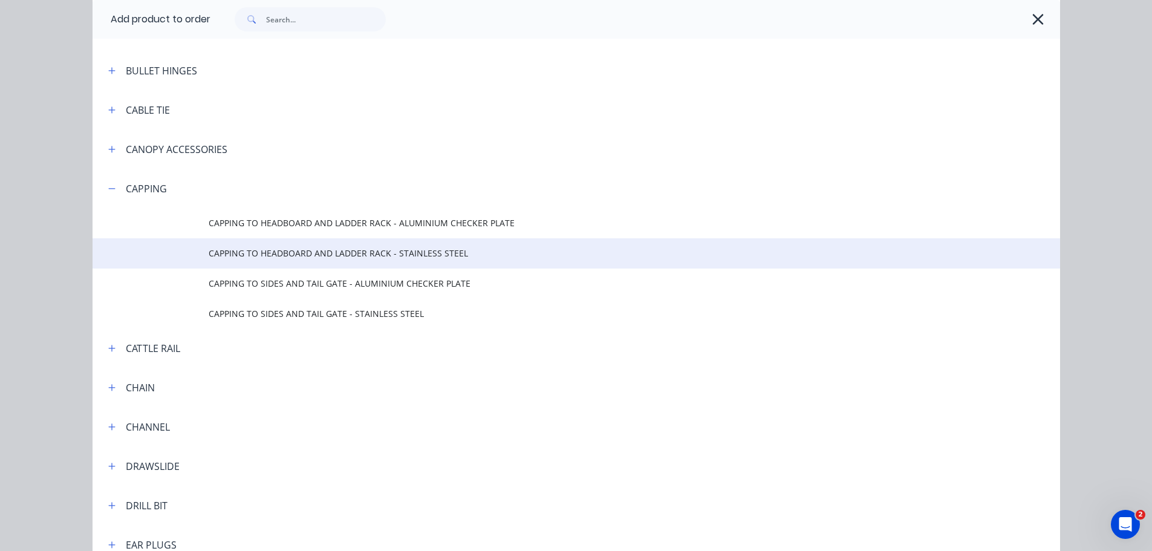
click at [324, 254] on span "CAPPING TO HEADBOARD AND LADDER RACK - STAINLESS STEEL" at bounding box center [549, 253] width 681 height 13
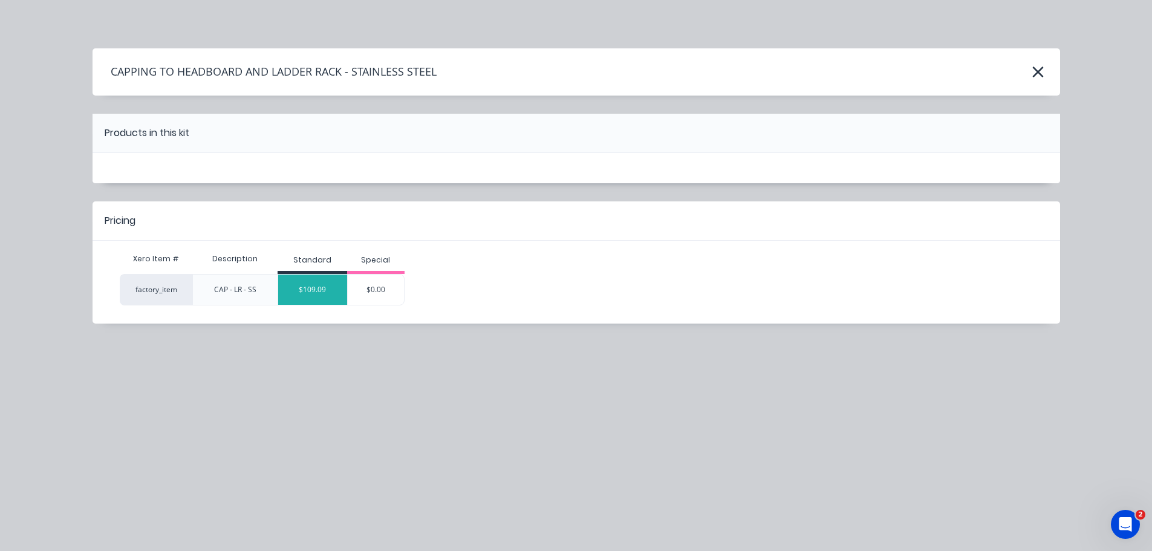
click at [323, 292] on div "$109.09" at bounding box center [312, 290] width 69 height 30
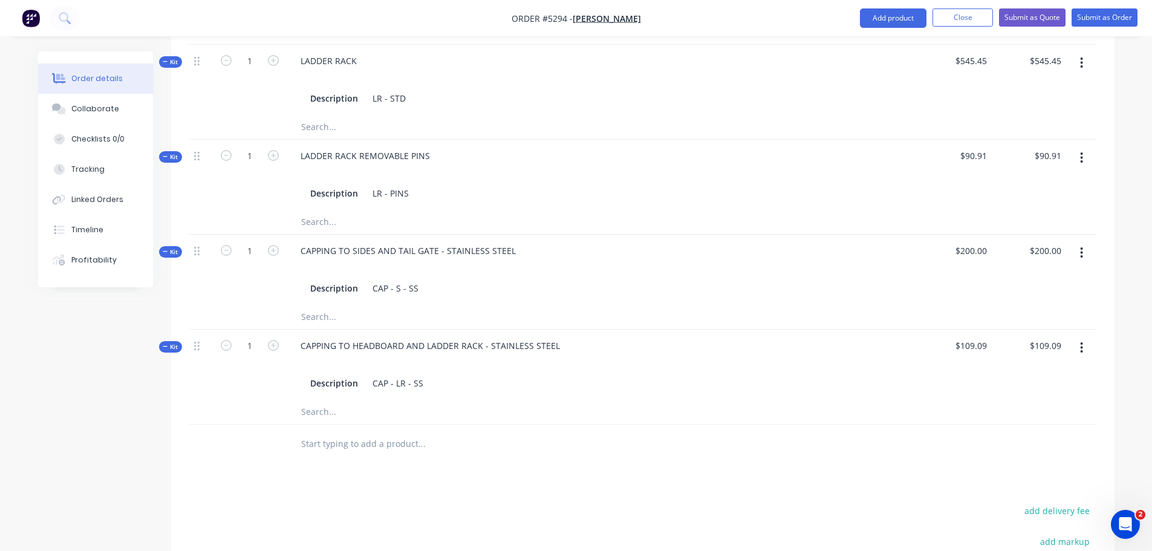
scroll to position [786, 0]
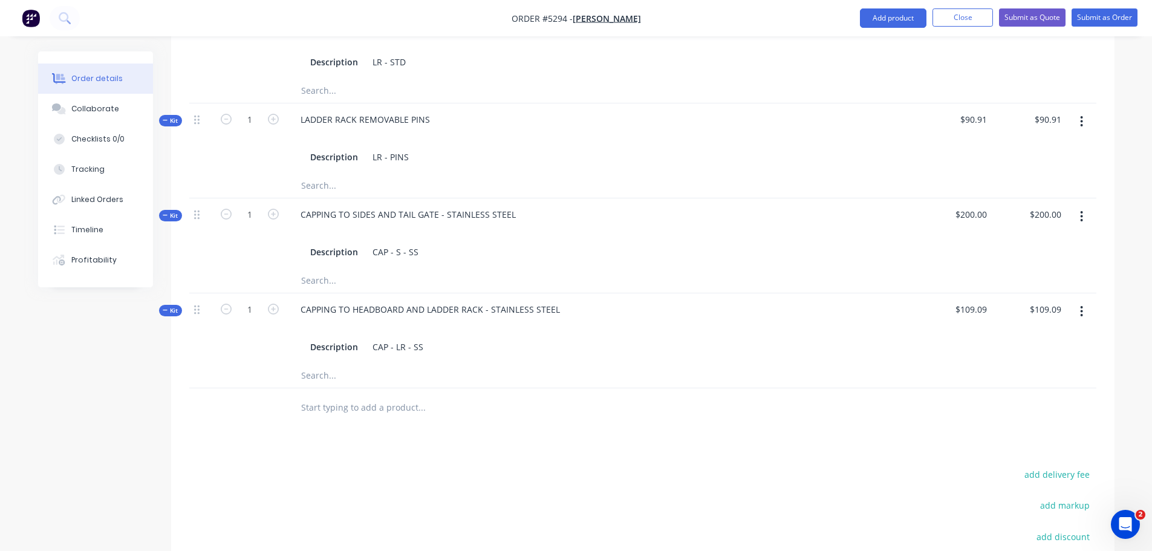
click at [394, 396] on input "text" at bounding box center [422, 408] width 242 height 24
type input "T"
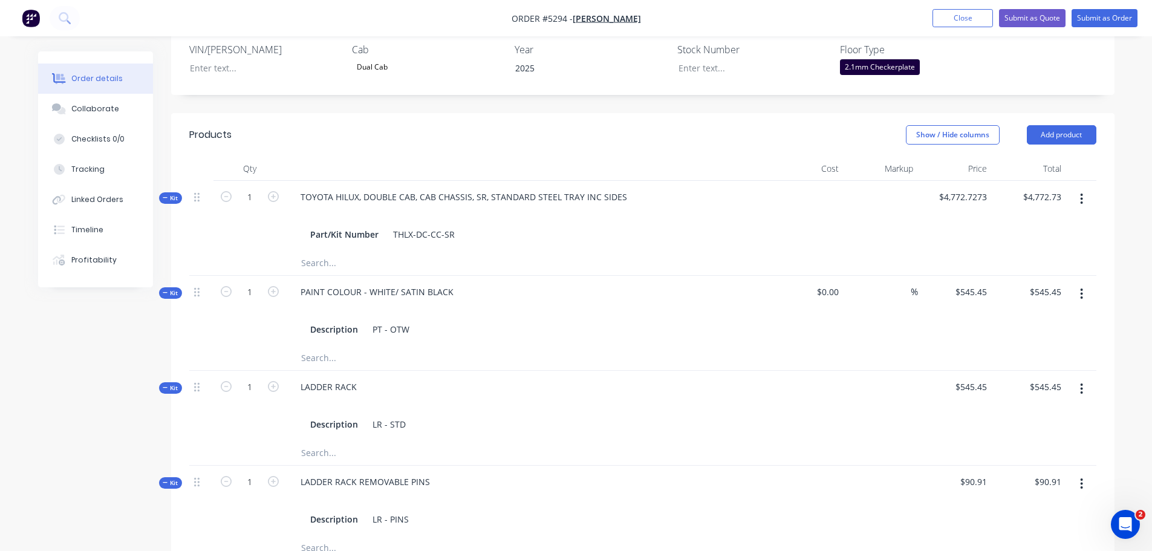
scroll to position [423, 0]
click at [1065, 126] on button "Add product" at bounding box center [1062, 135] width 70 height 19
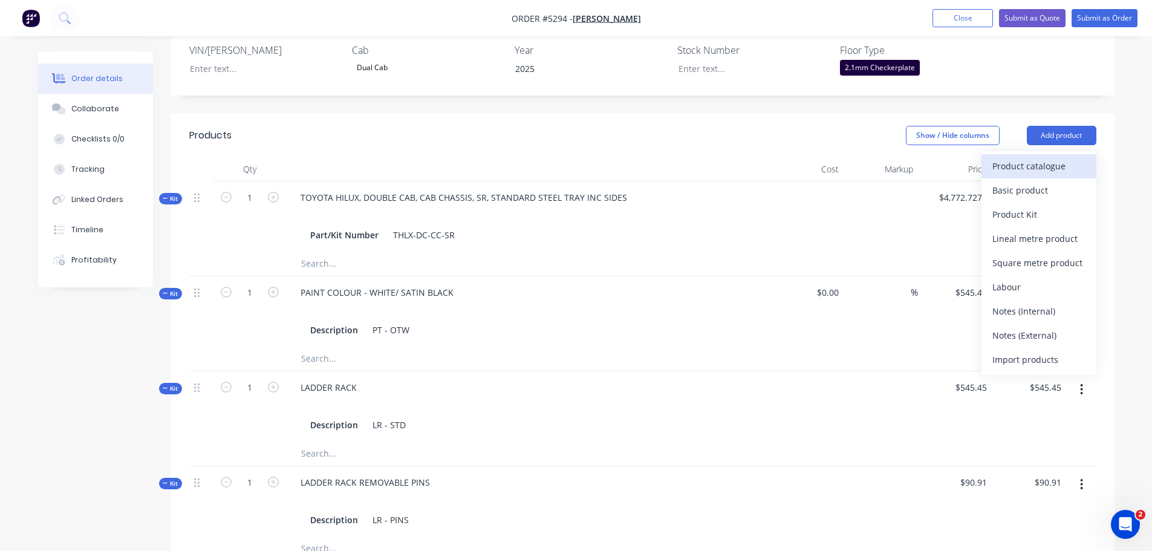
click at [1062, 157] on div "Product catalogue" at bounding box center [1039, 166] width 93 height 18
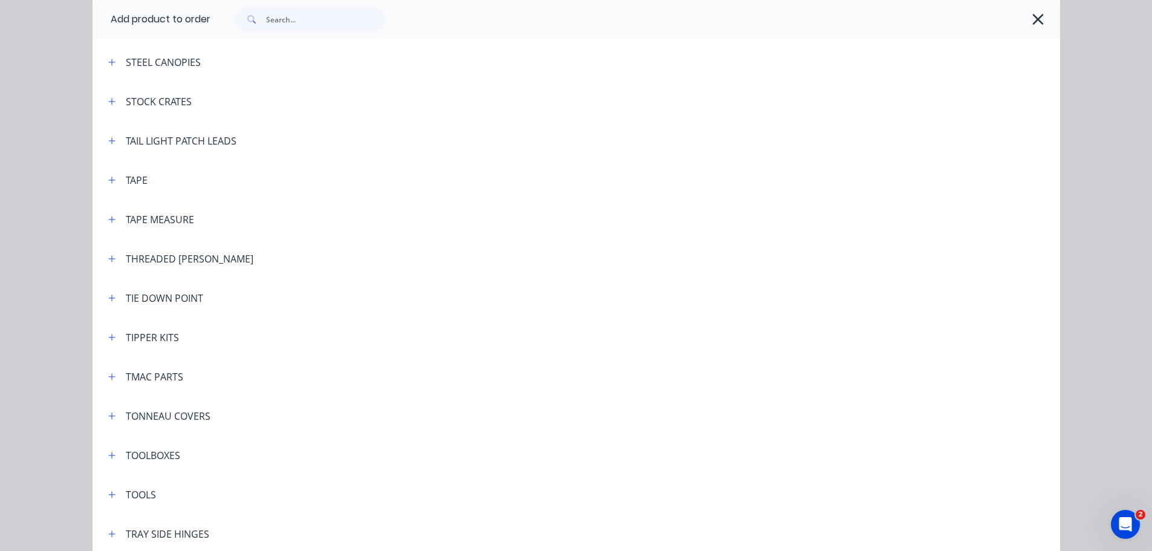
scroll to position [3932, 0]
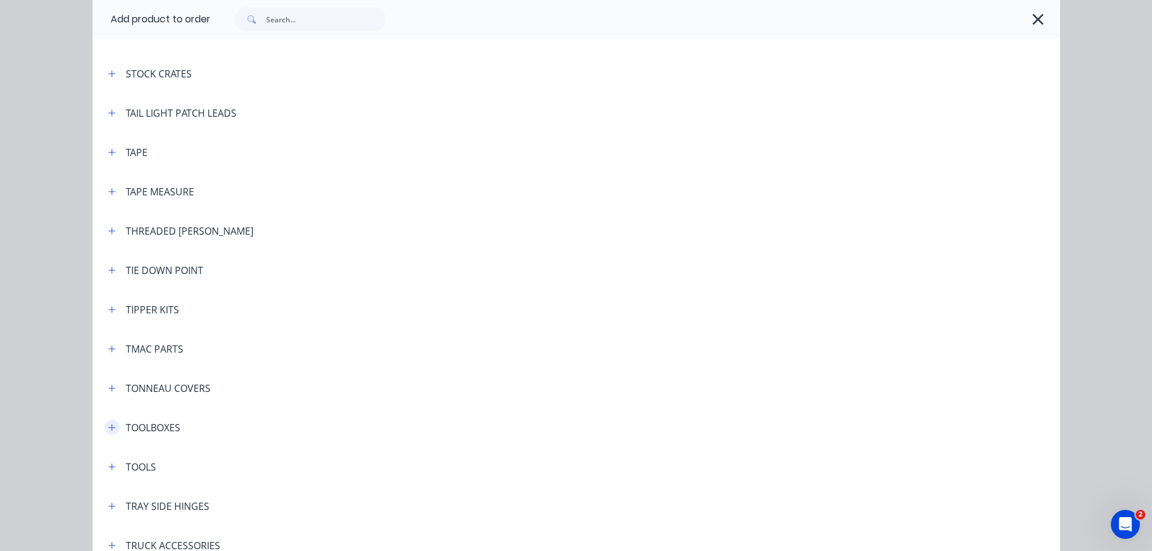
click at [108, 430] on icon "button" at bounding box center [111, 427] width 7 height 8
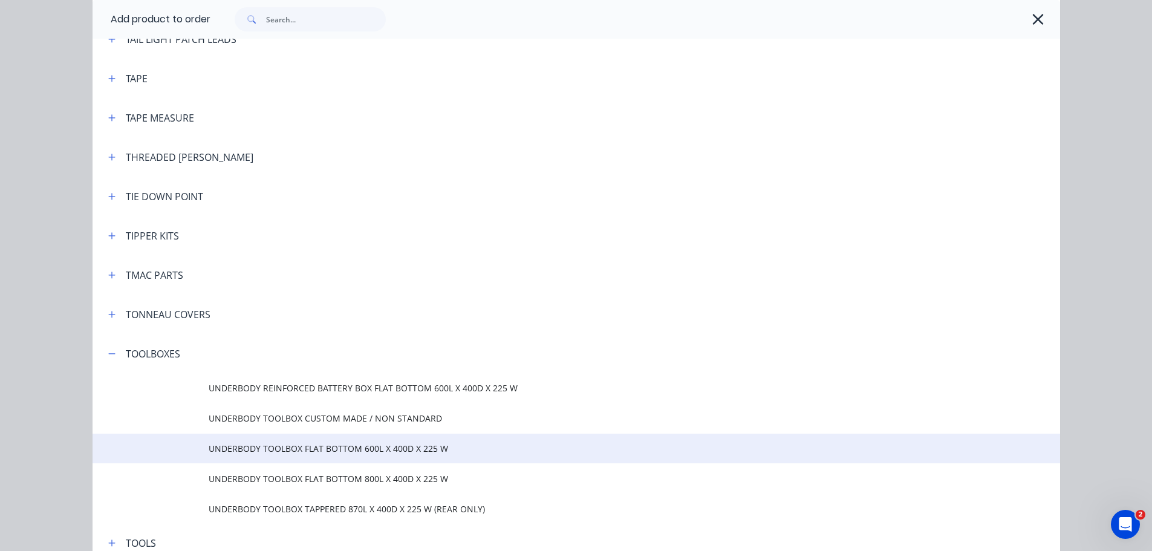
scroll to position [4053, 0]
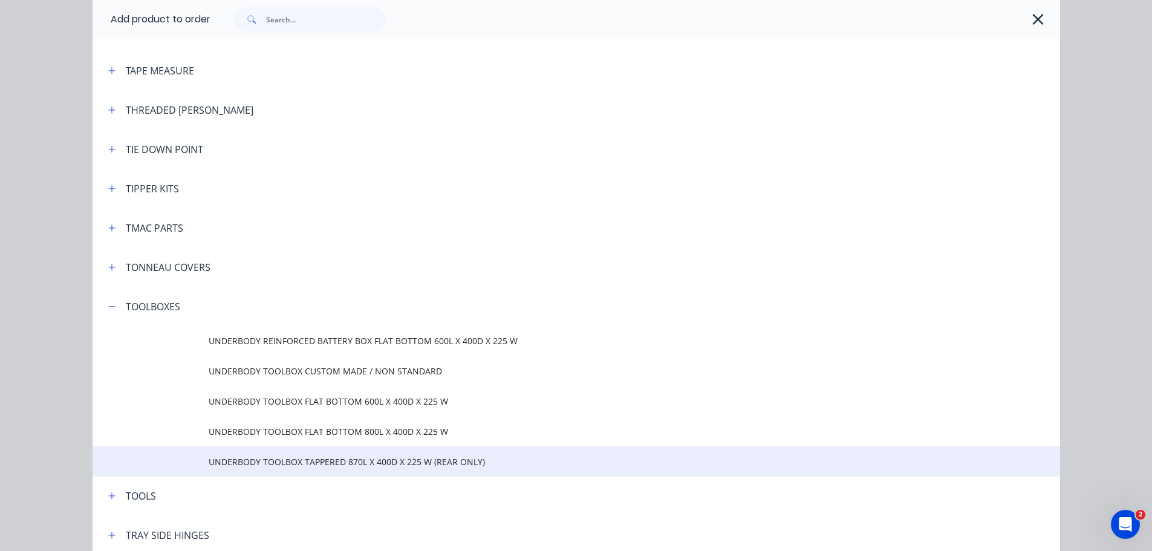
click at [253, 462] on span "UNDERBODY TOOLBOX TAPPERED 870L X 400D X 225 W (REAR ONLY)" at bounding box center [549, 462] width 681 height 13
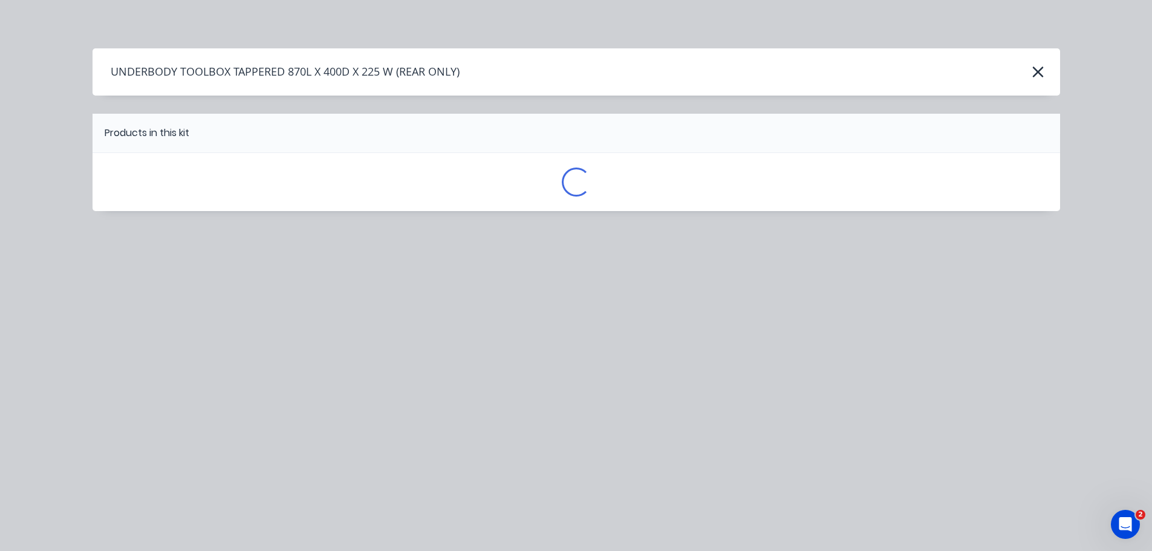
scroll to position [0, 0]
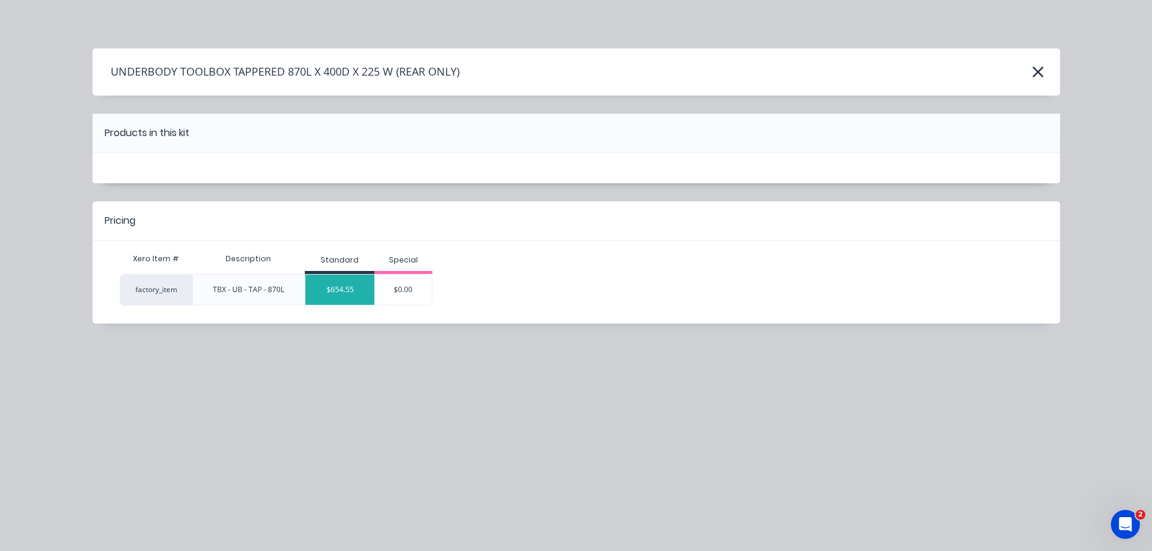
click at [341, 293] on div "$654.55" at bounding box center [340, 290] width 69 height 30
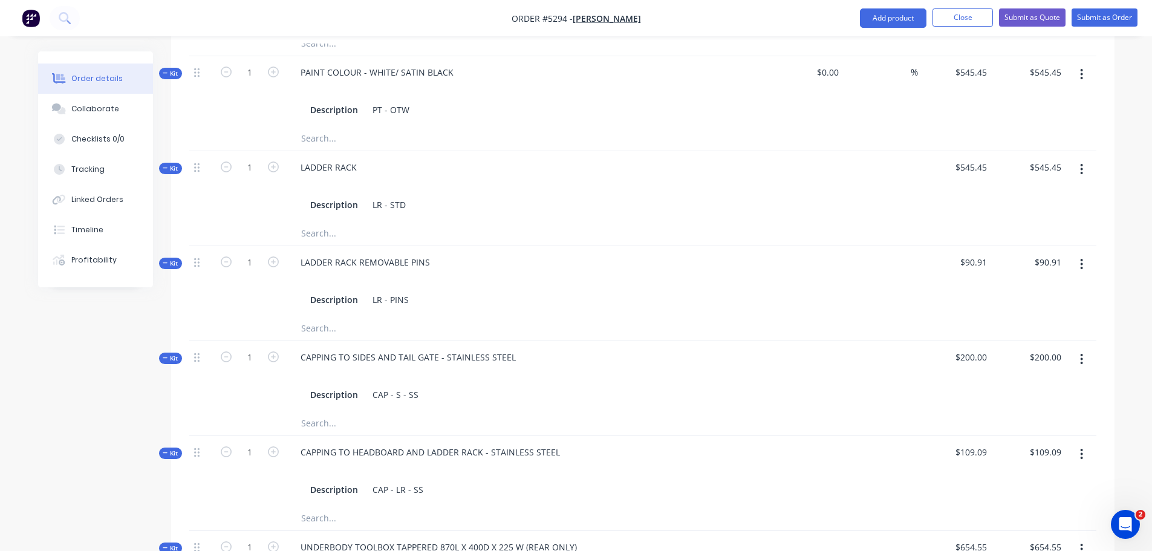
scroll to position [847, 0]
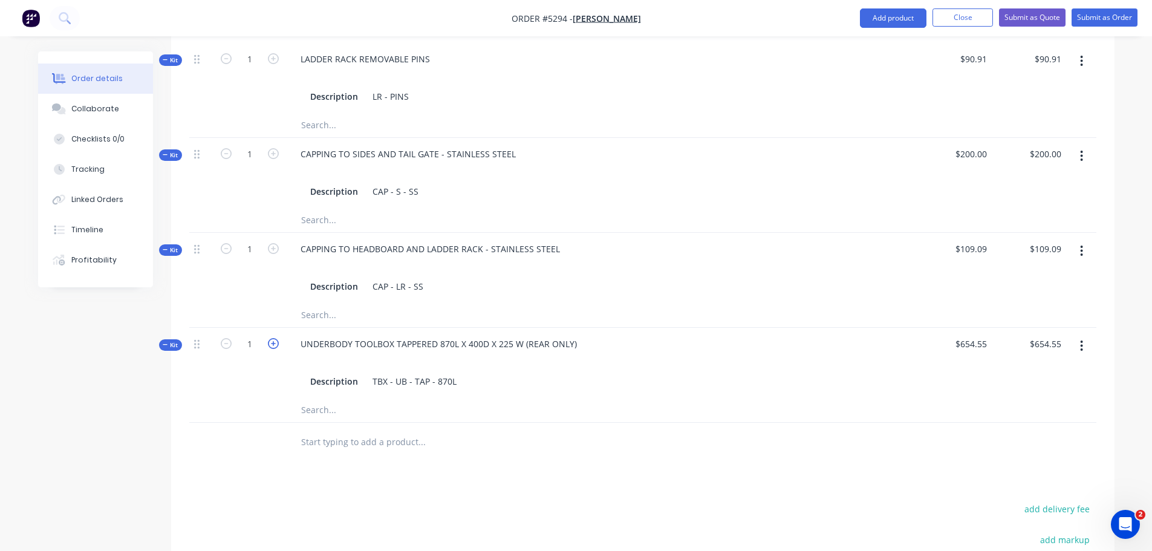
click at [270, 338] on icon "button" at bounding box center [273, 343] width 11 height 11
type input "2"
type input "$1,309.10"
click at [577, 335] on div "UNDERBODY TOOLBOX TAPPERED 870L X 400D X 225 W (REAR ONLY)" at bounding box center [439, 344] width 296 height 18
click at [384, 430] on input "text" at bounding box center [422, 442] width 242 height 24
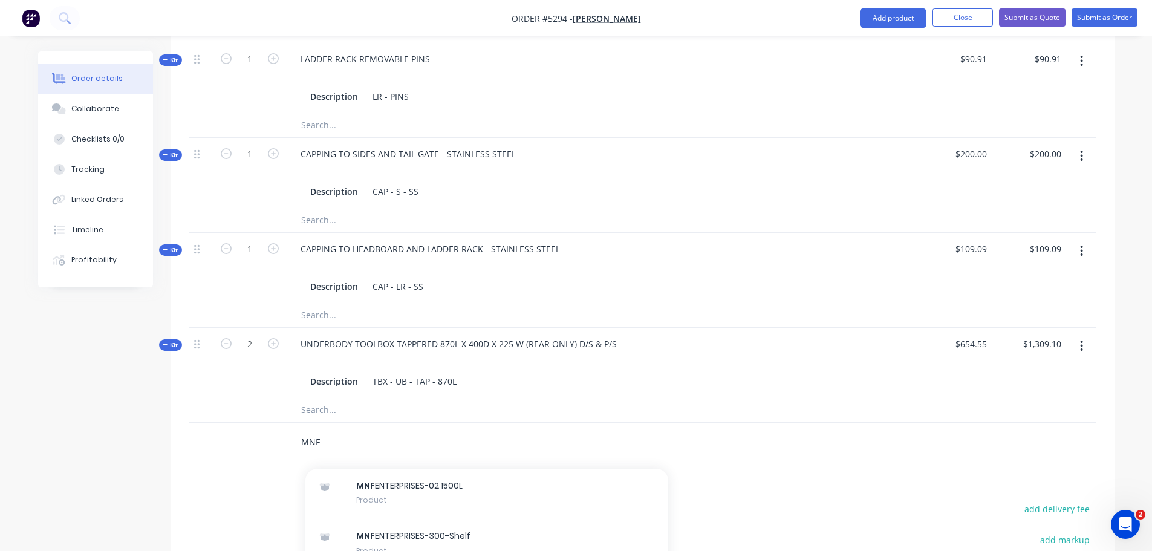
scroll to position [3267, 0]
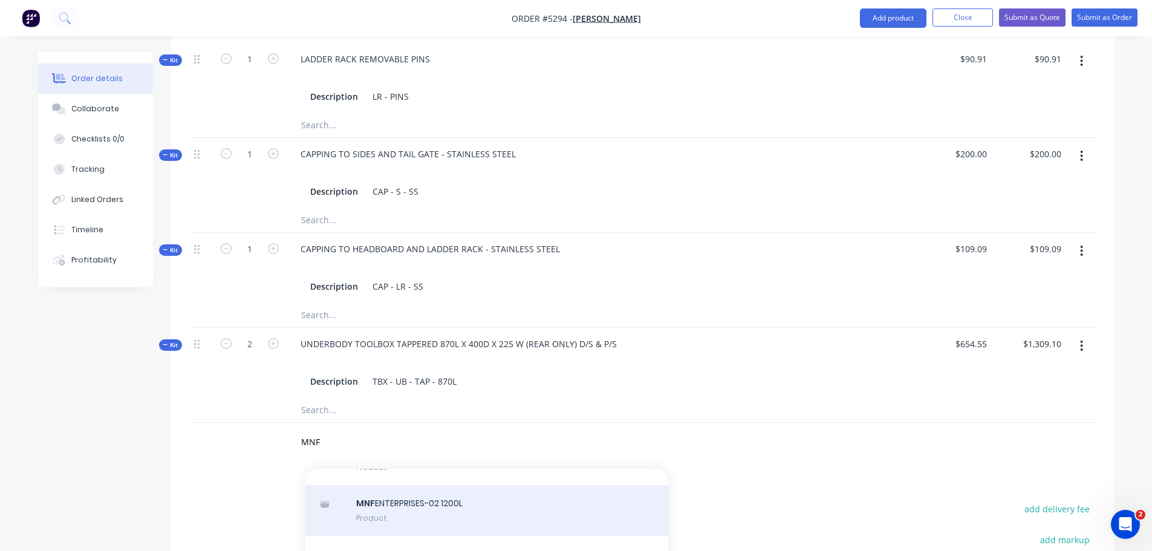
click at [503, 485] on div "MNF ENTERPRISES-02 1200L Product" at bounding box center [487, 510] width 363 height 51
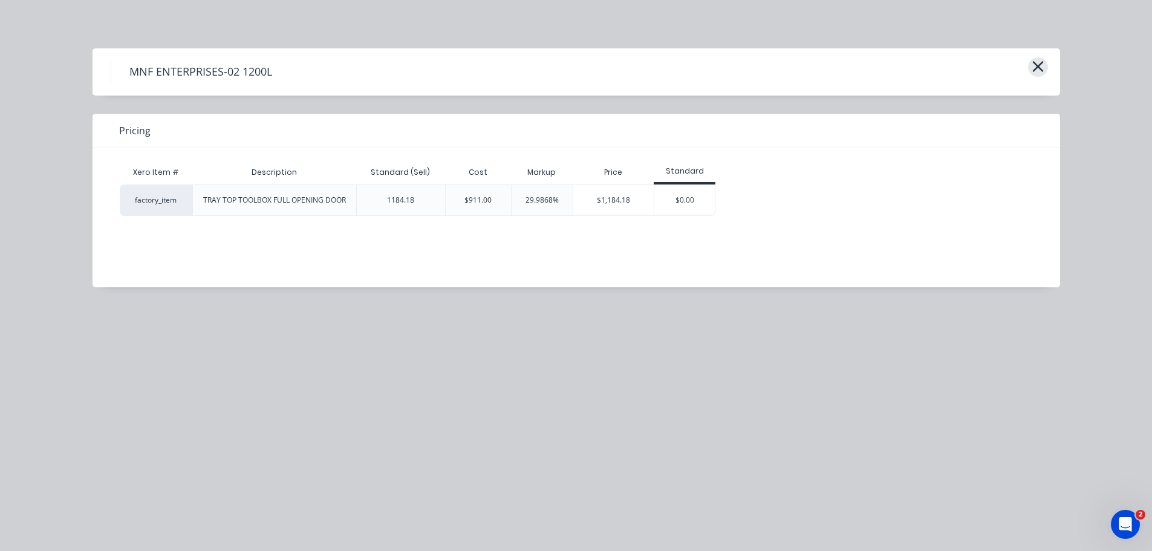
click at [1034, 66] on icon "button" at bounding box center [1038, 66] width 13 height 17
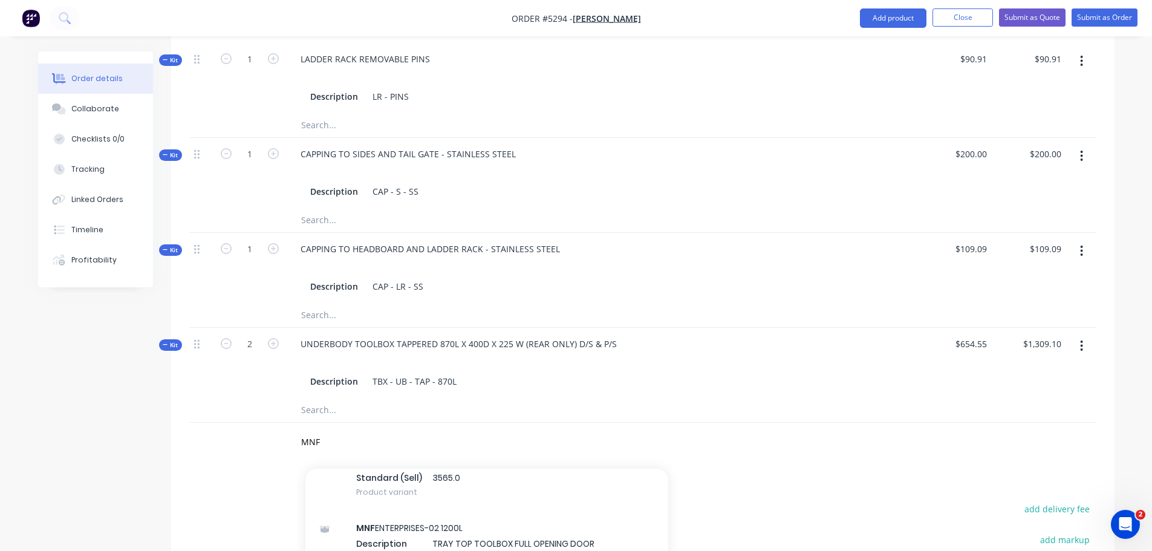
scroll to position [7925, 0]
click at [362, 430] on input "MNF" at bounding box center [422, 442] width 242 height 24
type input "M"
type input "DRAWER"
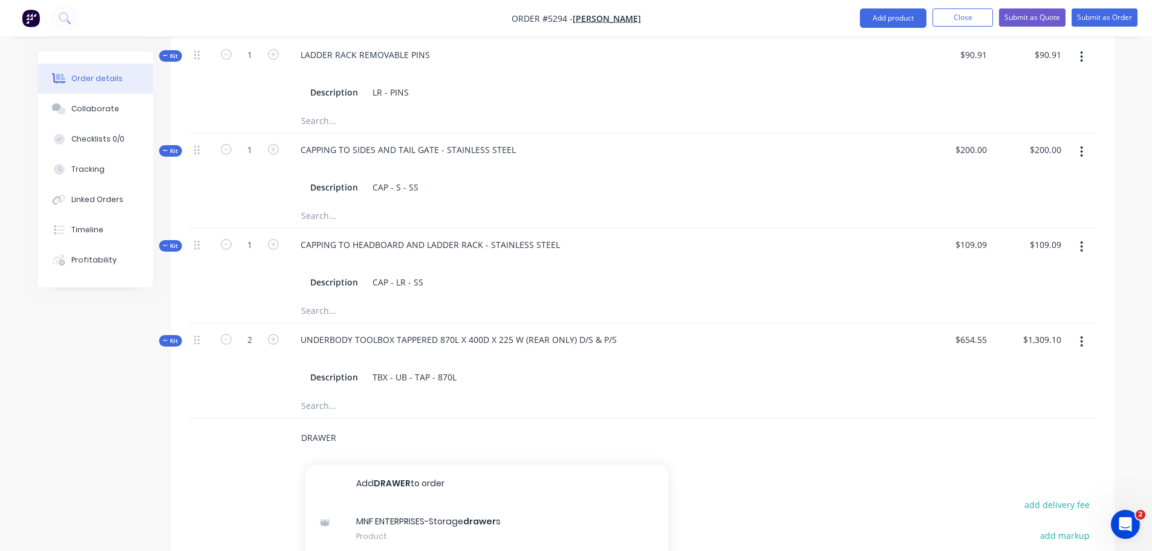
scroll to position [834, 0]
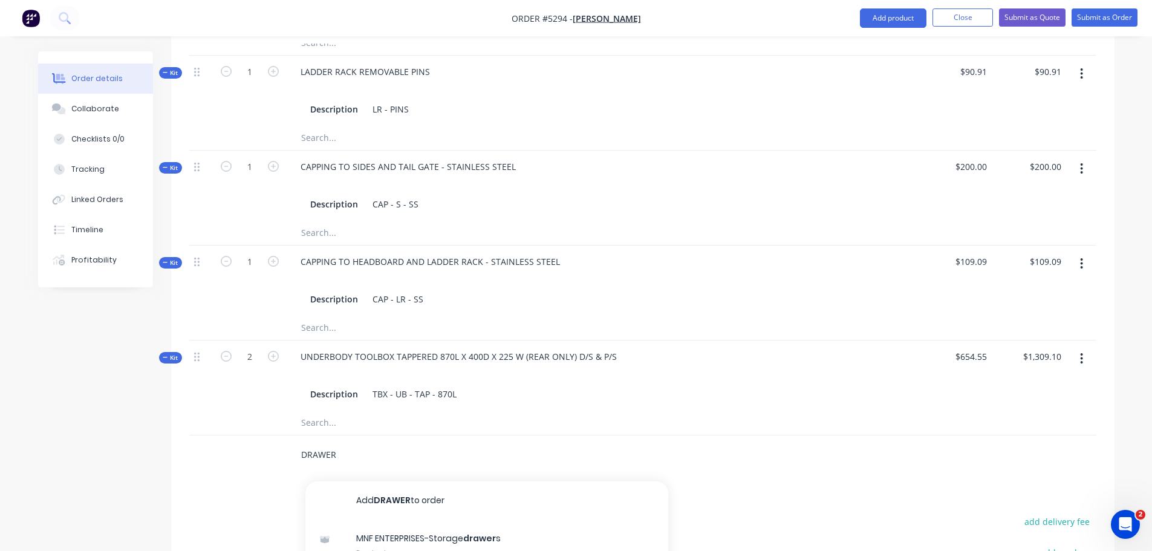
drag, startPoint x: 292, startPoint y: 410, endPoint x: 272, endPoint y: 414, distance: 20.3
click at [272, 436] on div "DRAWER Add DRAWER to order MNF ENTERPRISES-Storage drawer s Product DRAWER ON B…" at bounding box center [642, 455] width 907 height 39
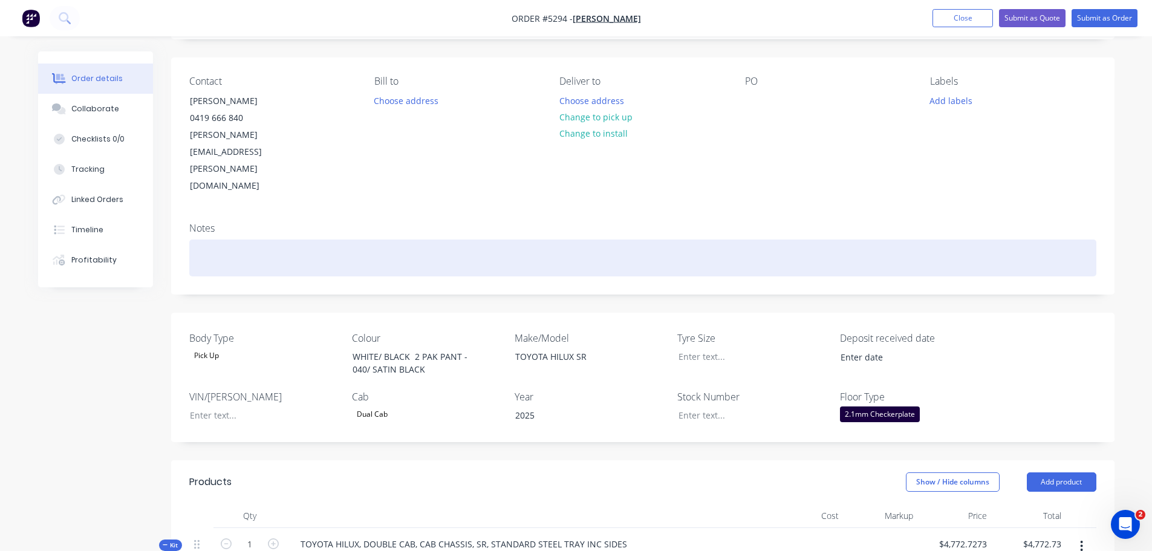
scroll to position [48, 0]
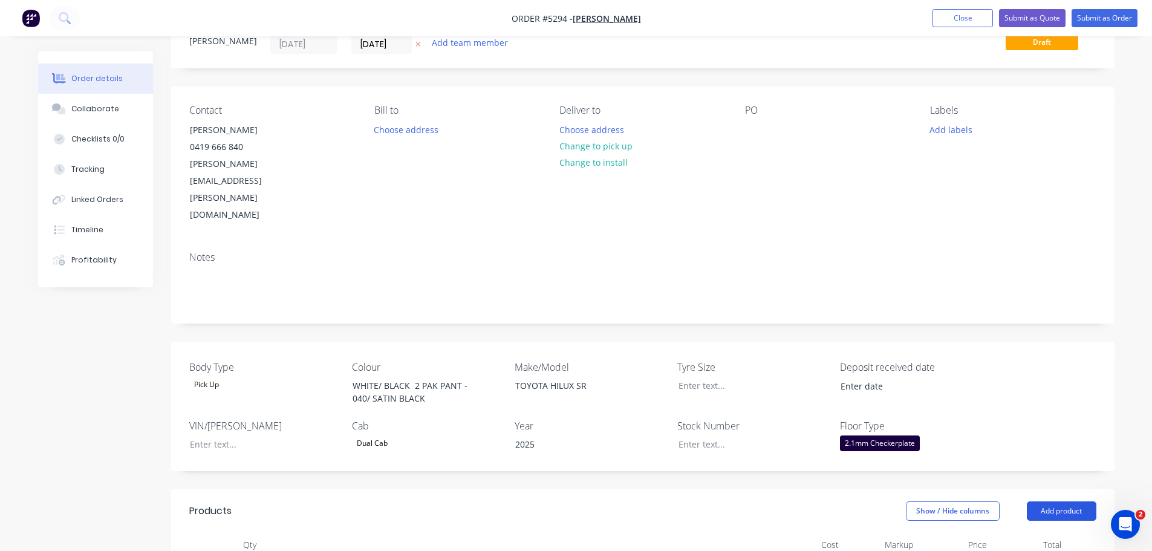
click at [1061, 502] on button "Add product" at bounding box center [1062, 511] width 70 height 19
click at [1043, 533] on div "Product catalogue" at bounding box center [1039, 542] width 93 height 18
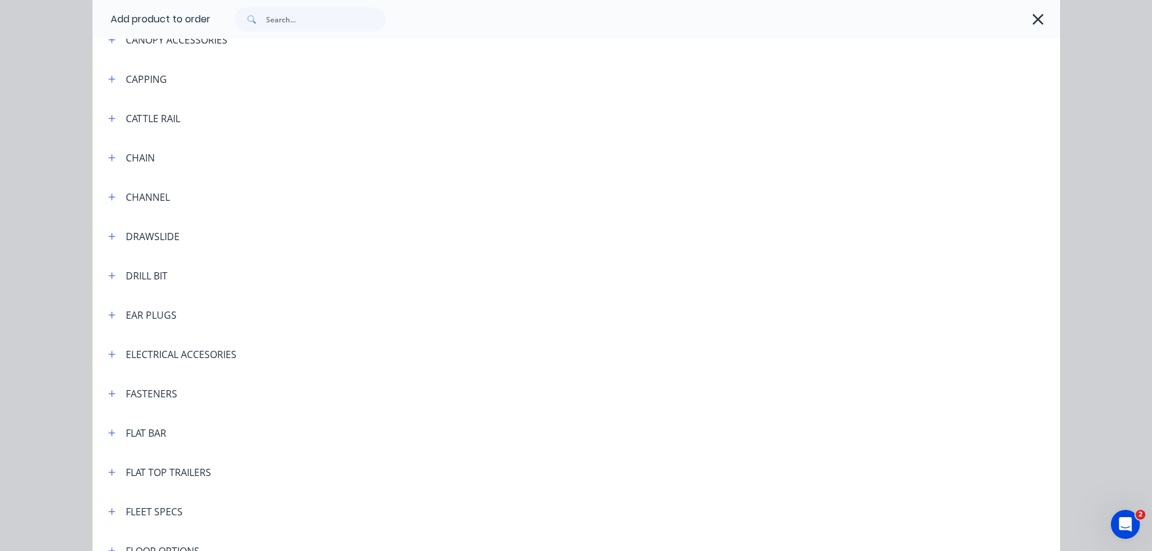
scroll to position [1028, 0]
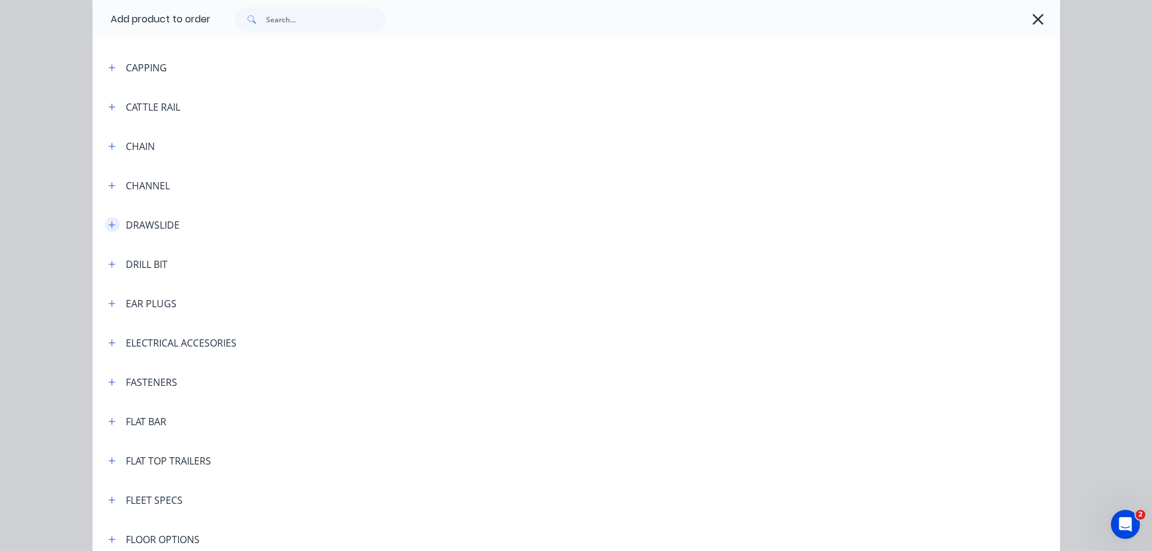
click at [108, 224] on icon "button" at bounding box center [111, 224] width 7 height 7
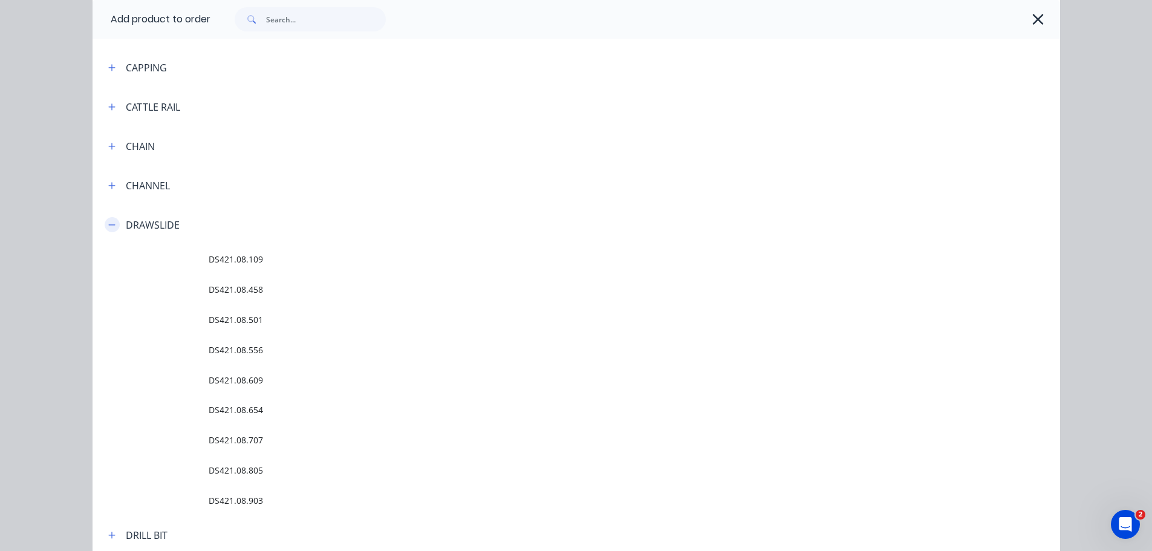
click at [108, 224] on icon "button" at bounding box center [111, 225] width 7 height 8
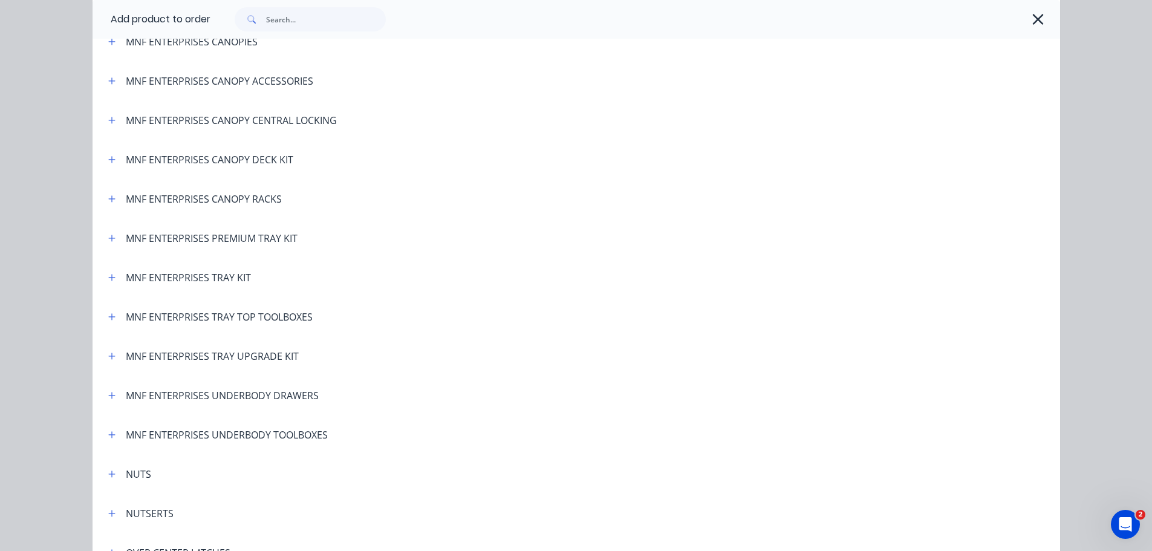
scroll to position [2420, 0]
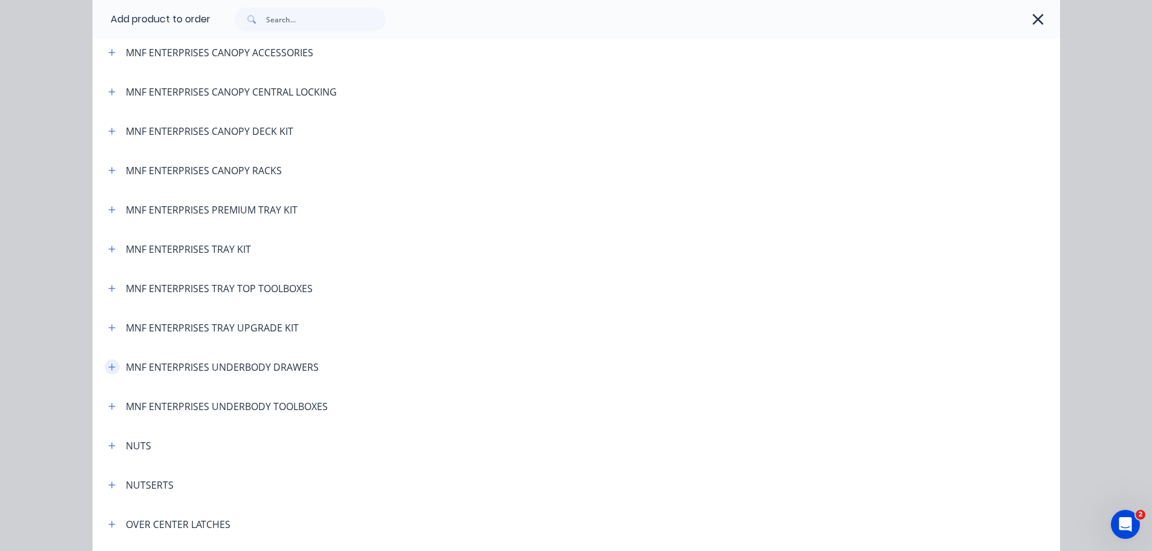
click at [111, 368] on icon "button" at bounding box center [111, 367] width 7 height 8
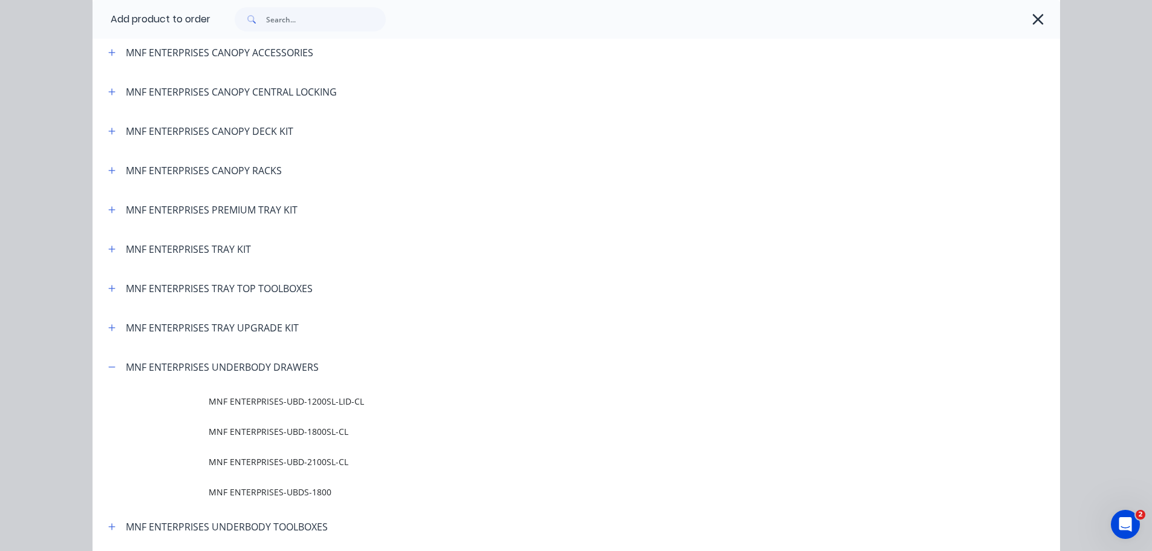
click at [290, 404] on span "MNF ENTERPRISES-UBD-1200SL-LID-CL" at bounding box center [549, 401] width 681 height 13
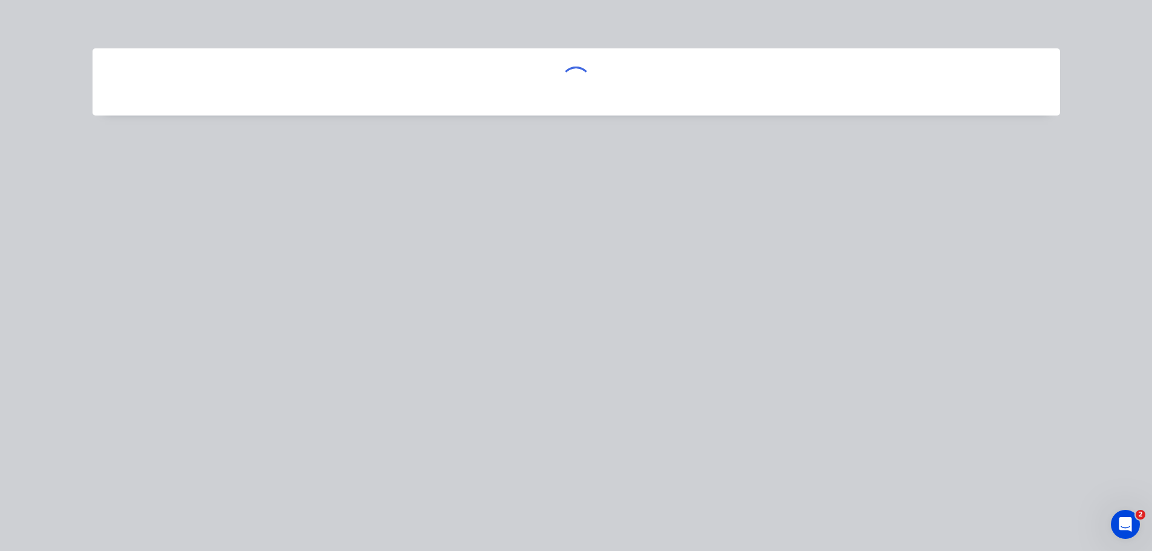
scroll to position [0, 0]
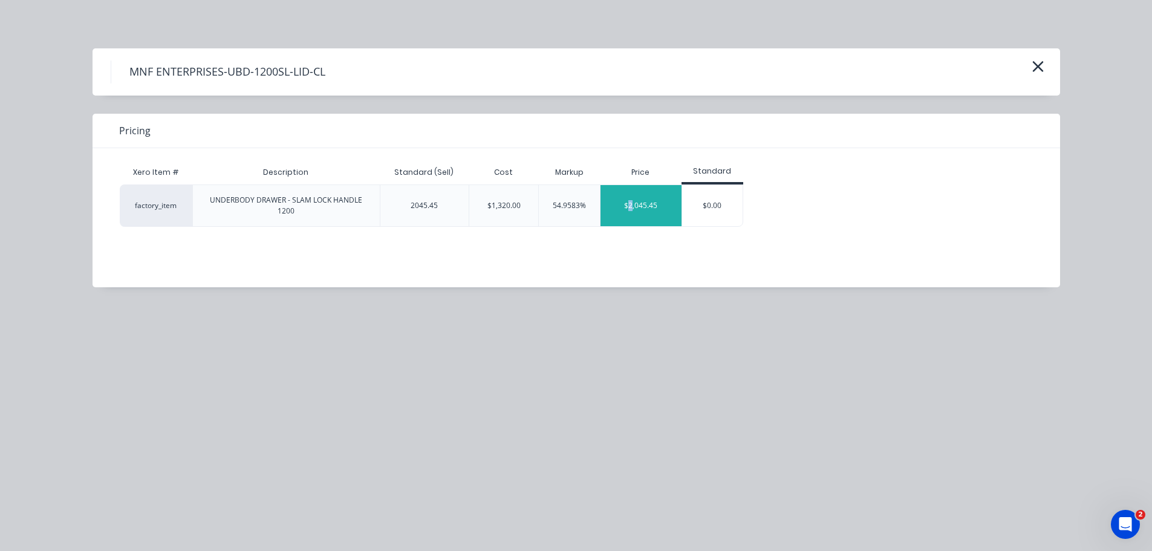
click at [631, 217] on div "$2,045.45" at bounding box center [641, 205] width 81 height 41
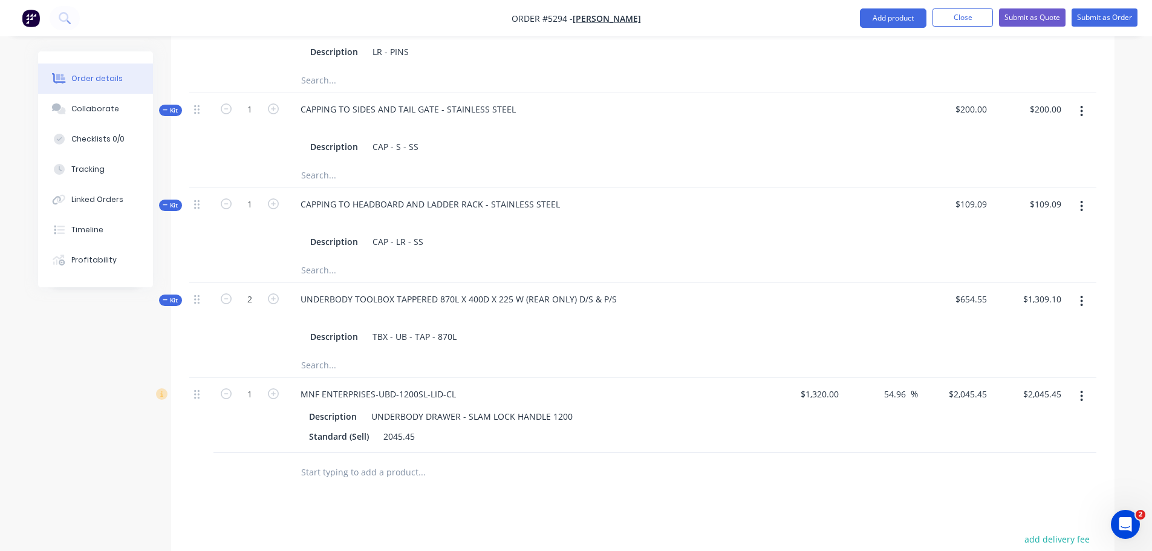
scroll to position [895, 0]
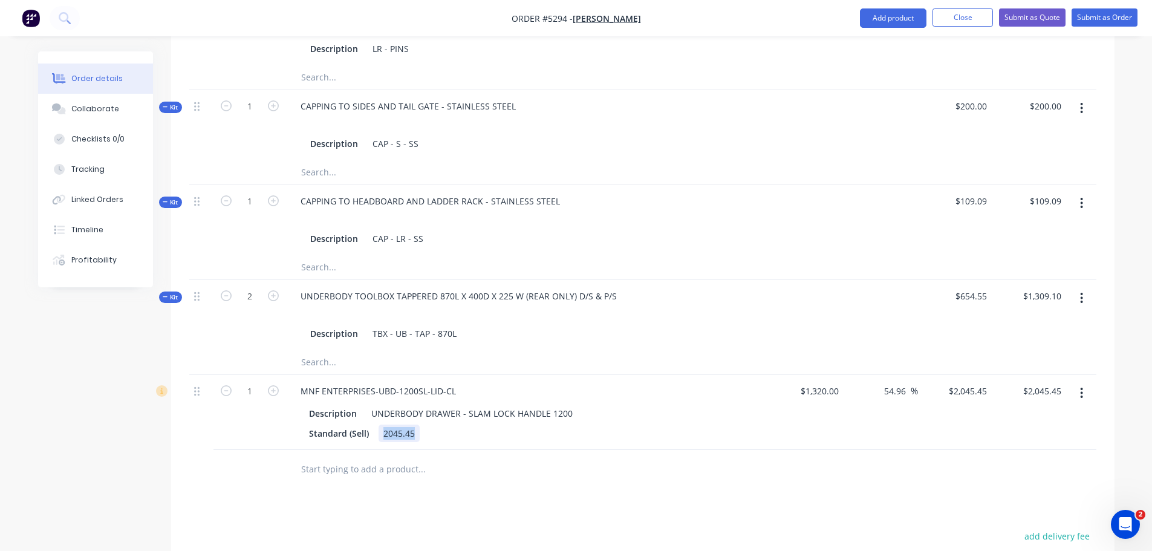
drag, startPoint x: 382, startPoint y: 384, endPoint x: 439, endPoint y: 375, distance: 58.2
click at [439, 425] on div "Standard (Sell) 2045.45" at bounding box center [525, 434] width 443 height 18
click at [355, 457] on input "text" at bounding box center [422, 469] width 242 height 24
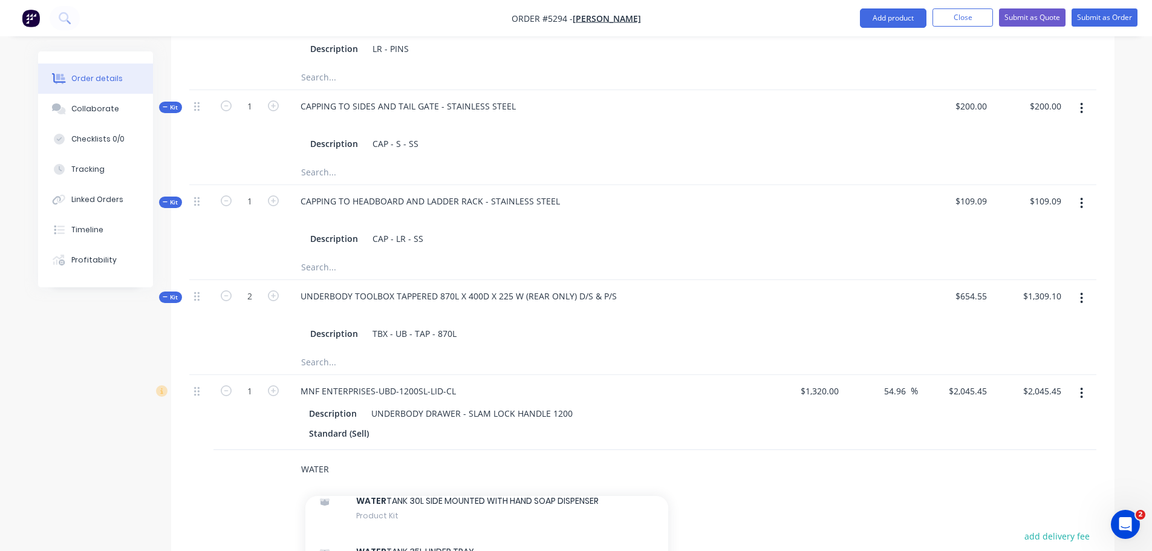
scroll to position [484, 0]
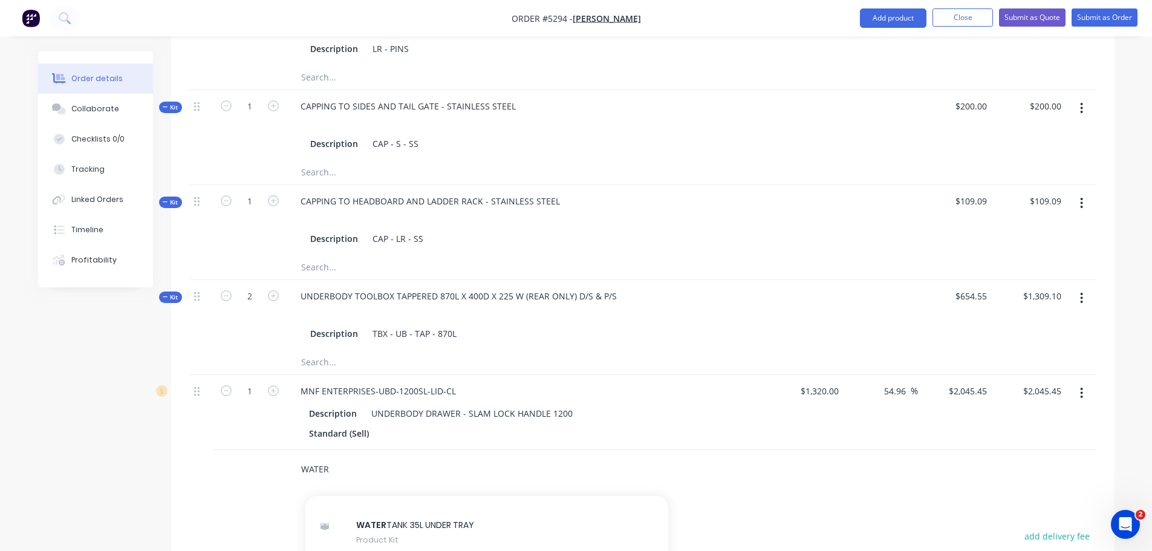
type input "WATER"
click at [377, 507] on div "WATER TANK 35L UNDER TRAY Product Kit" at bounding box center [487, 532] width 363 height 51
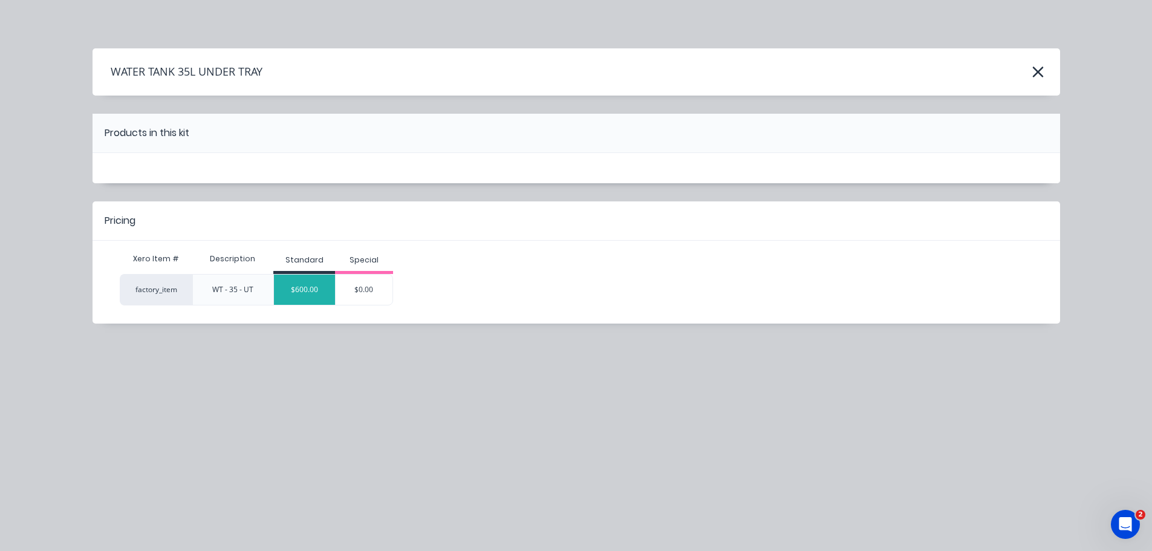
click at [307, 290] on div "$600.00" at bounding box center [304, 290] width 61 height 30
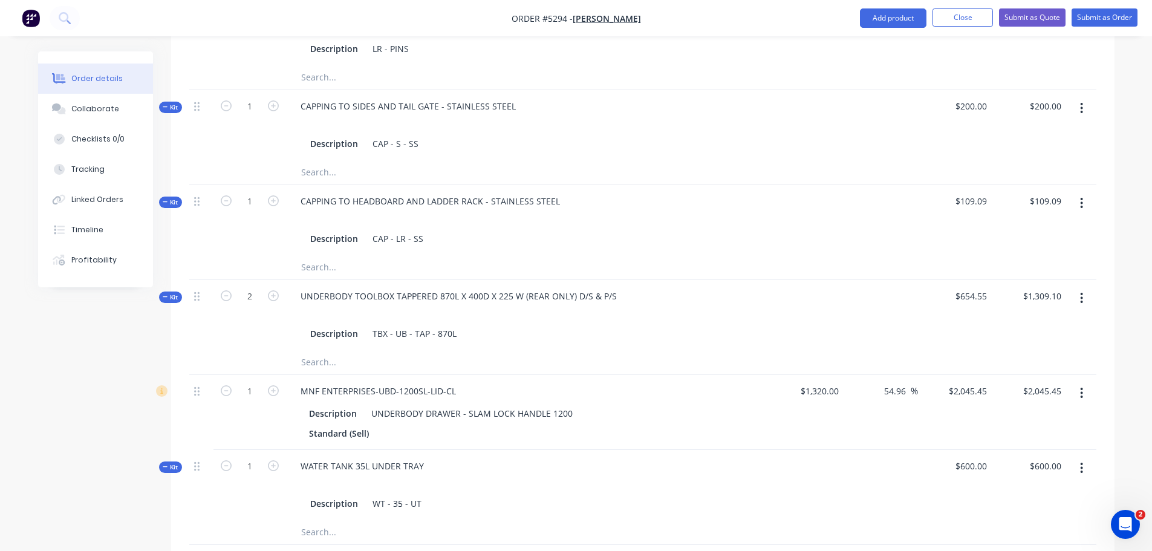
type input "SUPPLY & FIT RECESSED WORK LIGHTS TO REAR OF CANOPY (WIRING NOT INCLUDED)"
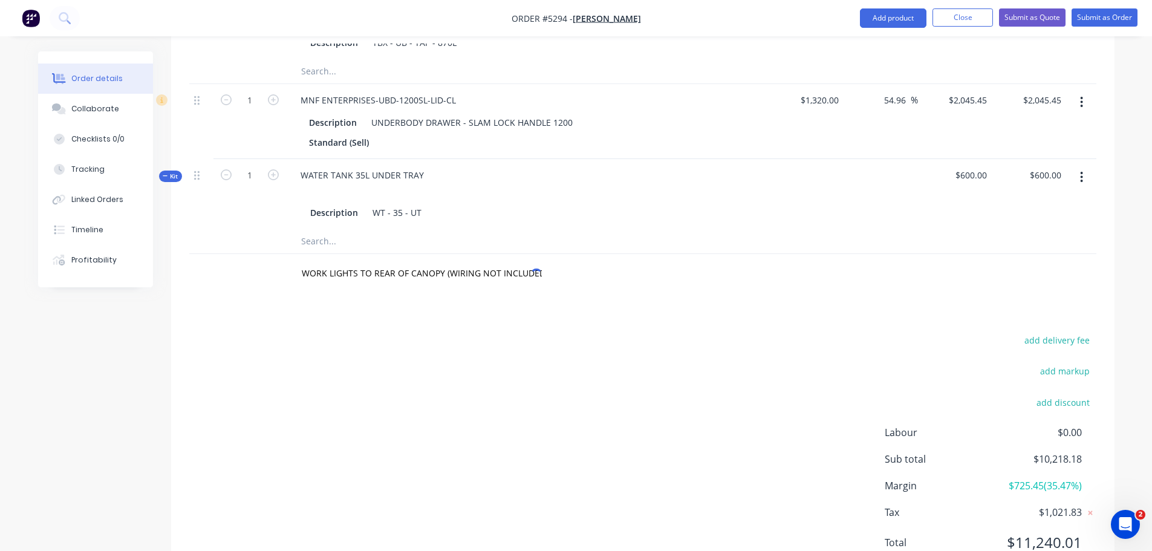
scroll to position [0, 0]
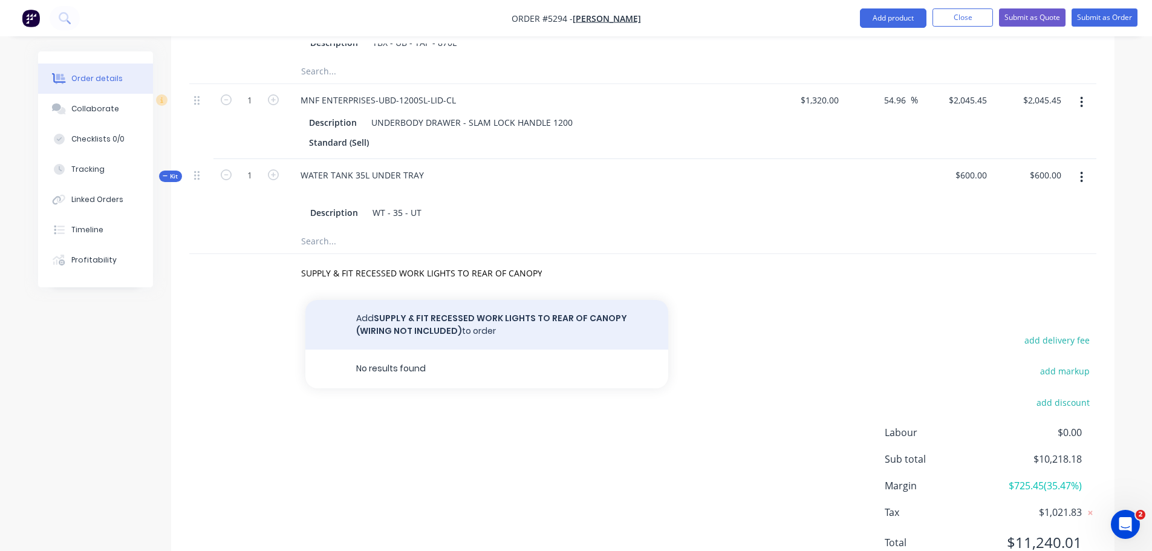
click at [464, 300] on button "Add SUPPLY & FIT RECESSED WORK LIGHTS TO REAR OF CANOPY (WIRING NOT INCLUDED) t…" at bounding box center [487, 325] width 363 height 50
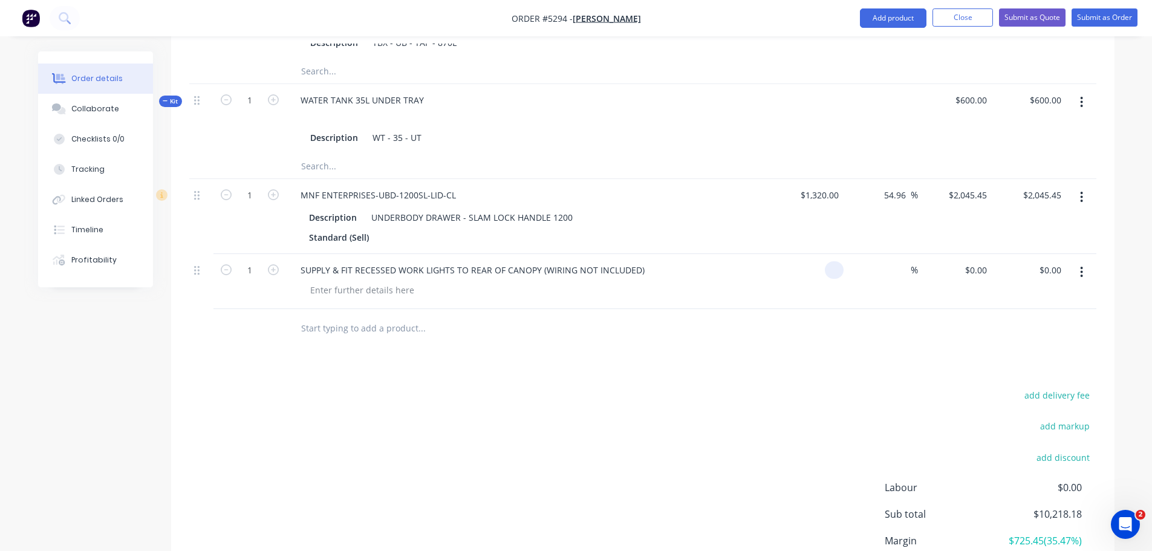
click at [826, 261] on div at bounding box center [834, 270] width 19 height 18
type input "$200.00"
click at [355, 316] on input "text" at bounding box center [422, 328] width 242 height 24
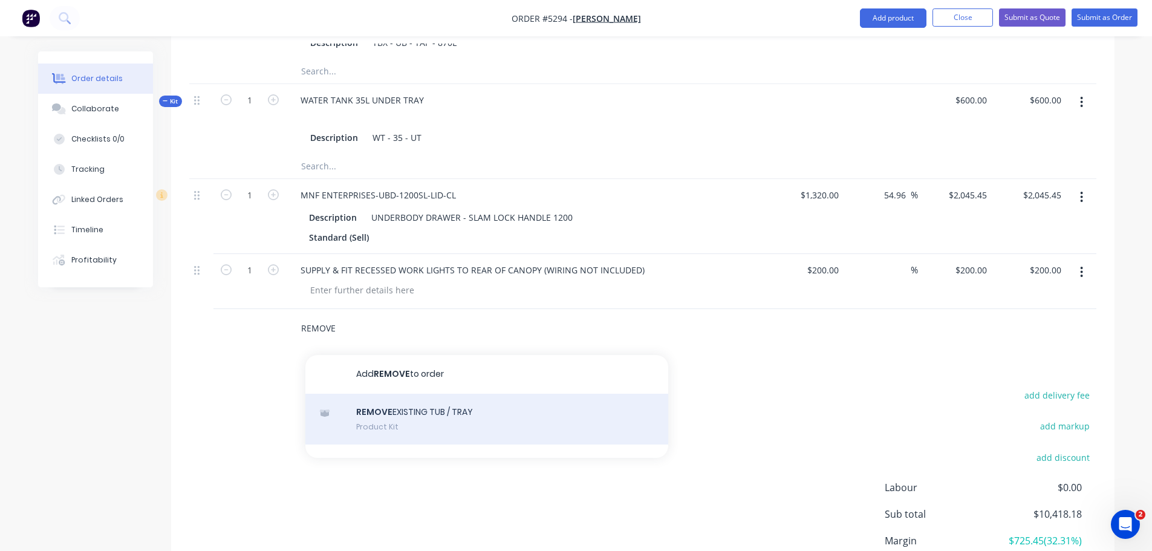
type input "REMOVE"
click at [383, 394] on div "REMOVE EXISTING TUB / TRAY Product Kit" at bounding box center [487, 419] width 363 height 51
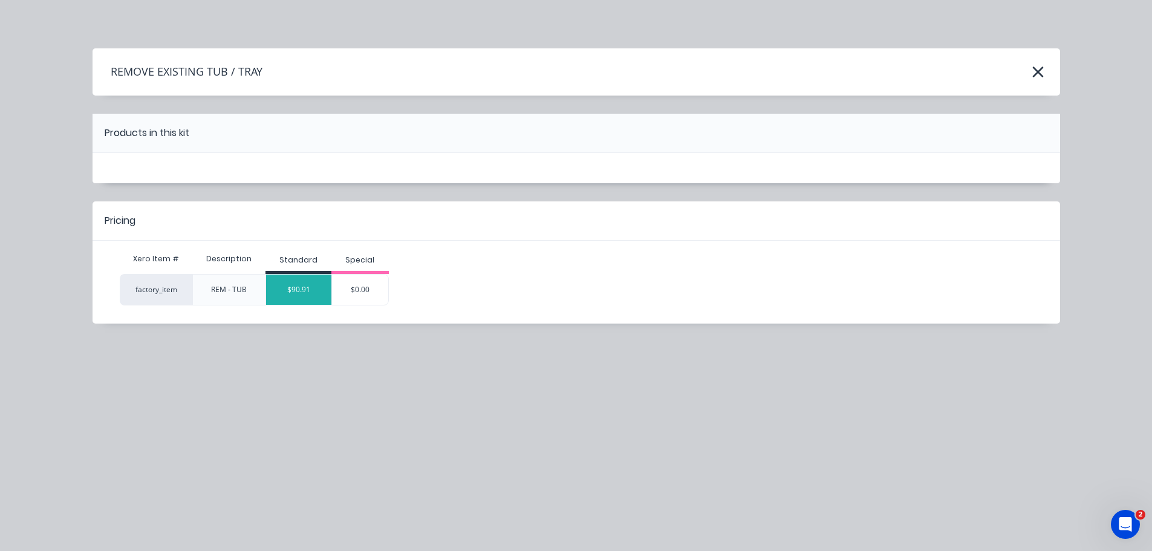
click at [306, 286] on div "$90.91" at bounding box center [298, 290] width 65 height 30
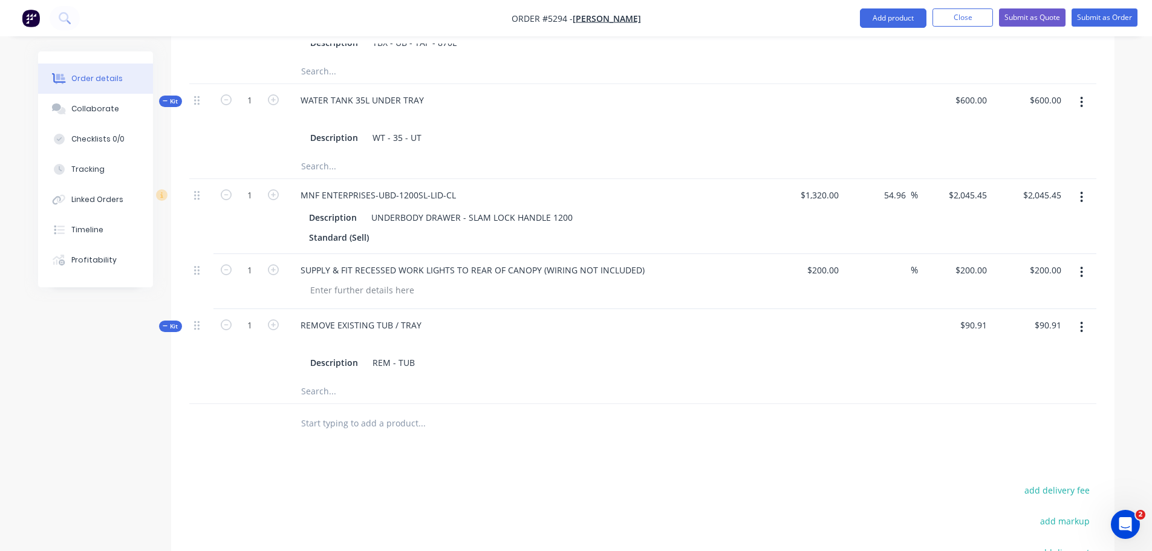
click at [342, 411] on input "text" at bounding box center [422, 423] width 242 height 24
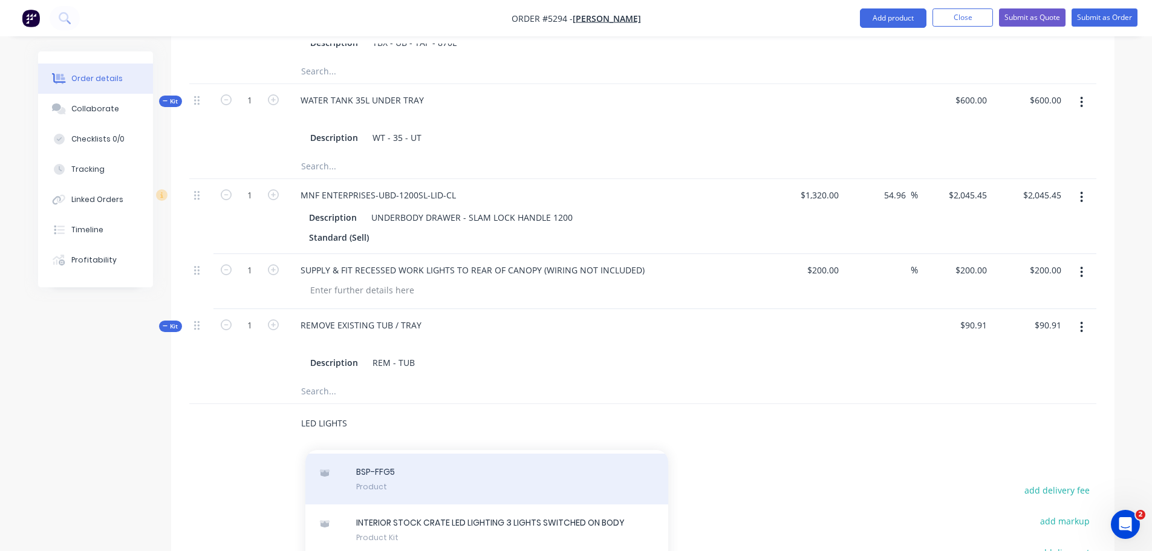
scroll to position [363, 0]
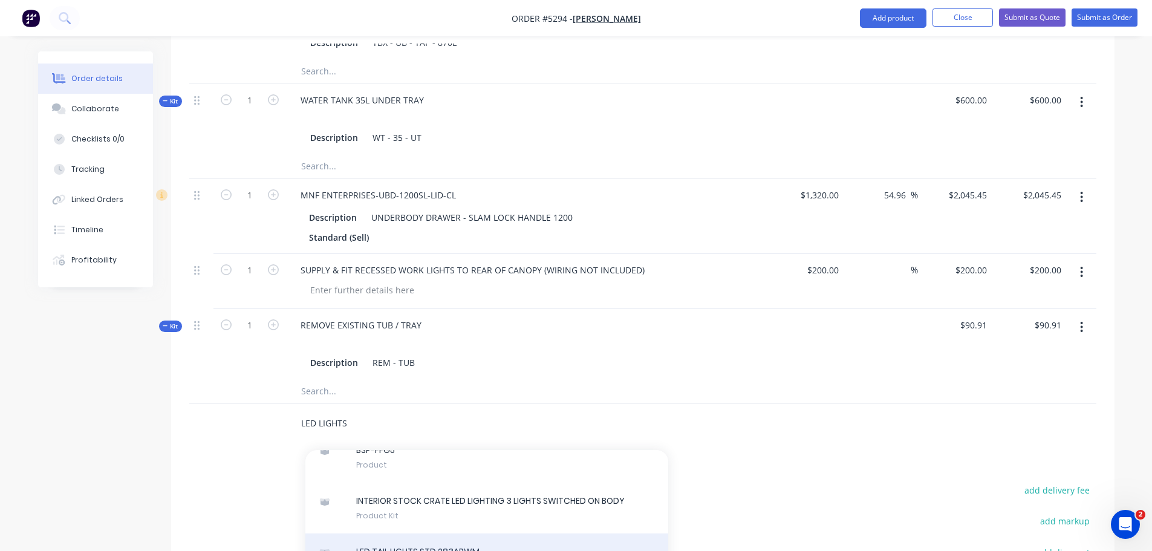
type input "LED LIGHTS"
click at [414, 534] on div "LED TAIL LIGHTS STD 283ARWM Product Kit" at bounding box center [487, 559] width 363 height 51
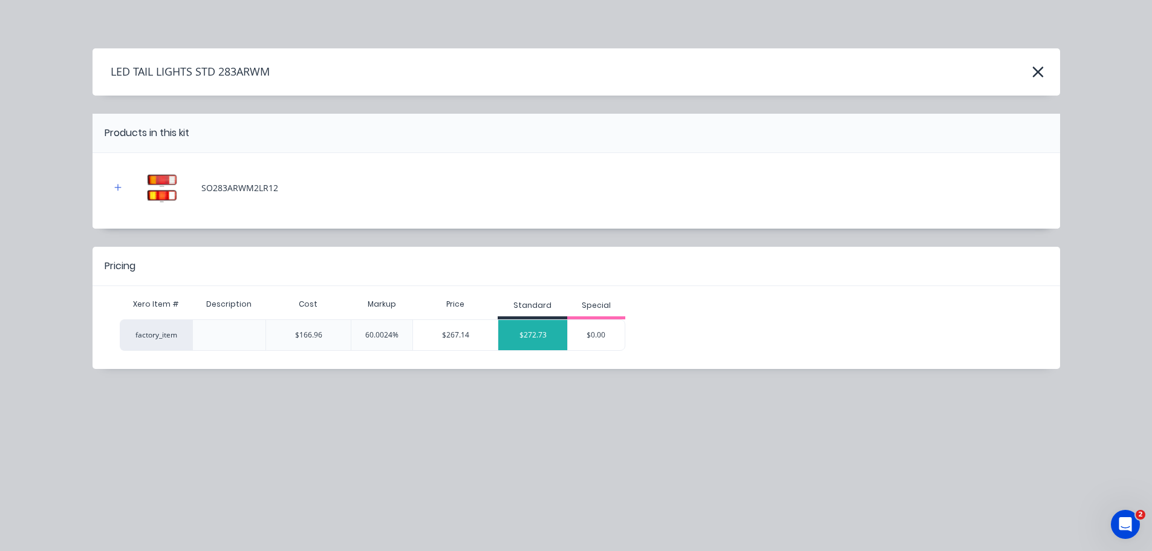
click at [527, 336] on div "$272.73" at bounding box center [532, 335] width 69 height 30
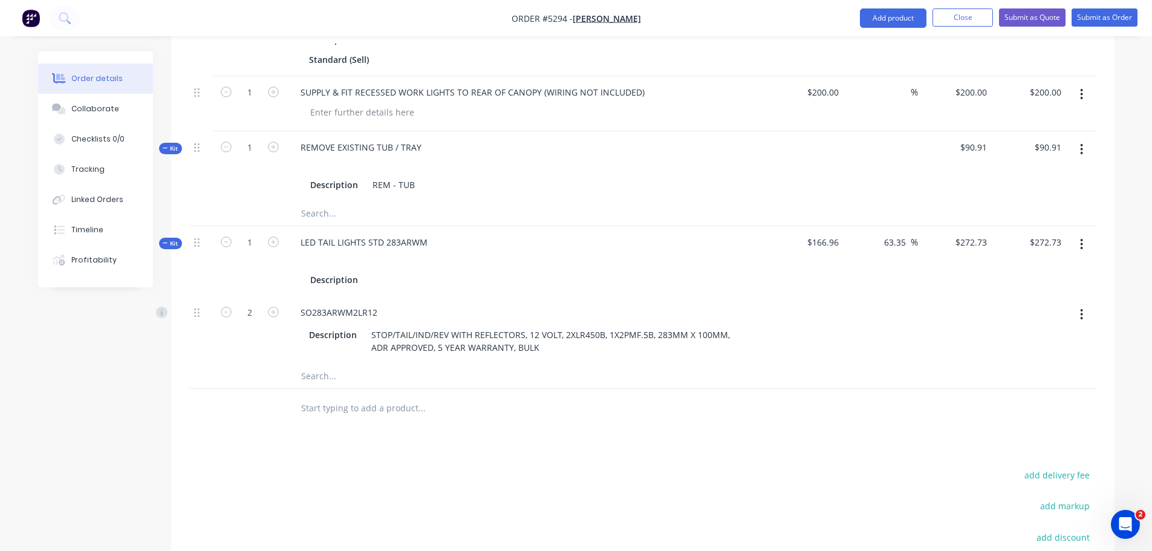
scroll to position [1367, 0]
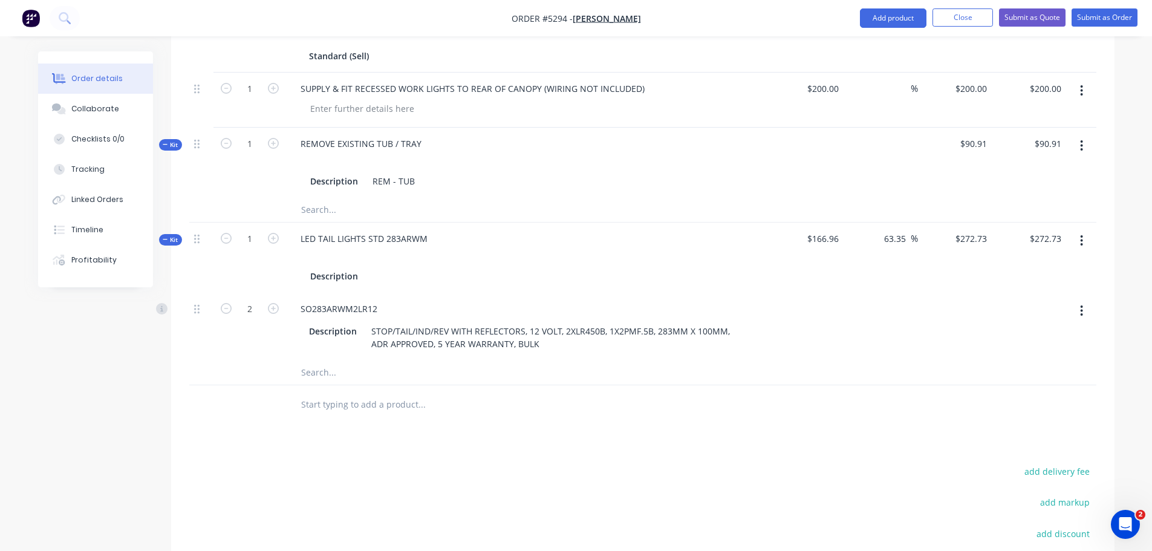
click at [342, 393] on input "text" at bounding box center [422, 405] width 242 height 24
type input "RELOCATE"
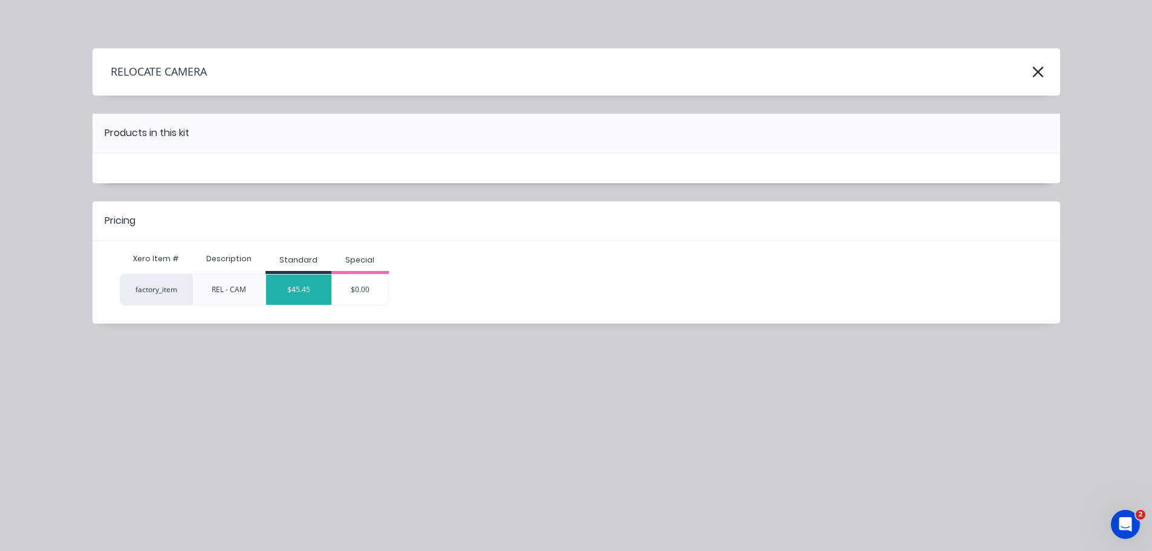
click at [299, 282] on div "$45.45" at bounding box center [298, 290] width 65 height 30
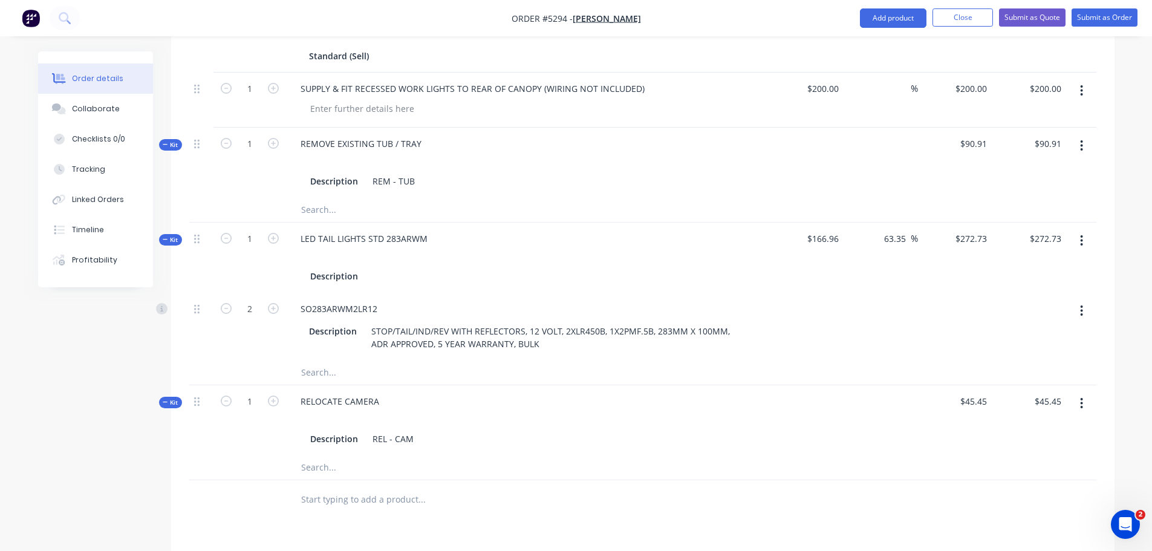
click at [370, 488] on input "text" at bounding box center [422, 500] width 242 height 24
type input "RELOCAT"
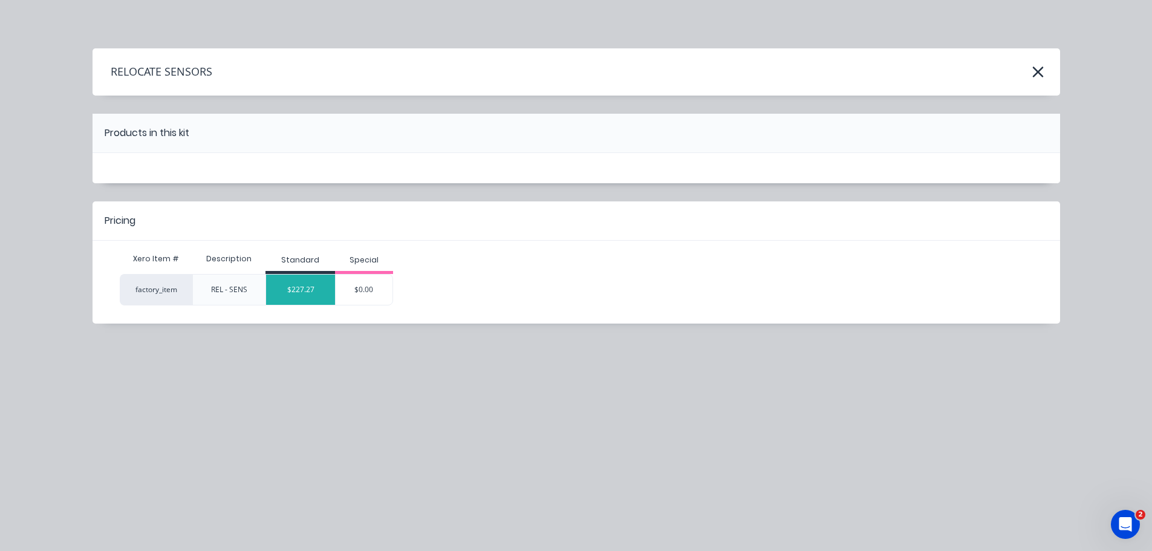
click at [319, 293] on div "$227.27" at bounding box center [300, 290] width 69 height 30
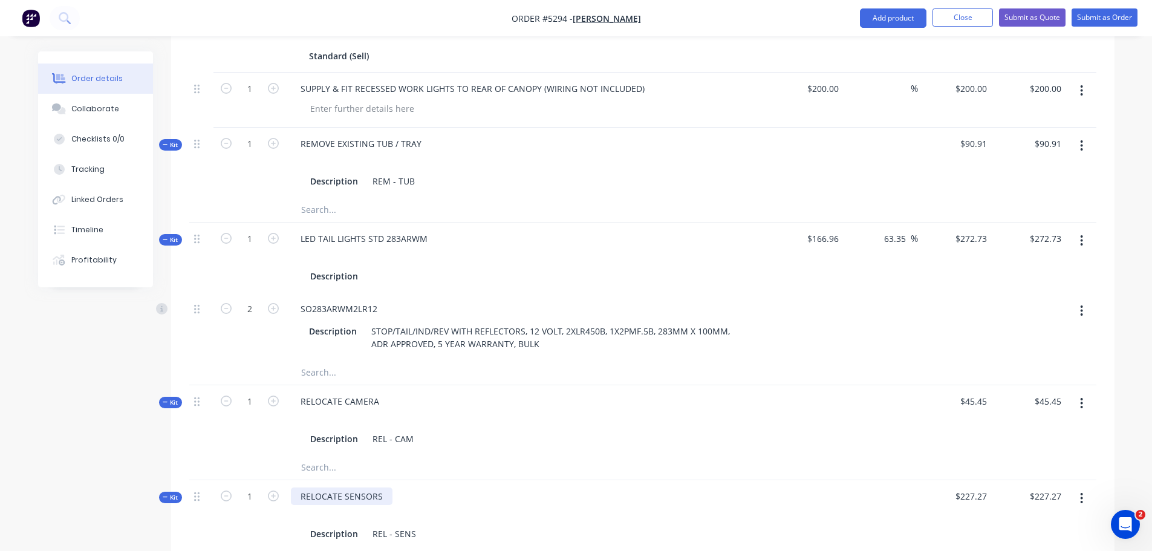
click at [383, 488] on div "RELOCATE SENSORS" at bounding box center [342, 497] width 102 height 18
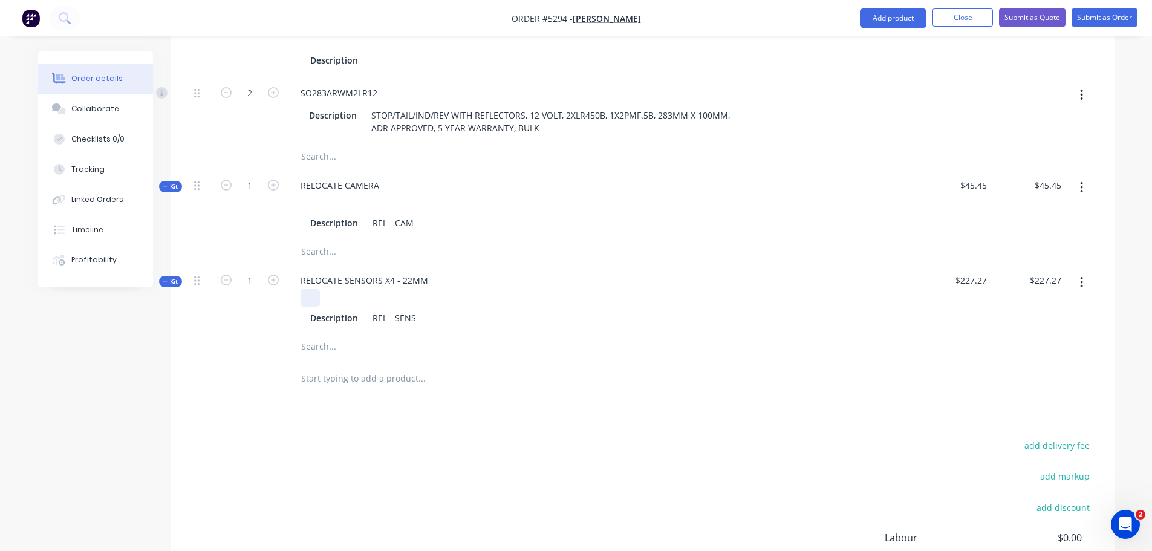
scroll to position [1609, 0]
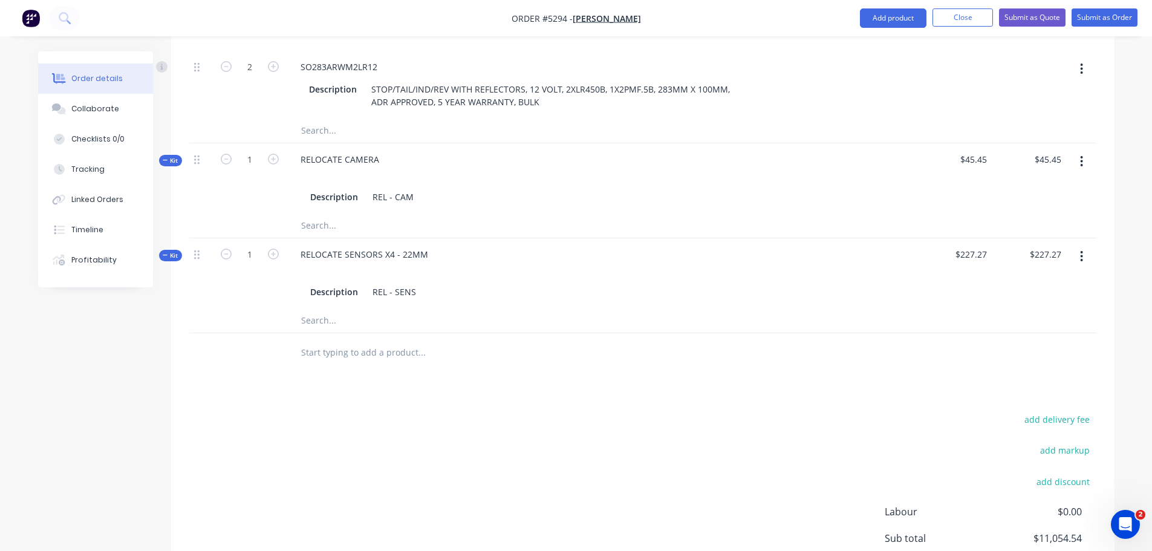
click at [340, 341] on input "text" at bounding box center [422, 353] width 242 height 24
click at [1101, 16] on button "Submit as Order" at bounding box center [1105, 17] width 66 height 18
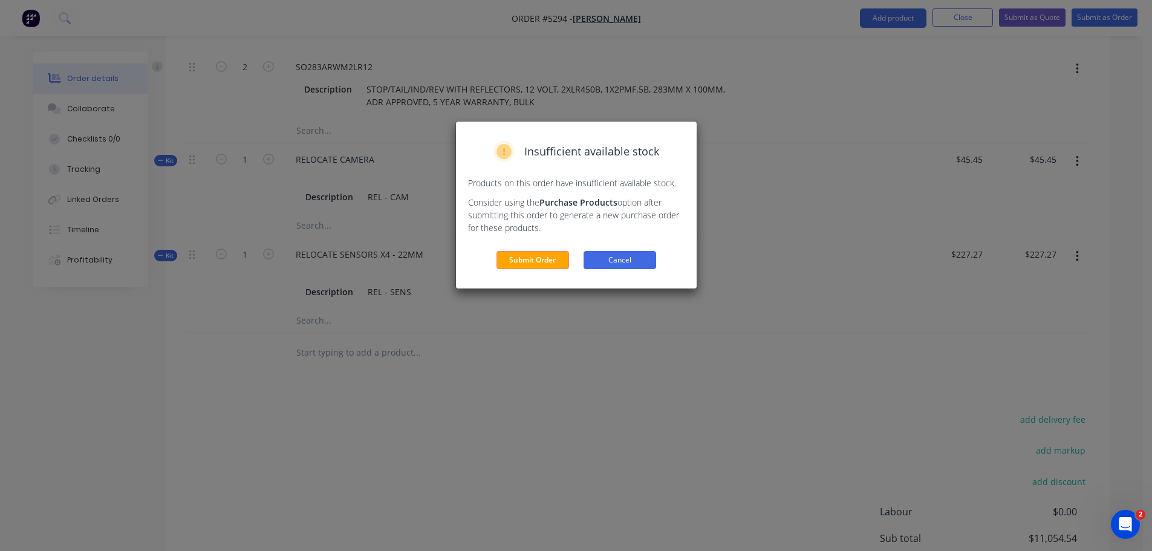
click at [641, 261] on button "Cancel" at bounding box center [620, 260] width 73 height 18
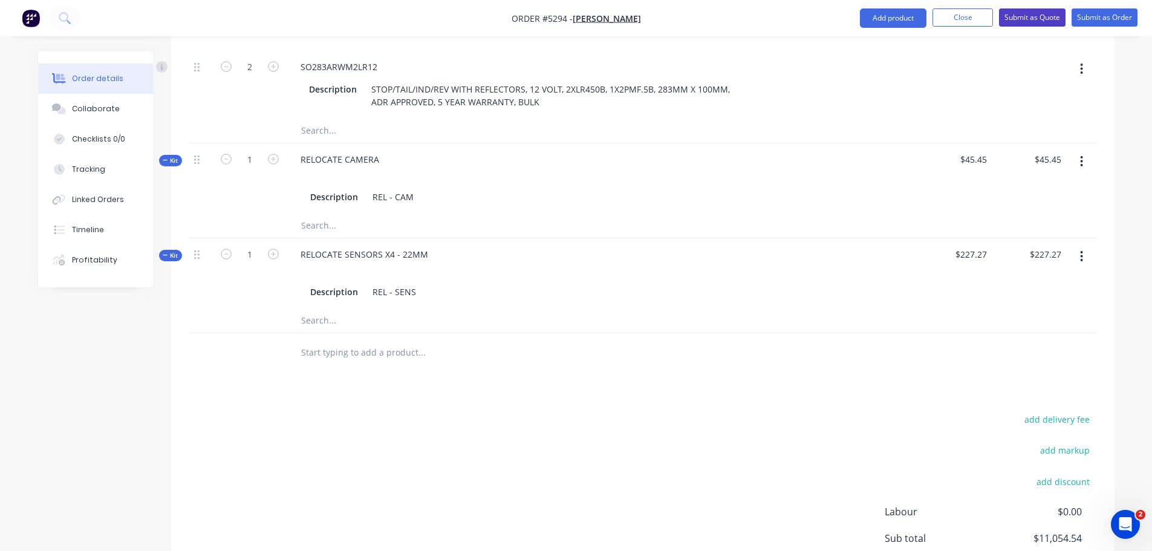
click at [1030, 15] on button "Submit as Quote" at bounding box center [1032, 17] width 67 height 18
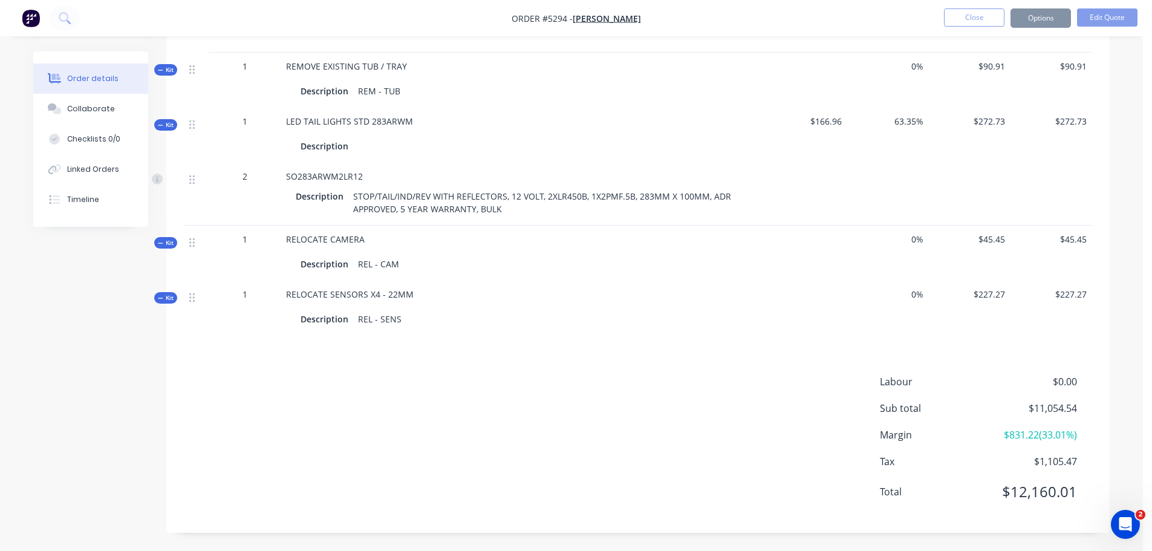
scroll to position [0, 0]
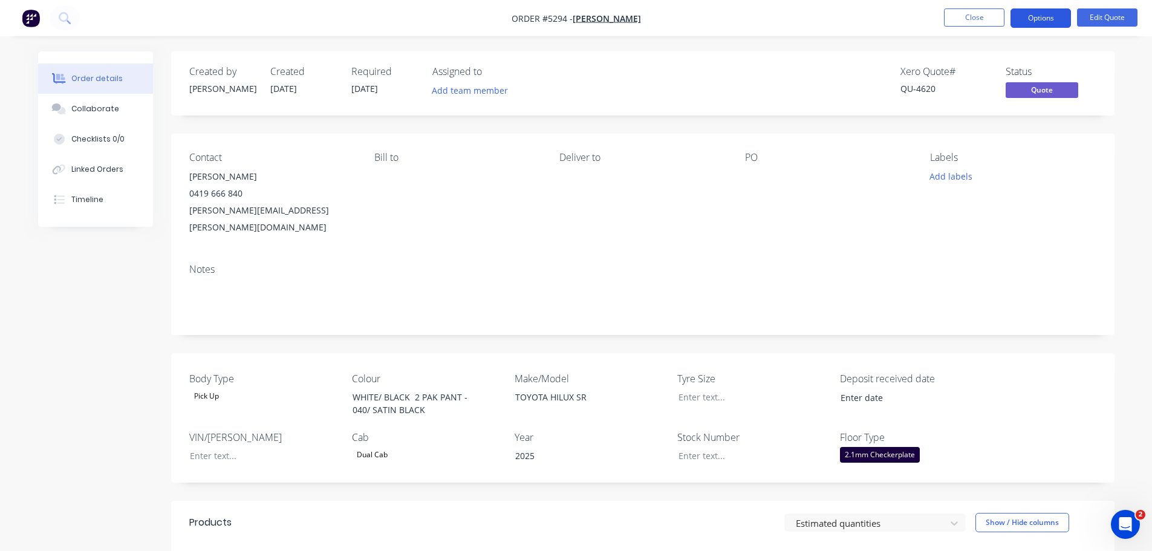
click at [1031, 21] on button "Options" at bounding box center [1041, 17] width 60 height 19
click at [1121, 15] on button "Edit Quote" at bounding box center [1107, 17] width 60 height 18
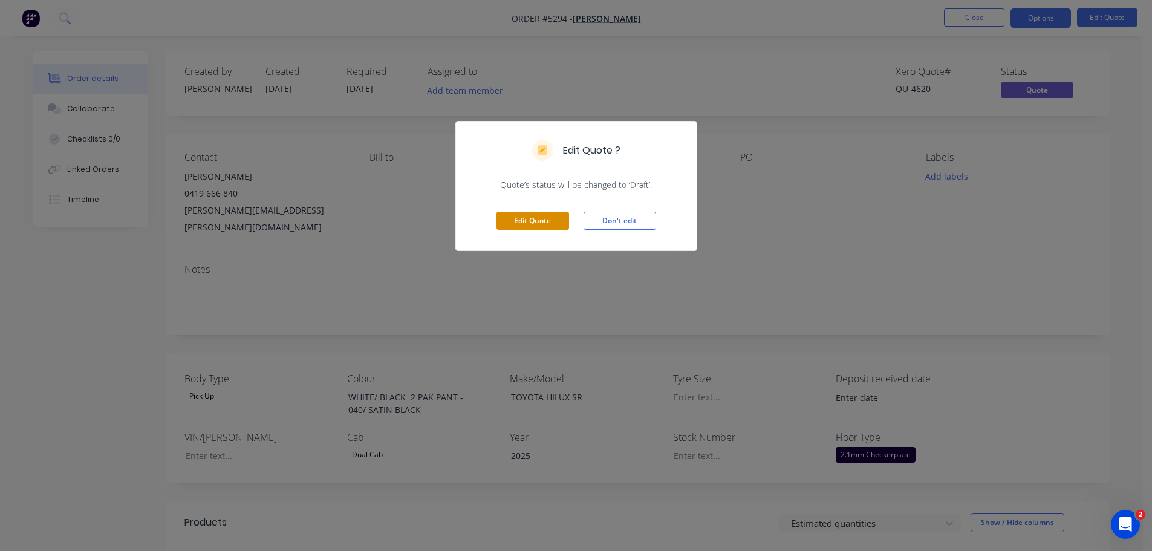
click at [533, 223] on button "Edit Quote" at bounding box center [533, 221] width 73 height 18
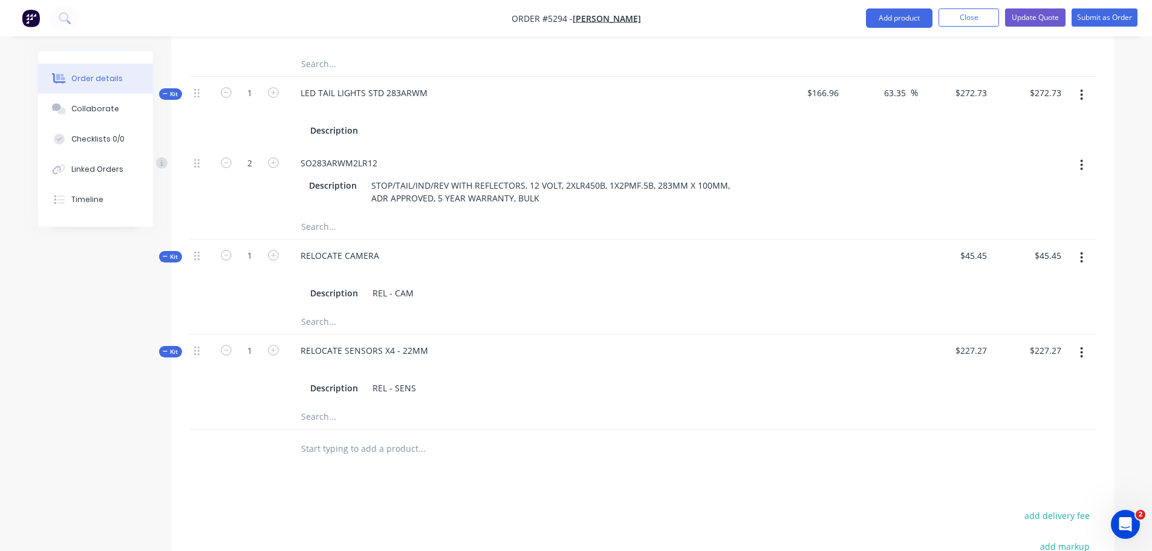
scroll to position [1628, 0]
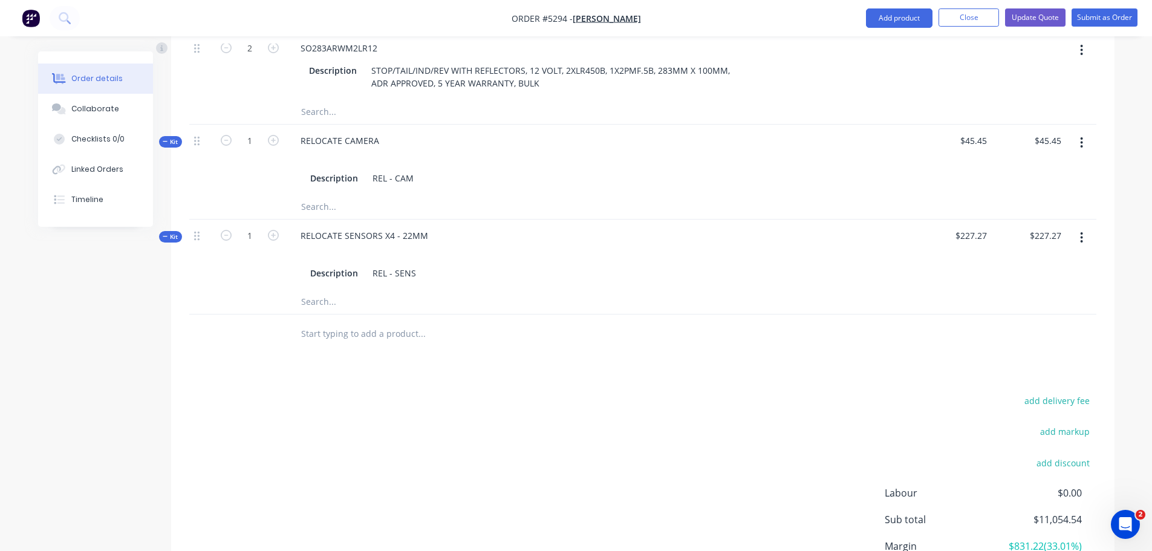
click at [350, 322] on input "text" at bounding box center [422, 334] width 242 height 24
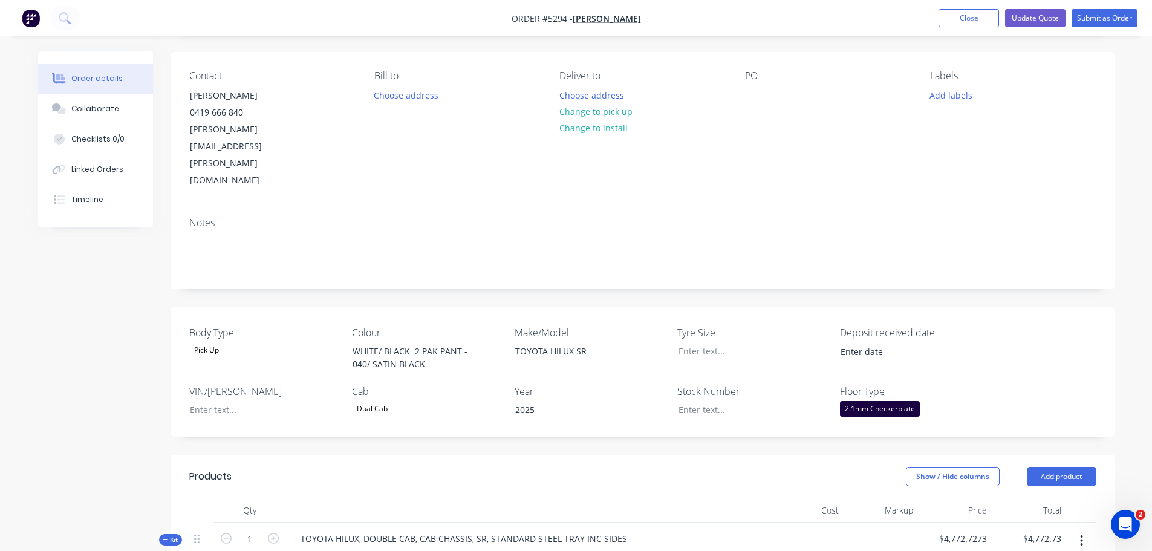
scroll to position [242, 0]
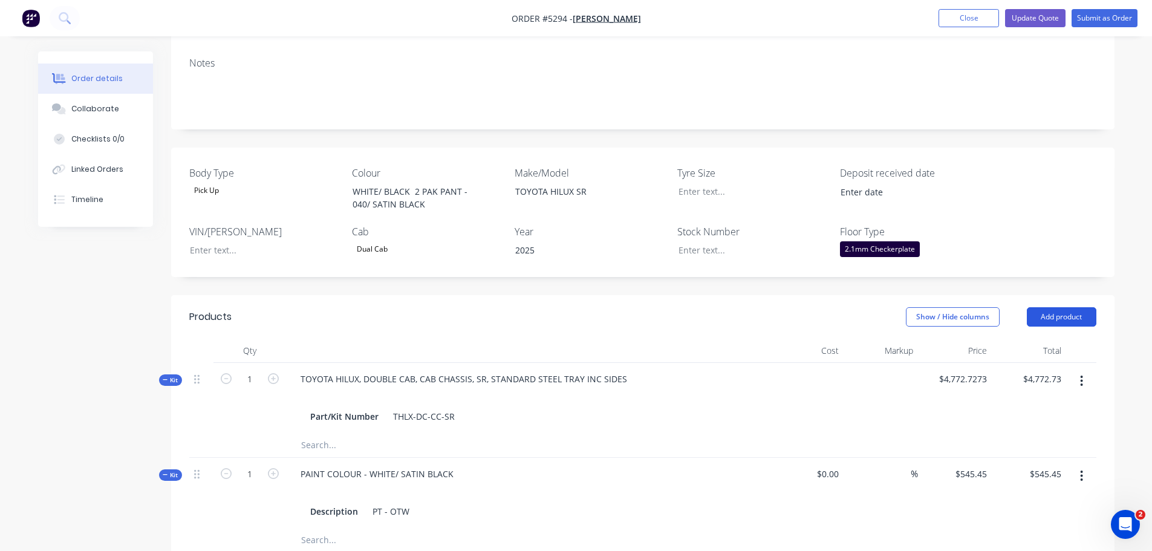
click at [1051, 307] on button "Add product" at bounding box center [1062, 316] width 70 height 19
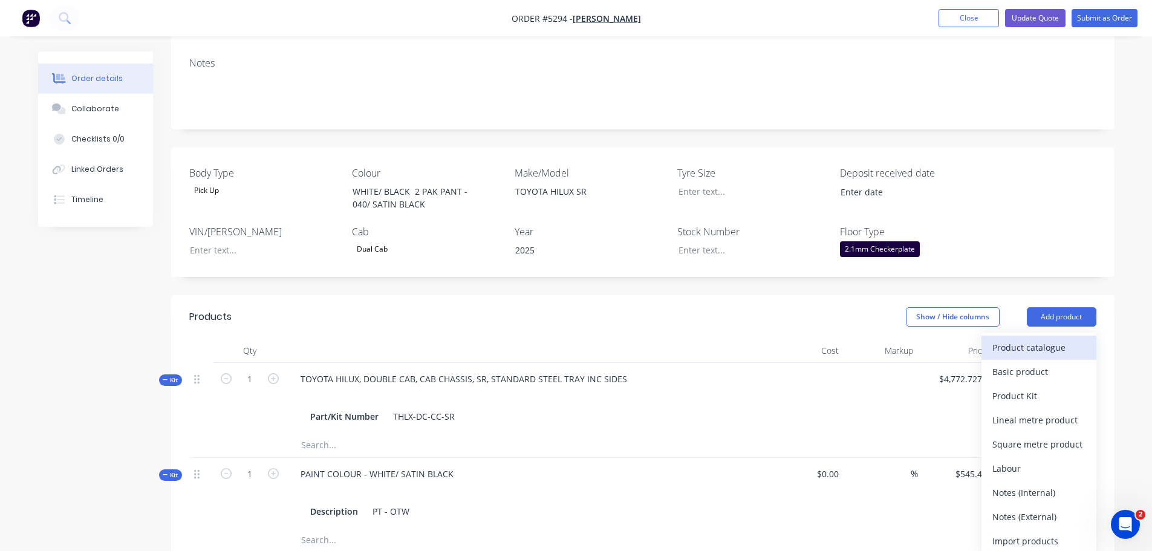
click at [1041, 339] on div "Product catalogue" at bounding box center [1039, 348] width 93 height 18
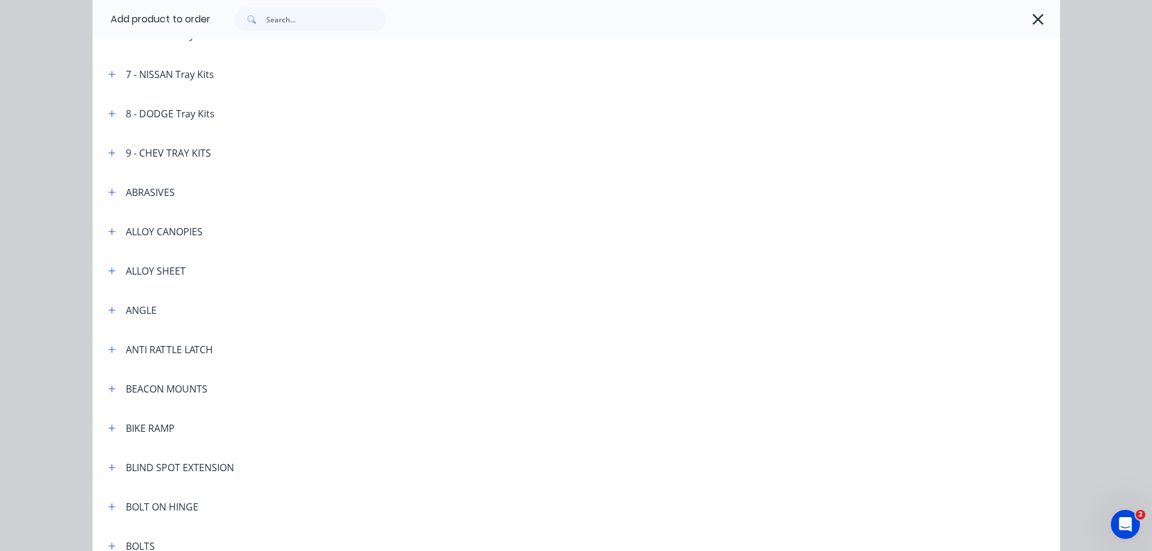
scroll to position [484, 0]
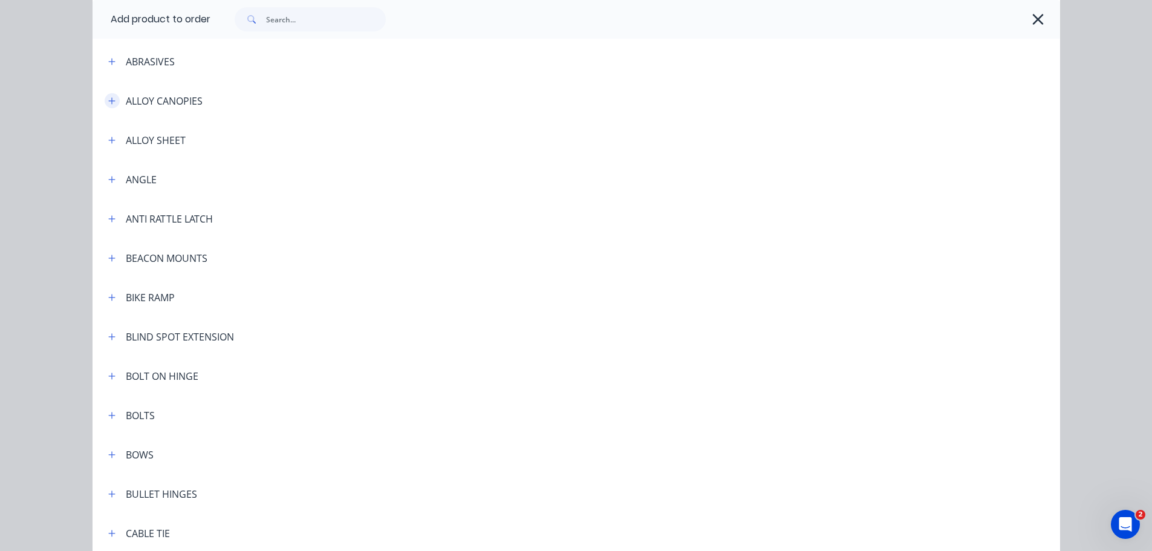
click at [108, 105] on icon "button" at bounding box center [111, 101] width 7 height 8
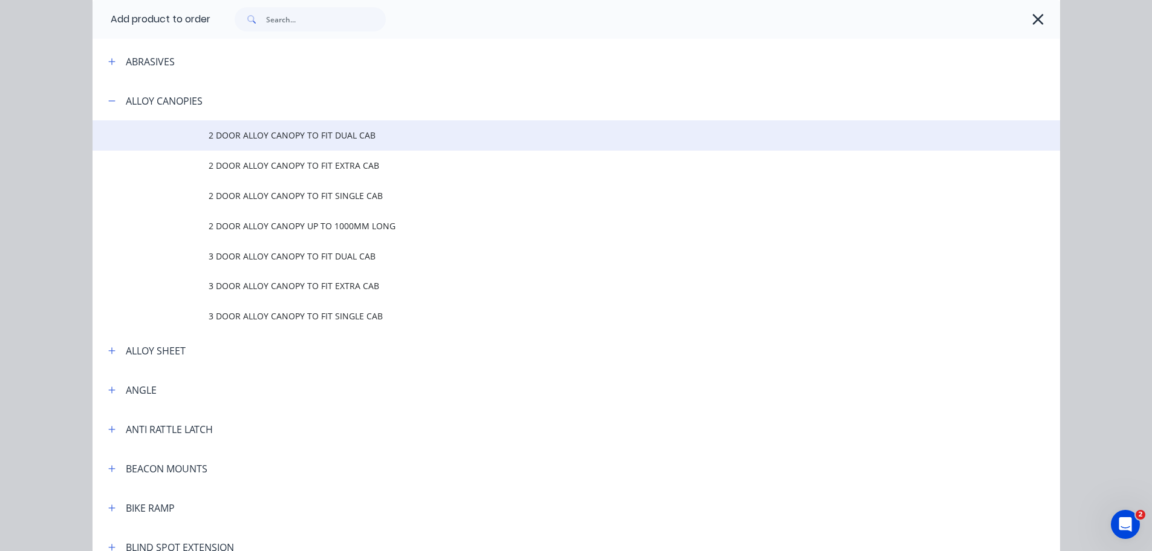
click at [256, 137] on span "2 DOOR ALLOY CANOPY TO FIT DUAL CAB" at bounding box center [549, 135] width 681 height 13
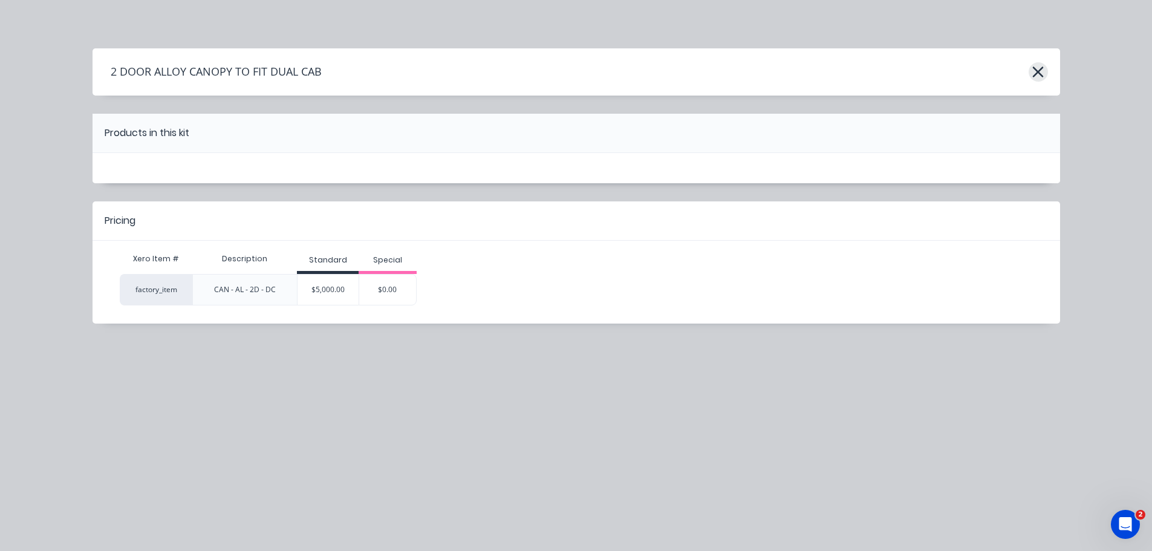
click at [1036, 76] on icon "button" at bounding box center [1038, 72] width 13 height 17
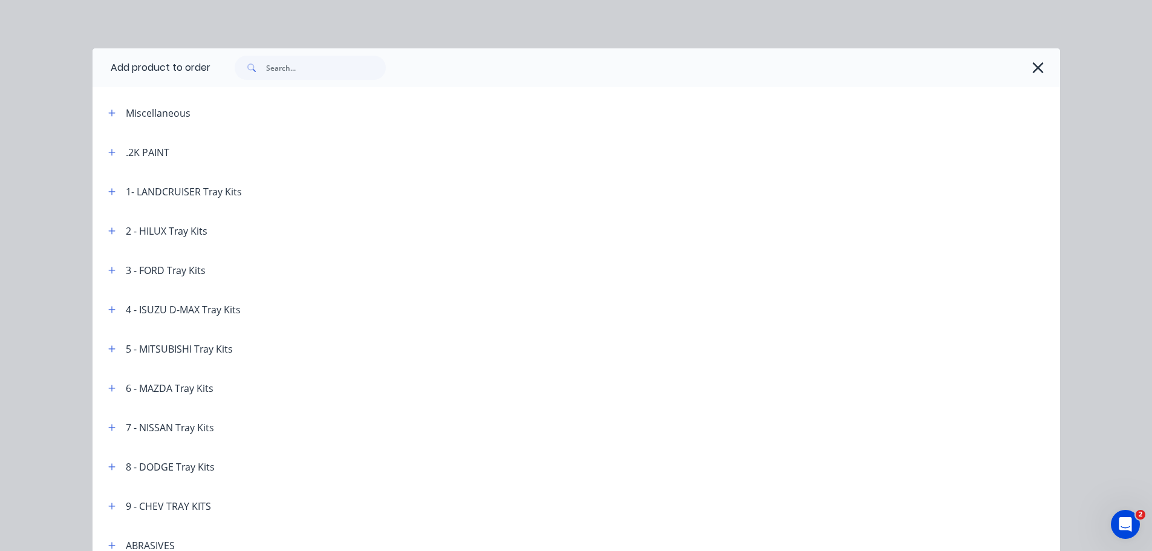
scroll to position [565, 0]
